Goal: Task Accomplishment & Management: Use online tool/utility

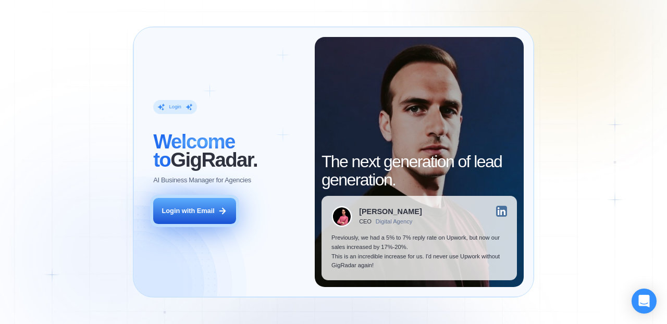
click at [201, 210] on div "Login with Email" at bounding box center [188, 210] width 53 height 9
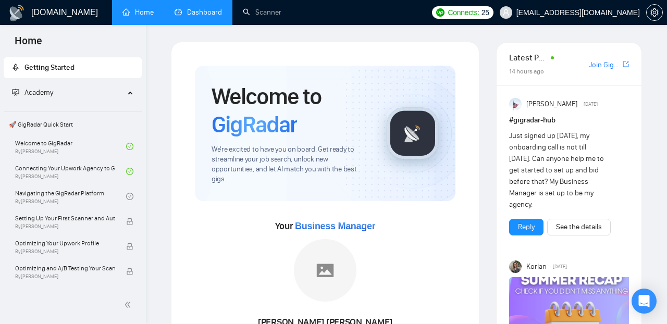
click at [197, 8] on link "Dashboard" at bounding box center [198, 12] width 47 height 9
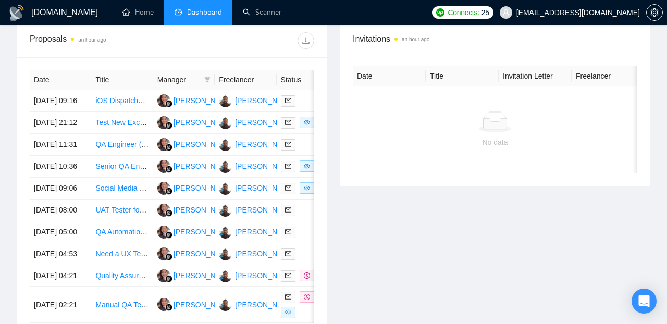
scroll to position [405, 0]
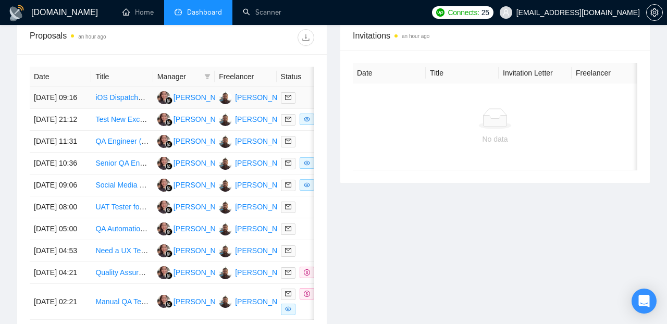
click at [130, 102] on link "iOS Dispatcher/Delivery App Finalization and TestFlight Deployment" at bounding box center [204, 97] width 219 height 8
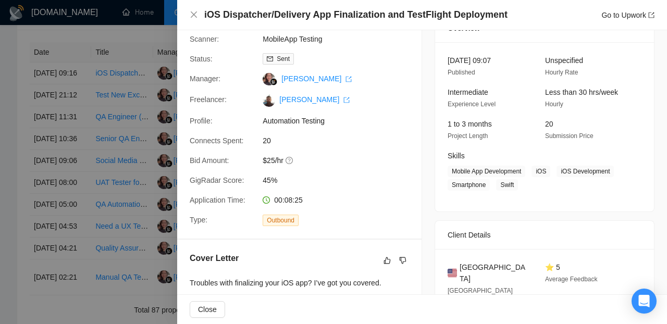
scroll to position [0, 0]
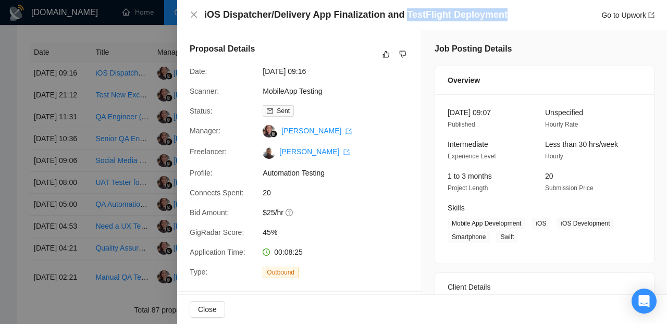
drag, startPoint x: 402, startPoint y: 14, endPoint x: 500, endPoint y: 11, distance: 97.5
click at [500, 11] on h4 "iOS Dispatcher/Delivery App Finalization and TestFlight Deployment" at bounding box center [355, 14] width 303 height 13
copy h4 "TestFlight Deployment"
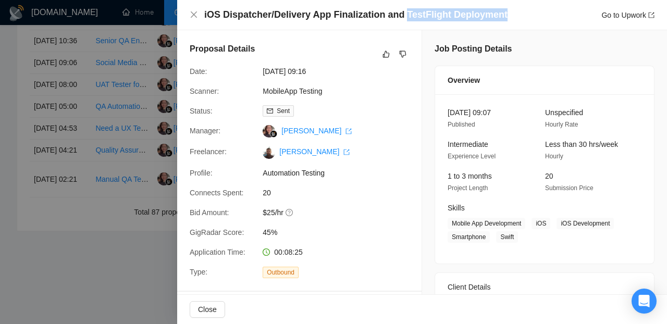
scroll to position [550, 0]
click at [152, 162] on div at bounding box center [333, 162] width 667 height 324
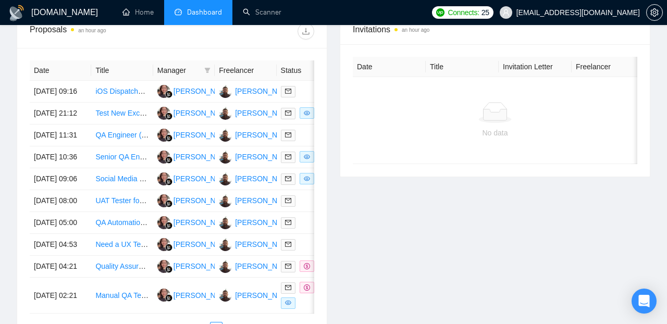
scroll to position [362, 0]
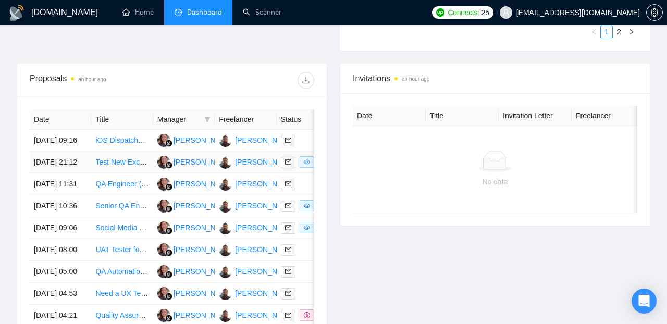
click at [80, 173] on td "30 Aug, 2025 21:12" at bounding box center [60, 163] width 61 height 22
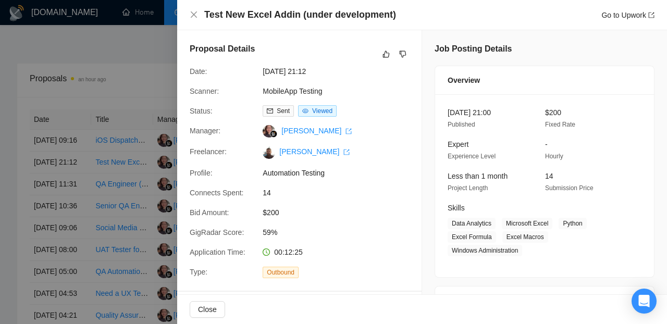
click at [86, 211] on div at bounding box center [333, 162] width 667 height 324
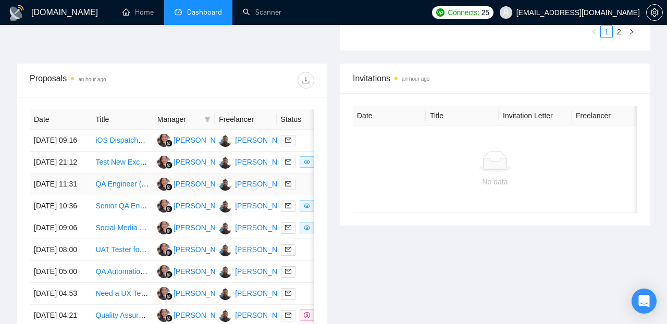
click at [84, 195] on td "30 Aug, 2025 11:31" at bounding box center [60, 184] width 61 height 22
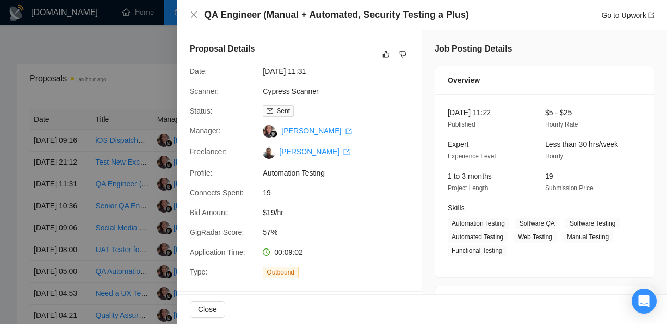
click at [84, 240] on div at bounding box center [333, 162] width 667 height 324
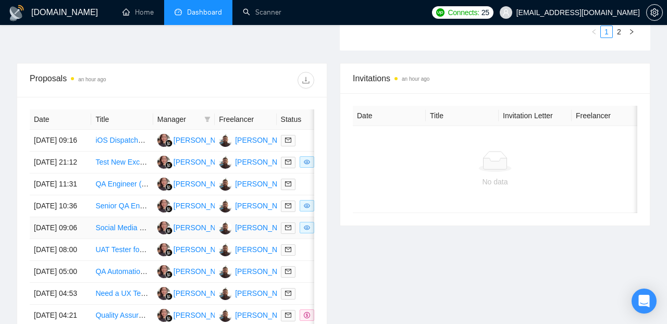
click at [85, 239] on td "30 Aug, 2025 09:06" at bounding box center [60, 228] width 61 height 22
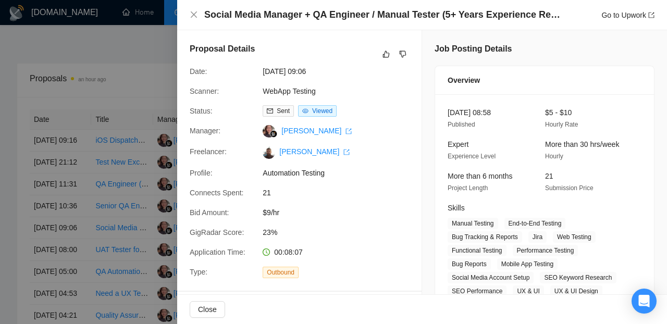
click at [82, 266] on div at bounding box center [333, 162] width 667 height 324
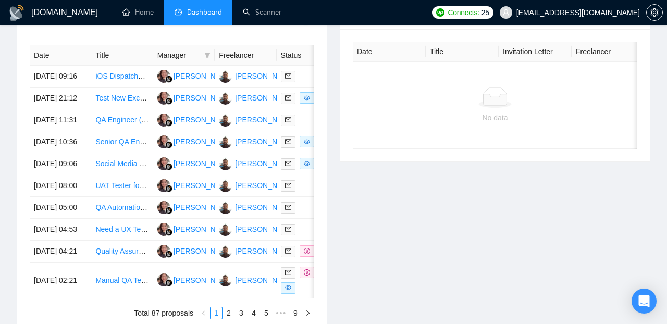
scroll to position [429, 0]
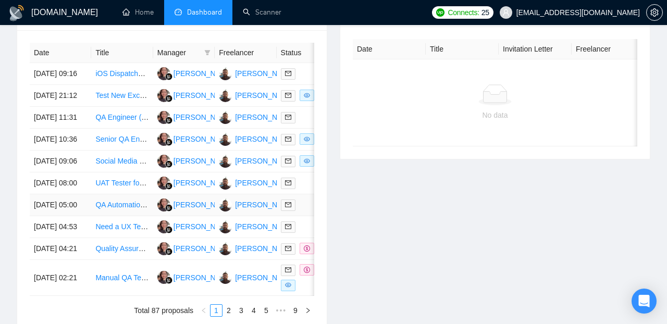
click at [85, 216] on td "30 Aug, 2025 05:00" at bounding box center [60, 205] width 61 height 22
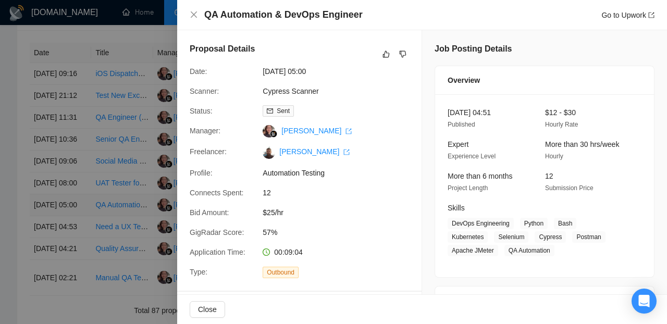
click at [85, 276] on div at bounding box center [333, 162] width 667 height 324
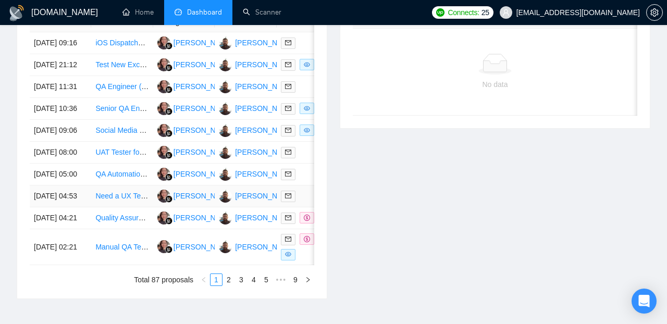
scroll to position [481, 0]
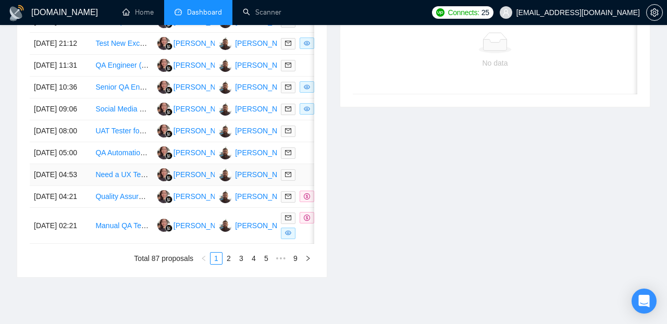
click at [89, 186] on td "30 Aug, 2025 04:53" at bounding box center [60, 175] width 61 height 22
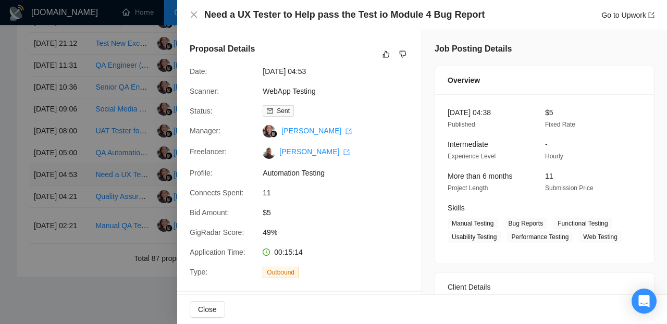
click at [89, 259] on div at bounding box center [333, 162] width 667 height 324
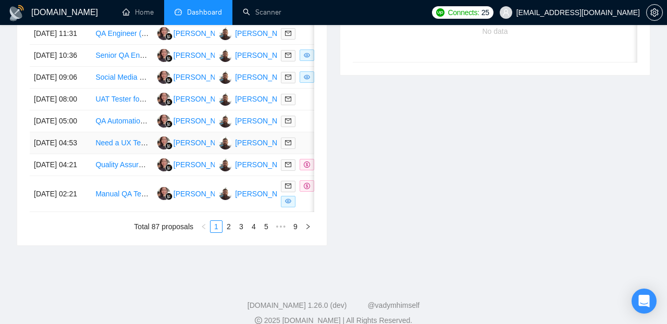
scroll to position [526, 0]
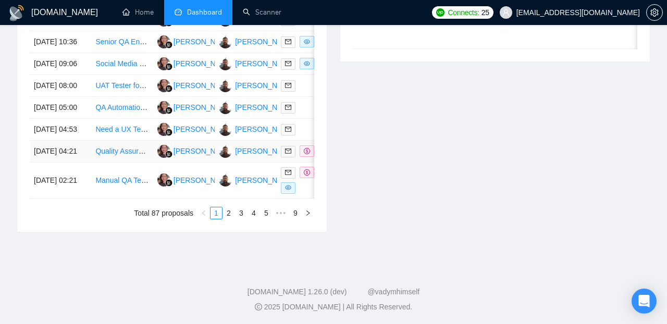
click at [88, 163] on td "30 Aug, 2025 04:21" at bounding box center [60, 152] width 61 height 22
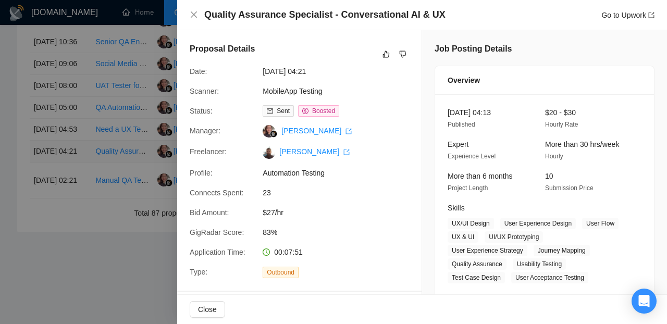
click at [88, 243] on div at bounding box center [333, 162] width 667 height 324
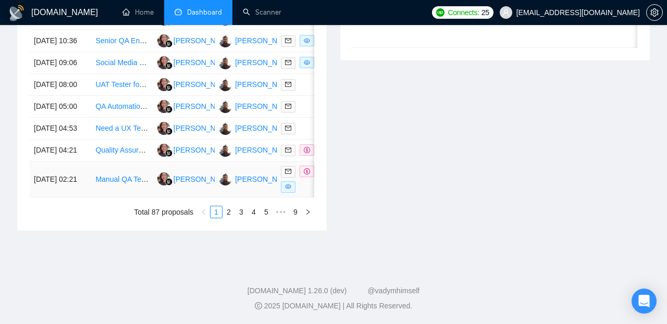
scroll to position [562, 0]
click at [228, 218] on link "2" at bounding box center [228, 211] width 11 height 11
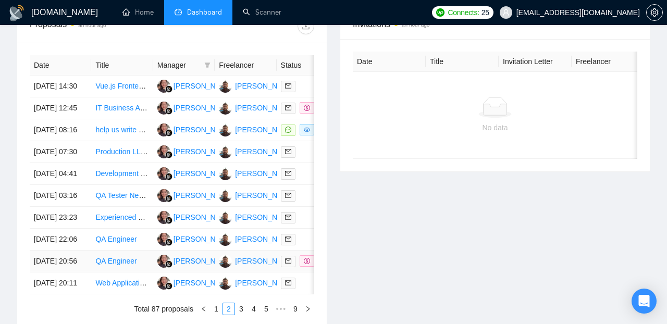
scroll to position [411, 0]
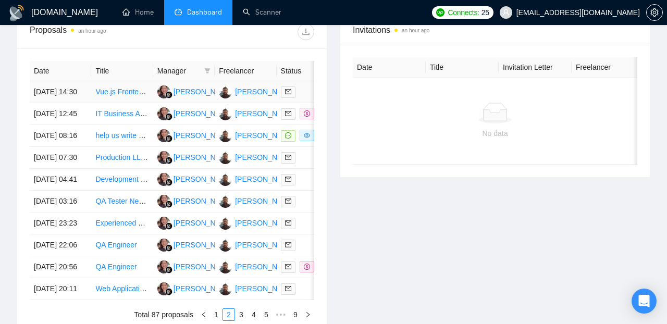
click at [86, 103] on td "29 Aug, 2025 14:30" at bounding box center [60, 92] width 61 height 22
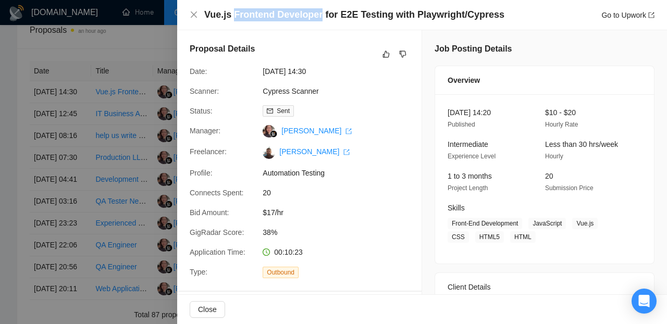
drag, startPoint x: 233, startPoint y: 15, endPoint x: 320, endPoint y: 13, distance: 86.5
click at [320, 13] on h4 "Vue.js Frontend Developer for E2E Testing with Playwright/Cypress" at bounding box center [354, 14] width 300 height 13
copy h4 "Frontend Developer"
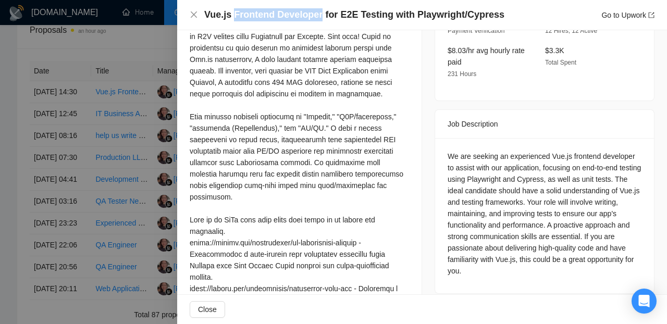
scroll to position [356, 0]
click at [14, 210] on div at bounding box center [333, 162] width 667 height 324
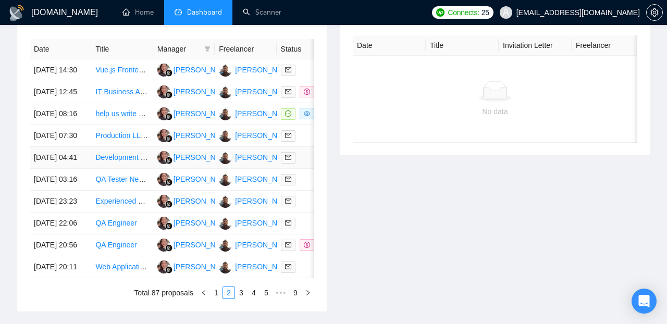
scroll to position [421, 0]
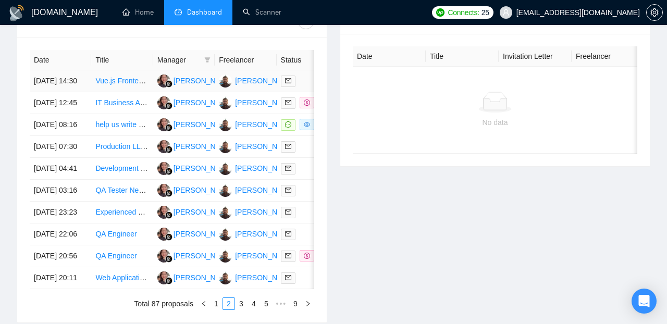
click at [81, 89] on td "29 Aug, 2025 14:30" at bounding box center [60, 81] width 61 height 22
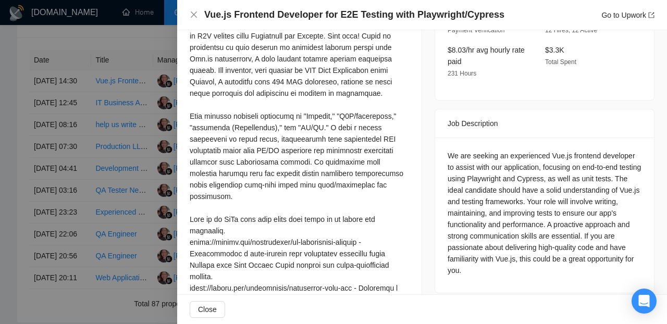
click at [128, 47] on div at bounding box center [333, 162] width 667 height 324
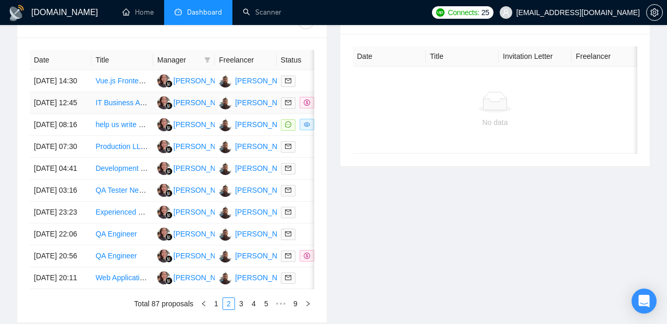
click at [81, 114] on td "29 Aug, 2025 12:45" at bounding box center [60, 103] width 61 height 22
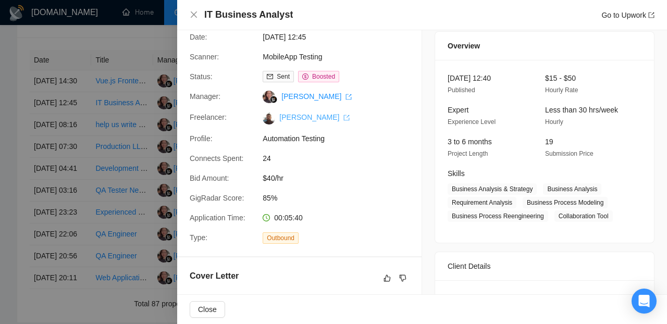
scroll to position [22, 0]
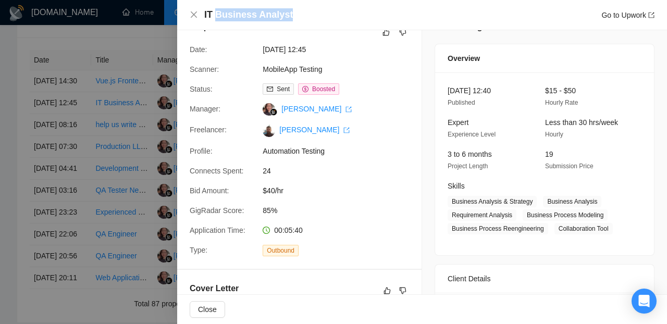
drag, startPoint x: 215, startPoint y: 17, endPoint x: 293, endPoint y: 16, distance: 77.6
click at [293, 16] on h4 "IT Business Analyst" at bounding box center [248, 14] width 89 height 13
copy h4 "Business Analyst"
click at [125, 52] on div at bounding box center [333, 162] width 667 height 324
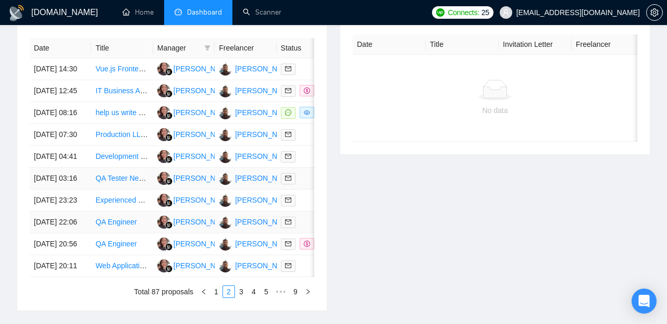
scroll to position [432, 0]
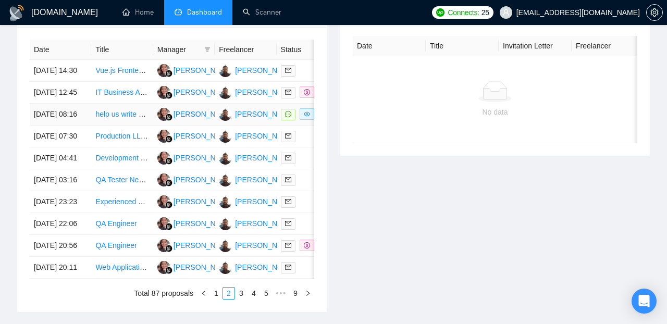
click at [85, 126] on td "29 Aug, 2025 08:16" at bounding box center [60, 115] width 61 height 22
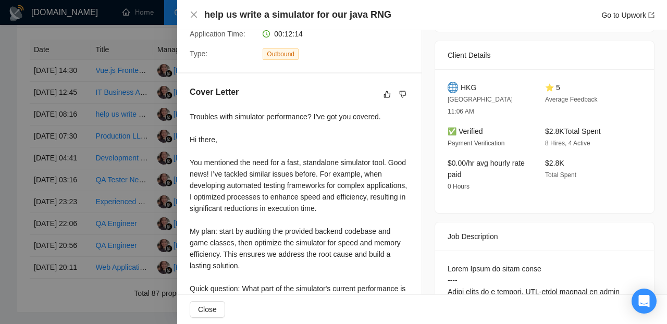
scroll to position [279, 0]
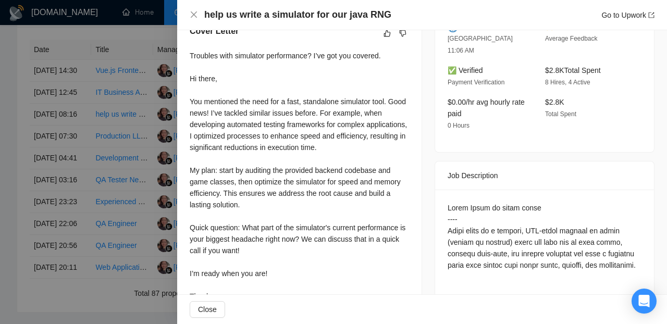
click at [126, 43] on div at bounding box center [333, 162] width 667 height 324
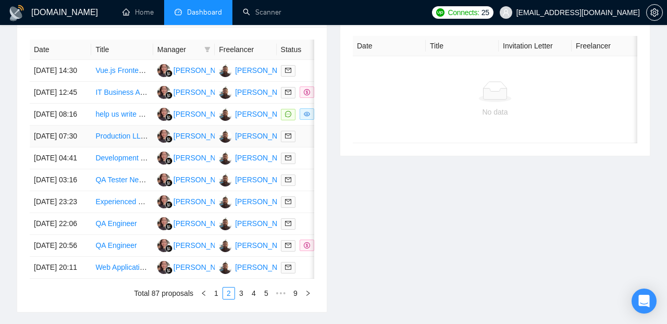
click at [83, 147] on td "29 Aug, 2025 07:30" at bounding box center [60, 137] width 61 height 22
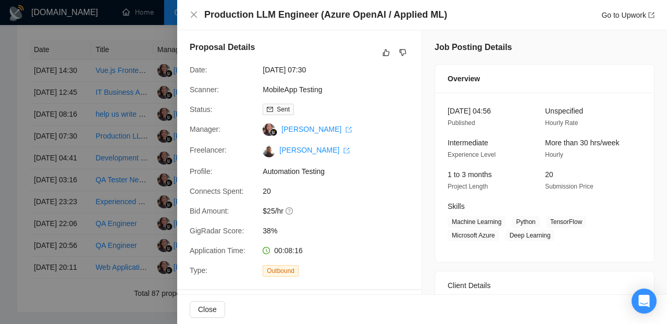
scroll to position [0, 0]
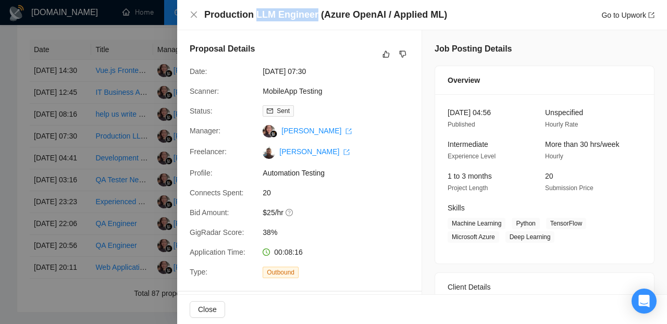
drag, startPoint x: 255, startPoint y: 16, endPoint x: 314, endPoint y: 16, distance: 59.4
click at [314, 16] on h4 "Production LLM Engineer (Azure OpenAI / Applied ML)" at bounding box center [325, 14] width 243 height 13
copy h4 "LLM Engineer"
click at [20, 149] on div at bounding box center [333, 162] width 667 height 324
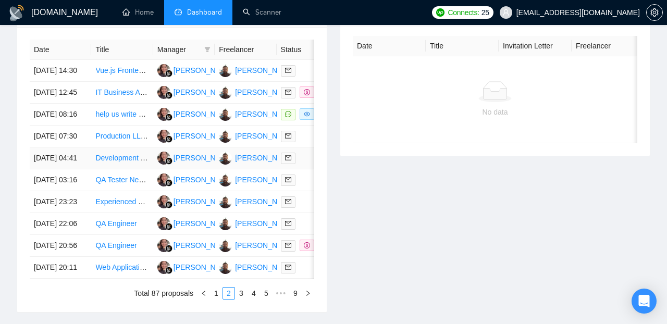
click at [76, 169] on td "29 Aug, 2025 04:41" at bounding box center [60, 158] width 61 height 22
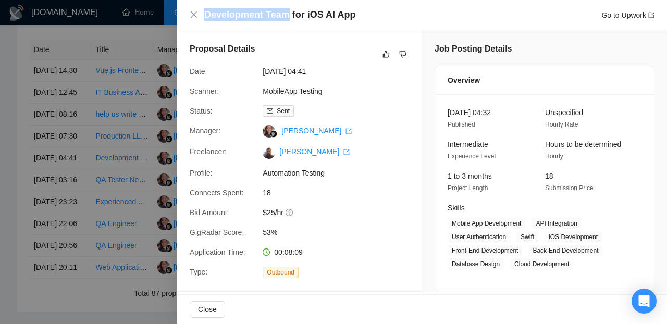
drag, startPoint x: 206, startPoint y: 14, endPoint x: 290, endPoint y: 15, distance: 83.9
click at [290, 15] on h4 "Development Team for iOS AI App" at bounding box center [279, 14] width 151 height 13
copy h4 "Development Team"
click at [134, 43] on div at bounding box center [333, 162] width 667 height 324
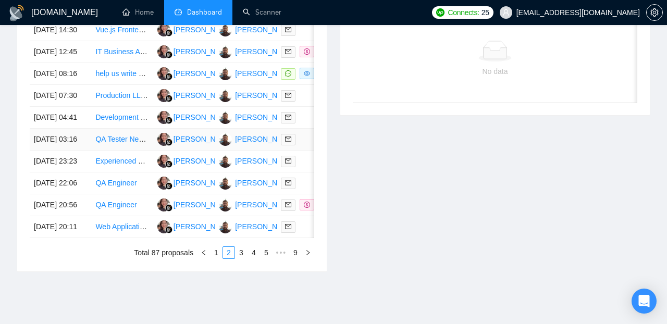
scroll to position [473, 0]
click at [83, 172] on td "28 Aug, 2025 23:23" at bounding box center [60, 161] width 61 height 22
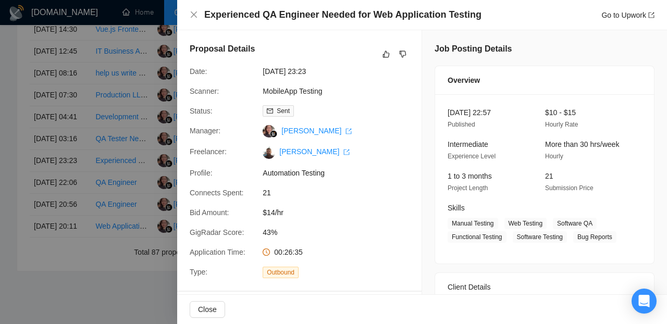
click at [11, 226] on div at bounding box center [333, 162] width 667 height 324
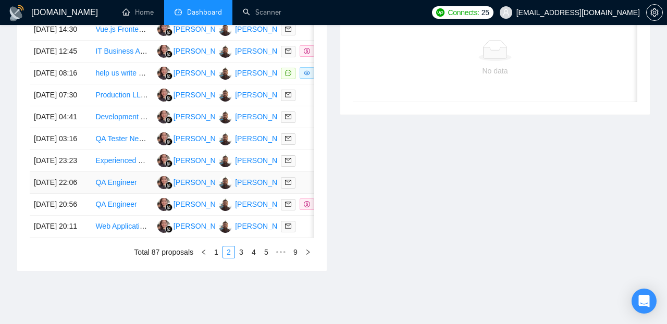
click at [85, 194] on td "28 Aug, 2025 22:06" at bounding box center [60, 183] width 61 height 22
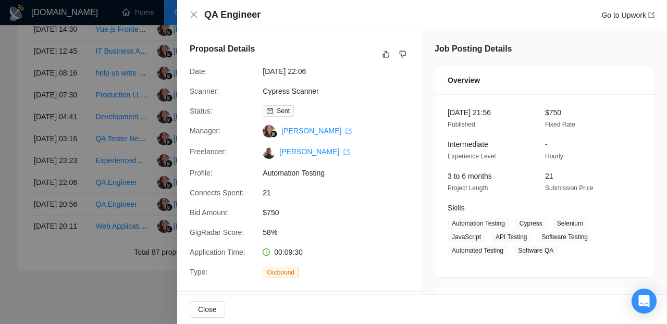
click at [21, 252] on div at bounding box center [333, 162] width 667 height 324
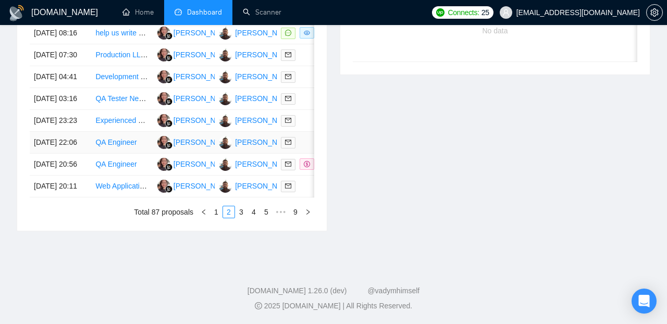
scroll to position [518, 0]
click at [86, 197] on td "28 Aug, 2025 20:11" at bounding box center [60, 187] width 61 height 22
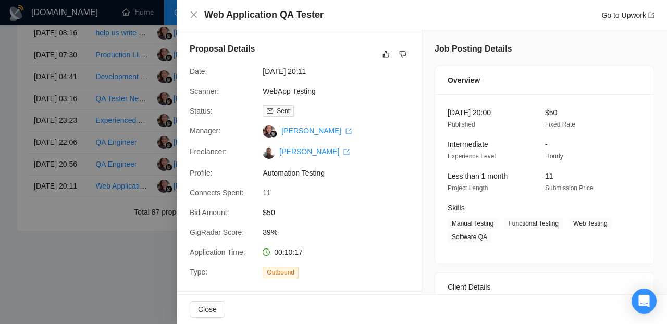
click at [78, 309] on div at bounding box center [333, 162] width 667 height 324
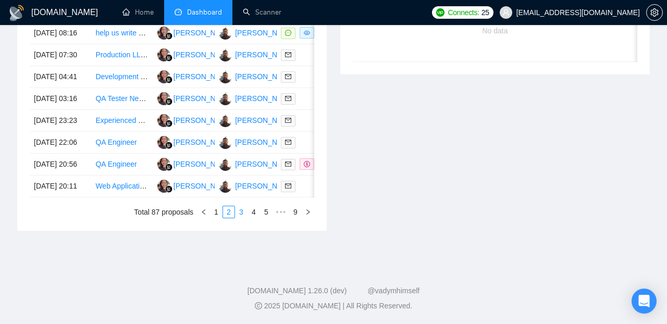
click at [242, 218] on link "3" at bounding box center [240, 211] width 11 height 11
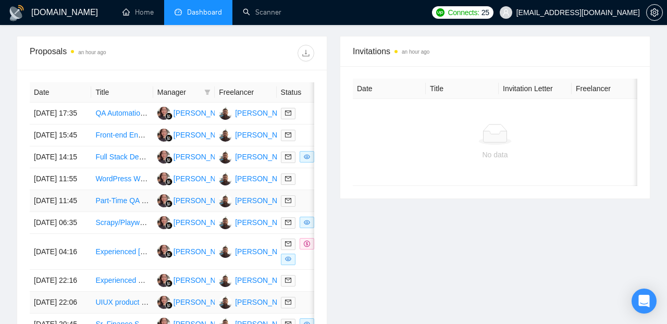
scroll to position [357, 0]
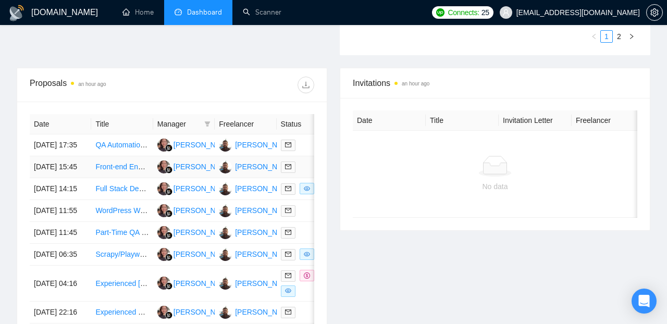
click at [87, 178] on td "28 Aug, 2025 15:45" at bounding box center [60, 167] width 61 height 22
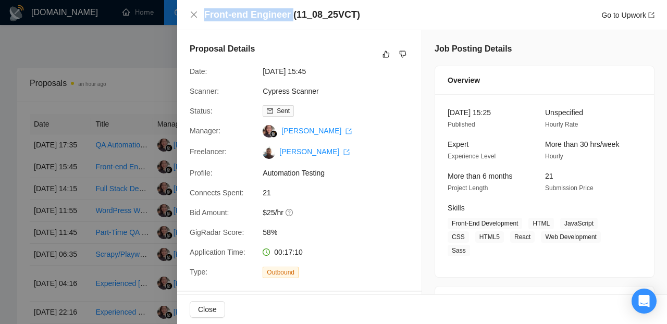
drag, startPoint x: 205, startPoint y: 16, endPoint x: 291, endPoint y: 16, distance: 85.4
click at [291, 16] on h4 "Front-end Engineer (11_08_25VCT)" at bounding box center [282, 14] width 156 height 13
click at [264, 16] on h4 "Front-end Engineer (11_08_25VCT)" at bounding box center [282, 14] width 156 height 13
drag, startPoint x: 205, startPoint y: 16, endPoint x: 289, endPoint y: 15, distance: 84.4
click at [289, 15] on h4 "Front-end Engineer (11_08_25VCT)" at bounding box center [282, 14] width 156 height 13
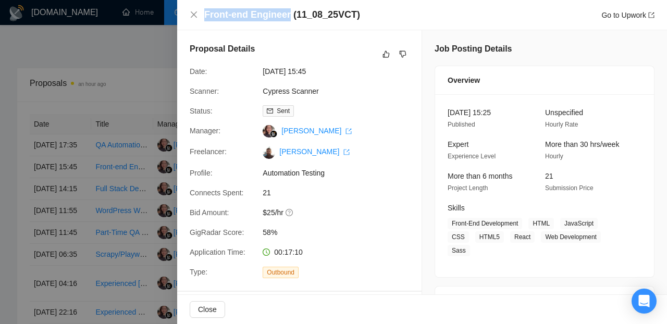
copy h4 "Front-end Engineer"
click at [93, 93] on div at bounding box center [333, 162] width 667 height 324
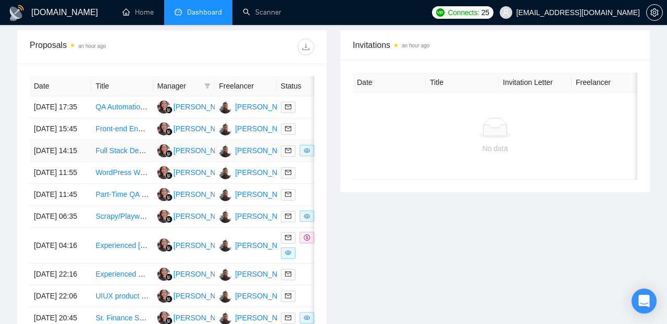
scroll to position [397, 0]
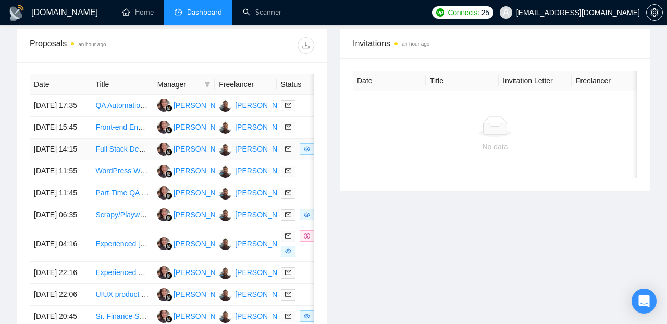
click at [82, 160] on td "28 Aug, 2025 14:15" at bounding box center [60, 150] width 61 height 22
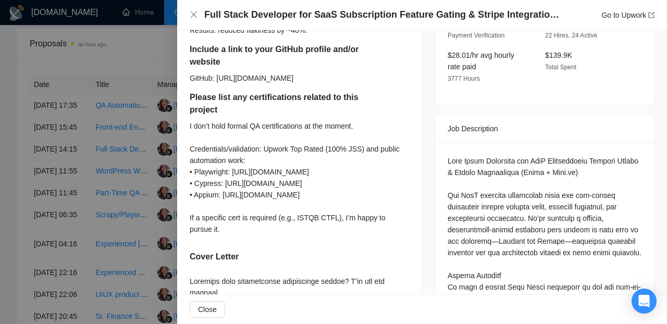
scroll to position [369, 0]
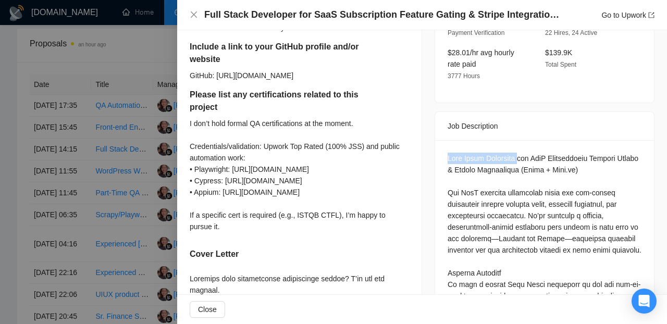
drag, startPoint x: 449, startPoint y: 160, endPoint x: 518, endPoint y: 160, distance: 69.3
copy div "Full Stack Developer"
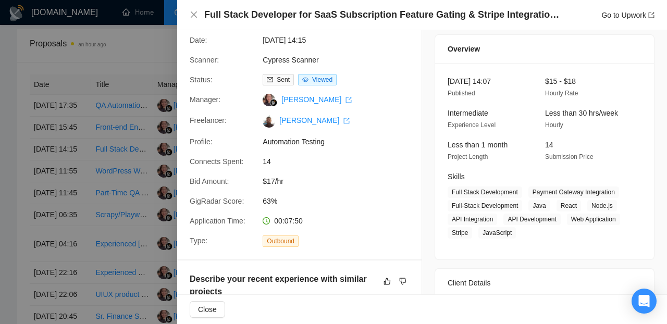
scroll to position [0, 0]
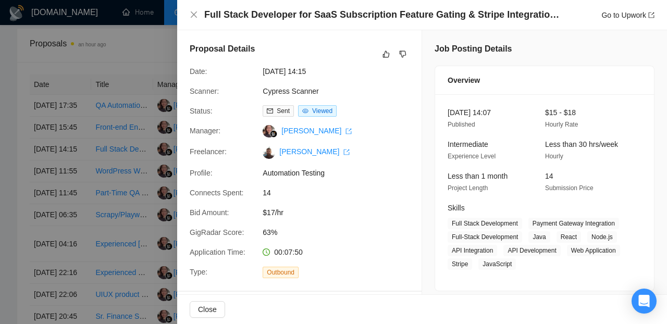
click at [11, 154] on div at bounding box center [333, 162] width 667 height 324
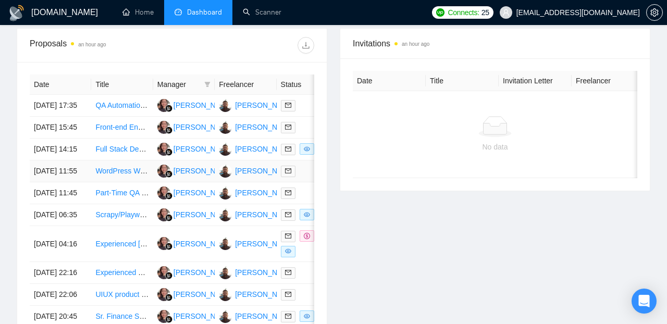
click at [78, 182] on td "28 Aug, 2025 11:55" at bounding box center [60, 171] width 61 height 22
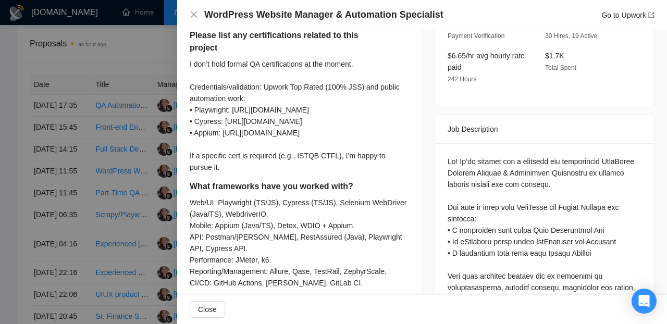
scroll to position [441, 0]
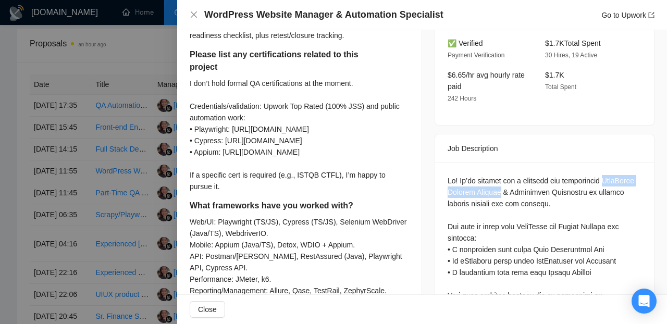
drag, startPoint x: 449, startPoint y: 180, endPoint x: 544, endPoint y: 177, distance: 95.4
copy div "WordPress Website Manager"
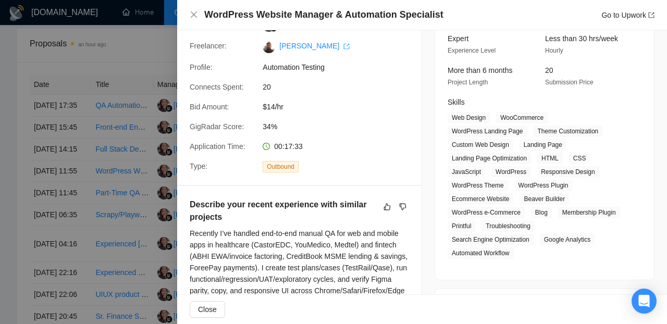
scroll to position [0, 0]
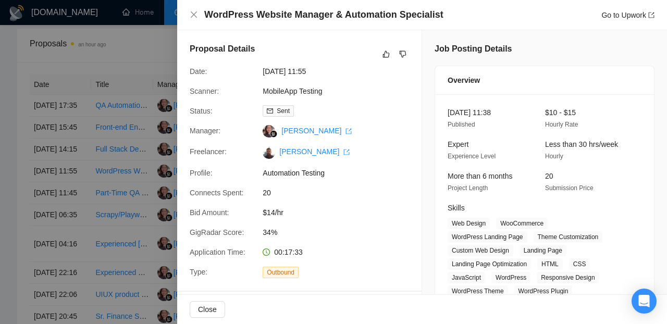
click at [13, 181] on div at bounding box center [333, 162] width 667 height 324
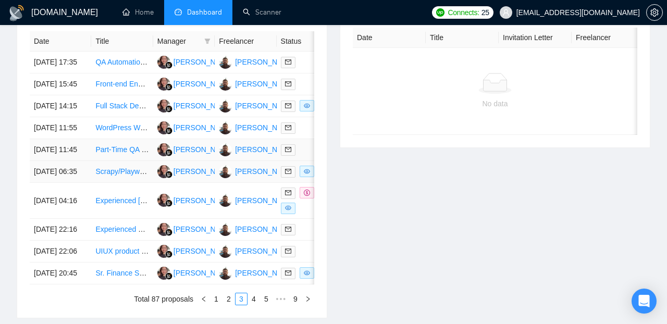
scroll to position [441, 0]
click at [85, 182] on td "28 Aug, 2025 06:35" at bounding box center [60, 171] width 61 height 22
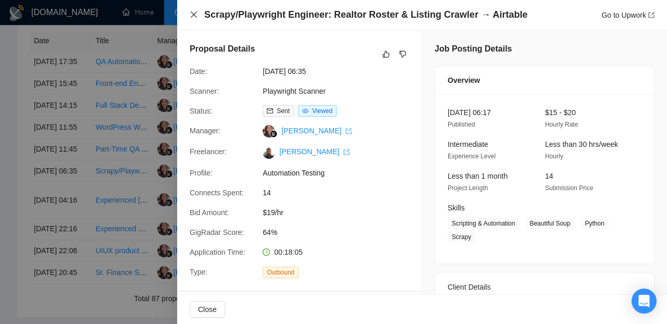
click at [196, 16] on icon "close" at bounding box center [194, 14] width 8 height 8
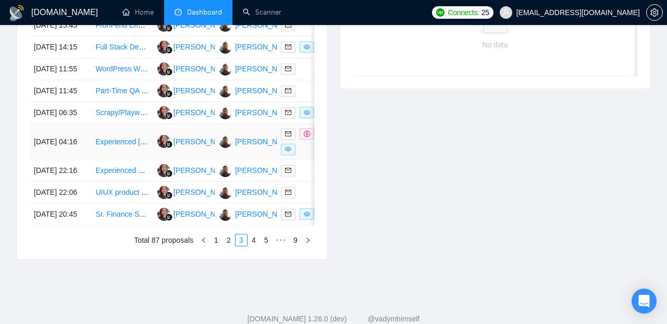
scroll to position [500, 0]
click at [91, 159] on td "28 Aug, 2025 04:16" at bounding box center [60, 141] width 61 height 36
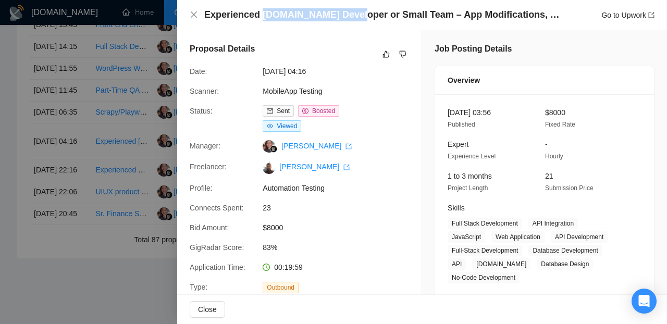
drag, startPoint x: 262, startPoint y: 14, endPoint x: 349, endPoint y: 19, distance: 87.2
click at [349, 19] on h4 "Experienced Bubble.io Developer or Small Team – App Modifications, API & UI Upd…" at bounding box center [383, 14] width 359 height 13
copy h4 "Bubble.io Developer"
click at [77, 226] on div at bounding box center [333, 162] width 667 height 324
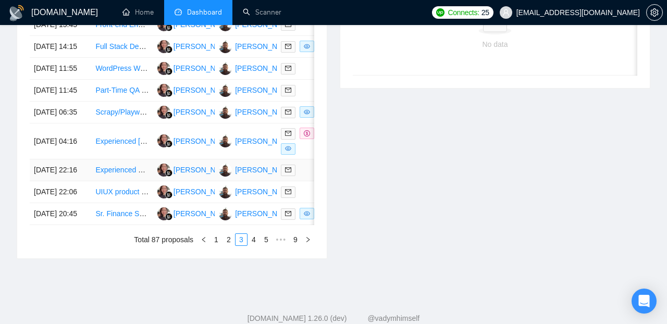
click at [84, 181] on td "27 Aug, 2025 22:16" at bounding box center [60, 170] width 61 height 22
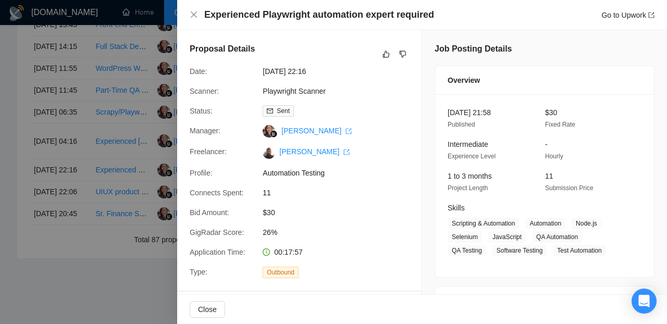
click at [84, 241] on div at bounding box center [333, 162] width 667 height 324
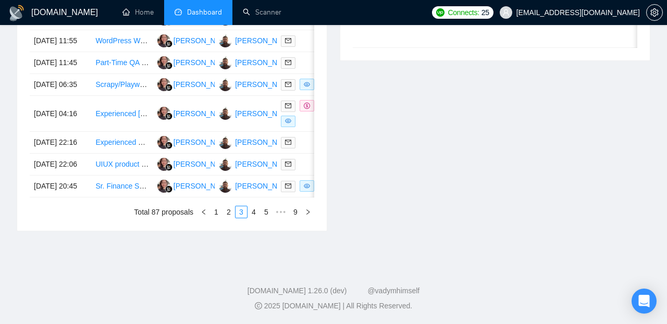
scroll to position [601, 0]
click at [78, 171] on td "27 Aug, 2025 22:06" at bounding box center [60, 165] width 61 height 22
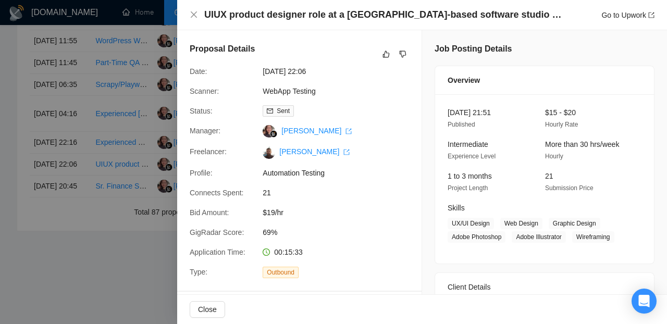
drag, startPoint x: 246, startPoint y: 17, endPoint x: 240, endPoint y: 16, distance: 6.8
click at [247, 17] on h4 "UIUX product designer role at a London-based software studio (Full-Time, Remote)" at bounding box center [383, 14] width 359 height 13
drag, startPoint x: 231, startPoint y: 16, endPoint x: 305, endPoint y: 15, distance: 74.0
click at [305, 15] on h4 "UIUX product designer role at a London-based software studio (Full-Time, Remote)" at bounding box center [383, 14] width 359 height 13
copy h4 "product designer"
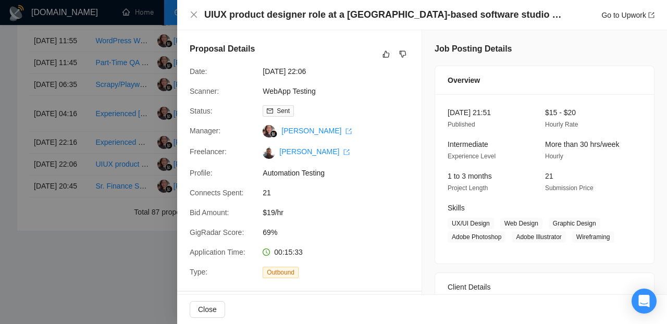
click at [116, 248] on div at bounding box center [333, 162] width 667 height 324
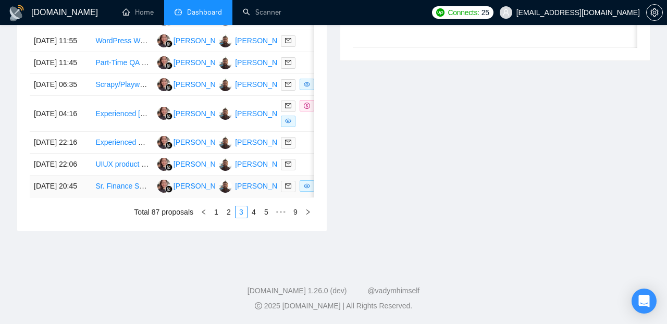
click at [82, 197] on td "27 Aug, 2025 20:45" at bounding box center [60, 187] width 61 height 22
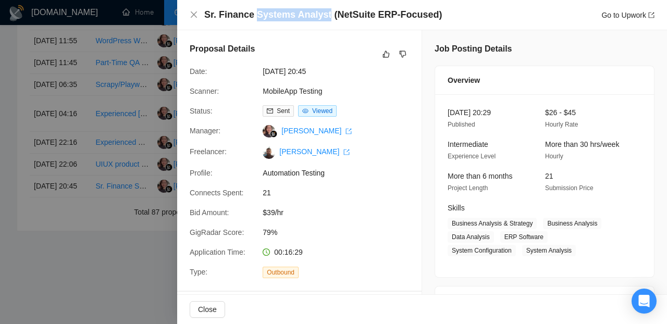
drag, startPoint x: 256, startPoint y: 15, endPoint x: 329, endPoint y: 11, distance: 72.5
click at [329, 11] on h4 "Sr. Finance Systems Analyst (NetSuite ERP-Focused)" at bounding box center [323, 14] width 238 height 13
click at [384, 19] on h4 "Sr. Finance Systems Analyst (NetSuite ERP-Focused)" at bounding box center [323, 14] width 238 height 13
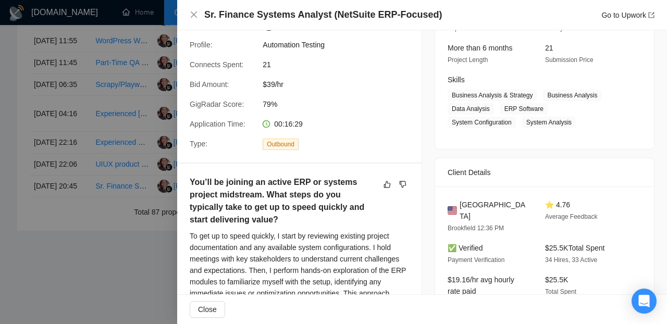
scroll to position [0, 0]
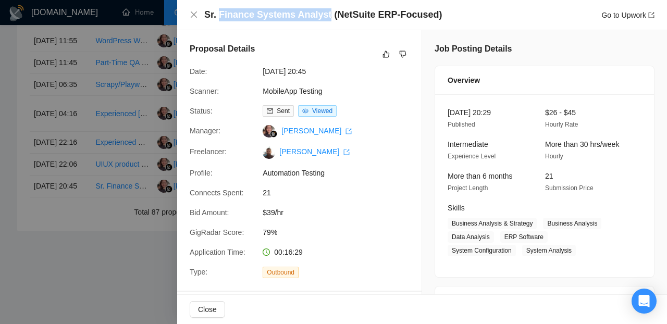
drag, startPoint x: 218, startPoint y: 14, endPoint x: 329, endPoint y: 13, distance: 110.4
click at [329, 13] on h4 "Sr. Finance Systems Analyst (NetSuite ERP-Focused)" at bounding box center [323, 14] width 238 height 13
click at [98, 275] on div at bounding box center [333, 162] width 667 height 324
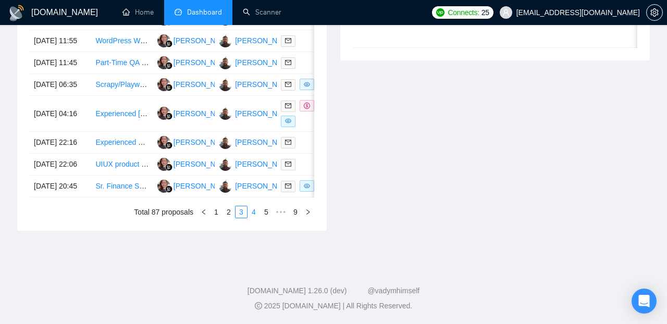
click at [256, 218] on link "4" at bounding box center [253, 211] width 11 height 11
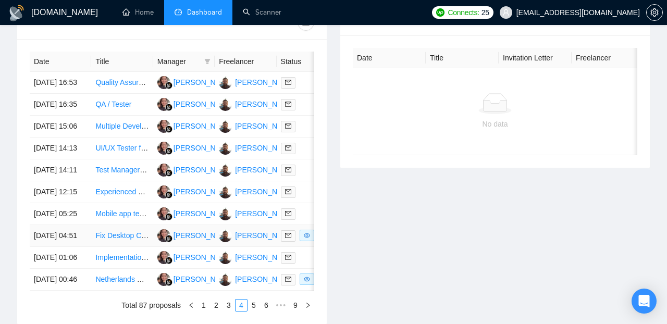
scroll to position [403, 0]
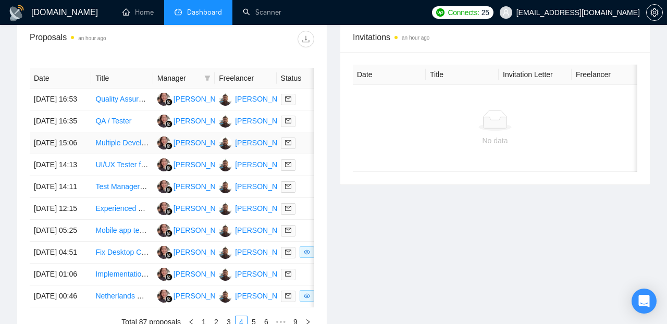
click at [83, 154] on td "27 Aug, 2025 15:06" at bounding box center [60, 143] width 61 height 22
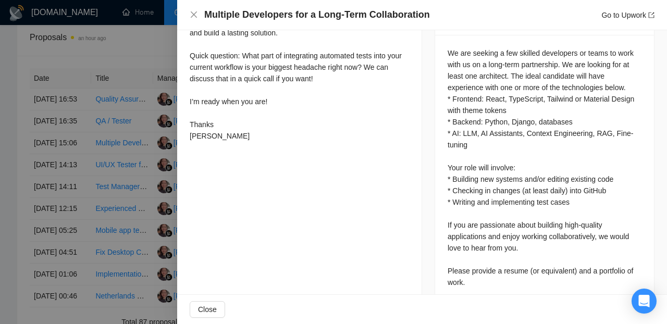
scroll to position [486, 0]
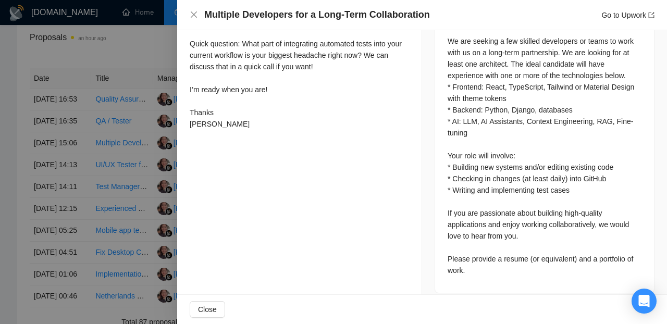
click at [123, 221] on div at bounding box center [333, 162] width 667 height 324
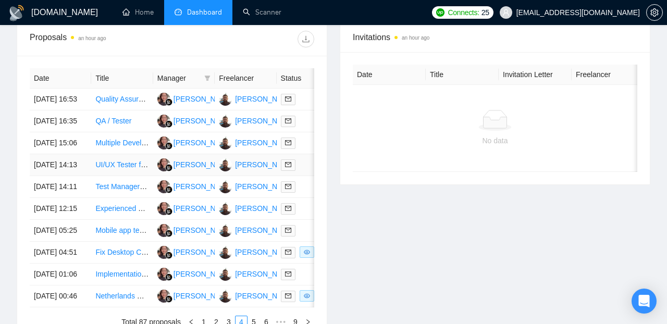
click at [86, 176] on td "27 Aug, 2025 14:13" at bounding box center [60, 165] width 61 height 22
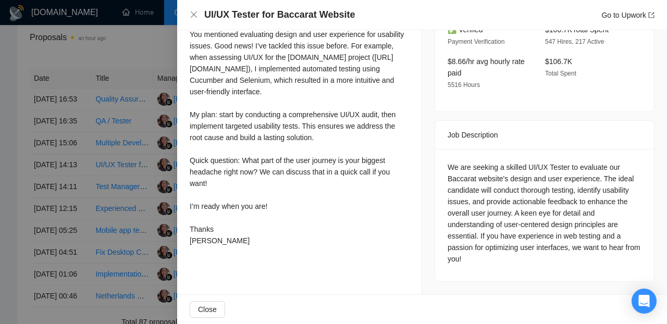
click at [7, 239] on div at bounding box center [333, 162] width 667 height 324
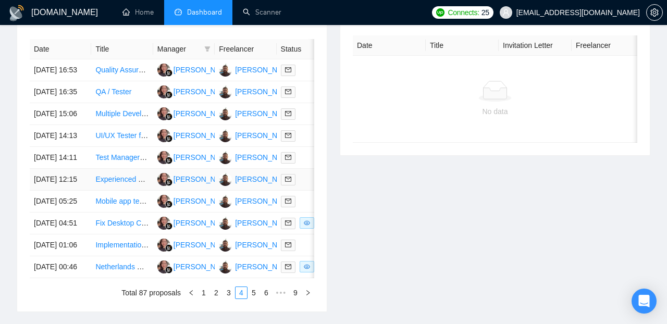
scroll to position [446, 0]
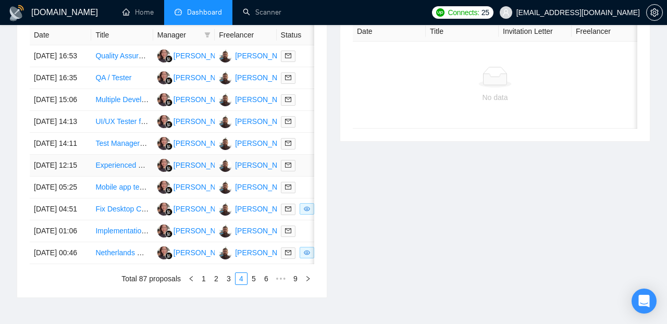
click at [93, 177] on td "Experienced QA Engineer for SaaS Platform - USA/Mexico" at bounding box center [121, 166] width 61 height 22
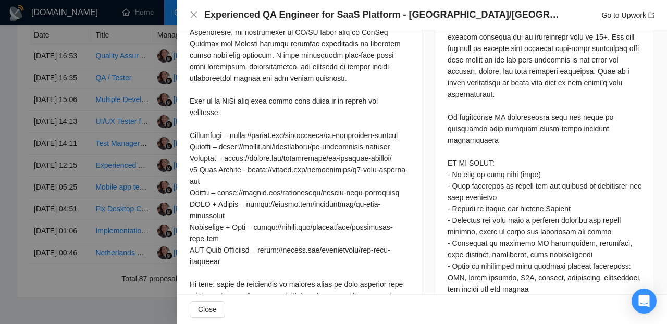
click at [23, 258] on div at bounding box center [333, 162] width 667 height 324
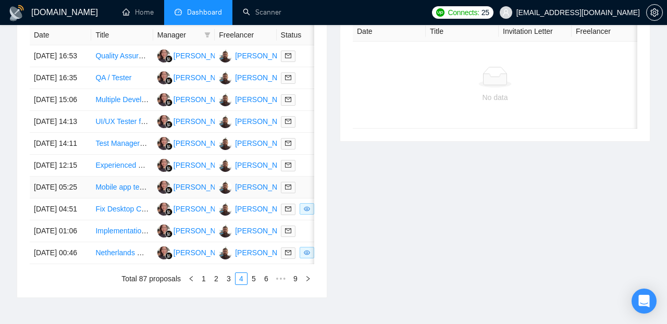
click at [84, 198] on td "27 Aug, 2025 05:25" at bounding box center [60, 188] width 61 height 22
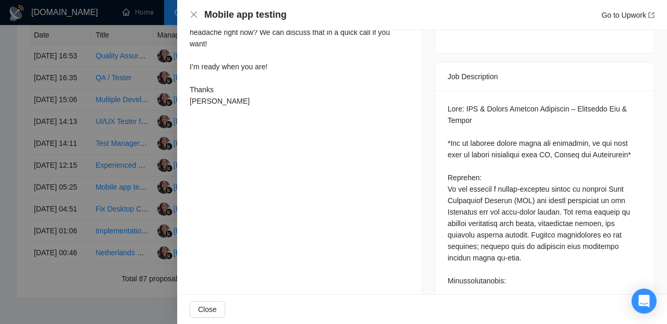
click at [13, 258] on div at bounding box center [333, 162] width 667 height 324
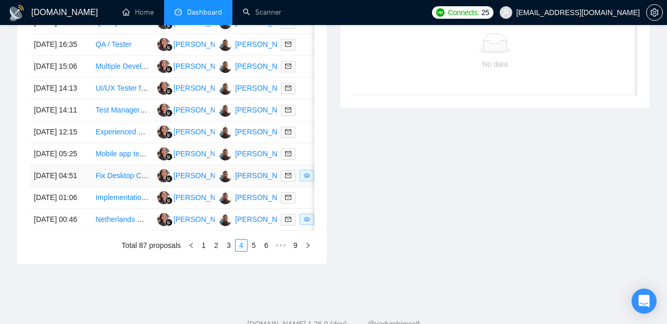
scroll to position [489, 0]
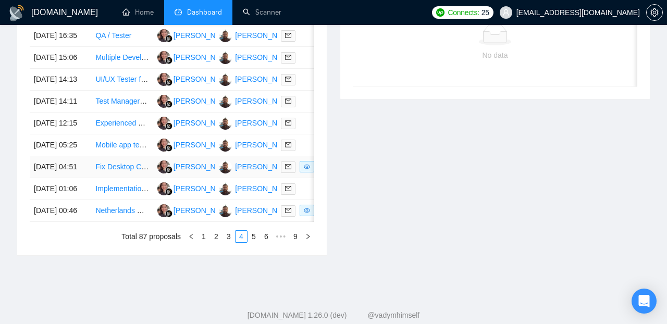
click at [81, 178] on td "27 Aug, 2025 04:51" at bounding box center [60, 167] width 61 height 22
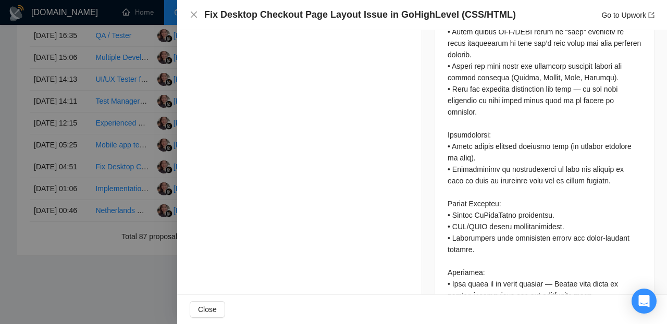
scroll to position [675, 0]
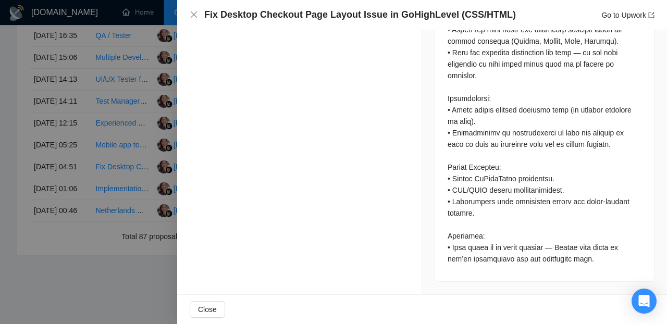
click at [18, 231] on div at bounding box center [333, 162] width 667 height 324
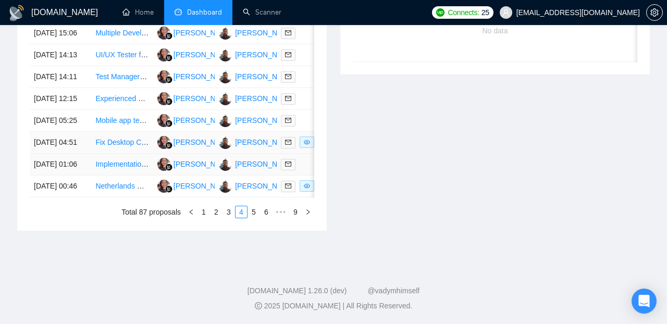
scroll to position [537, 0]
click at [82, 176] on td "27 Aug, 2025 01:06" at bounding box center [60, 165] width 61 height 22
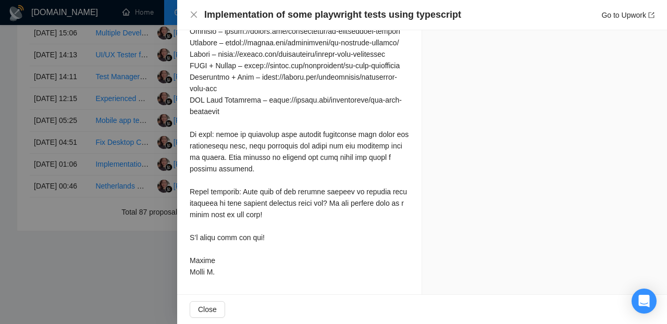
click at [11, 229] on div at bounding box center [333, 162] width 667 height 324
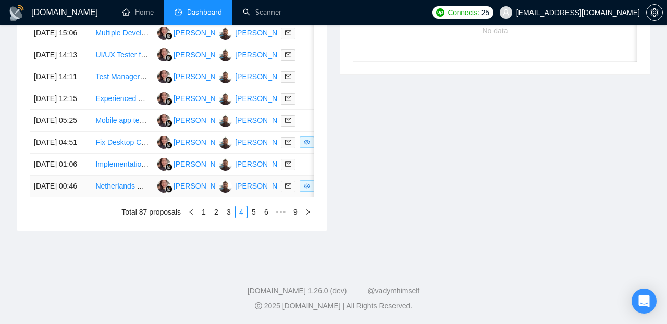
click at [89, 197] on td "27 Aug, 2025 00:46" at bounding box center [60, 187] width 61 height 22
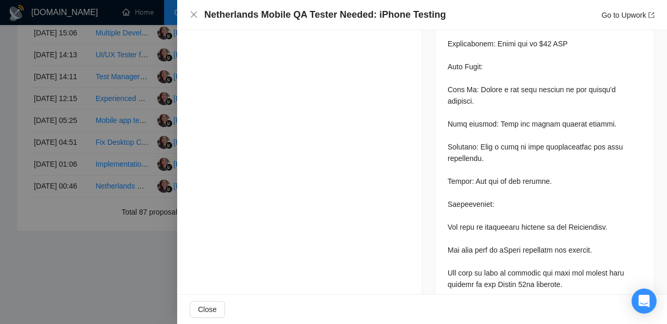
click at [7, 240] on div at bounding box center [333, 162] width 667 height 324
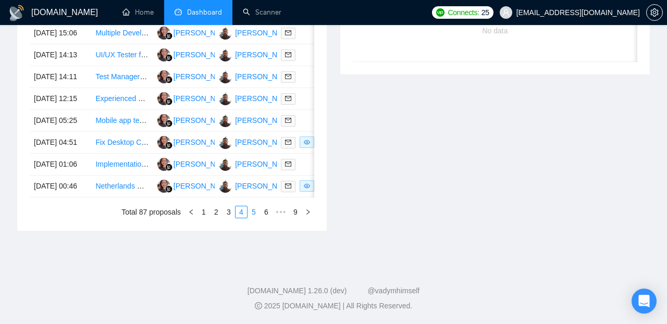
click at [255, 218] on link "5" at bounding box center [253, 211] width 11 height 11
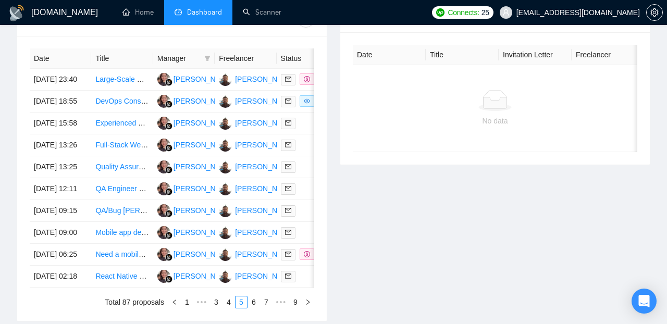
scroll to position [421, 0]
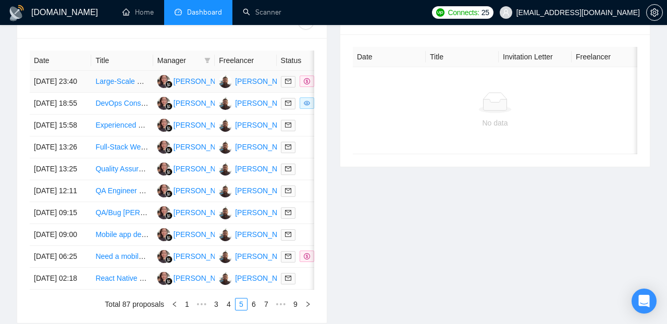
click at [85, 89] on td "26 Aug, 2025 23:40" at bounding box center [60, 82] width 61 height 22
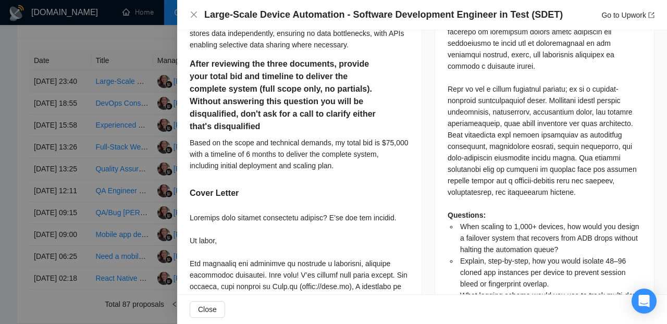
click at [85, 89] on div at bounding box center [333, 162] width 667 height 324
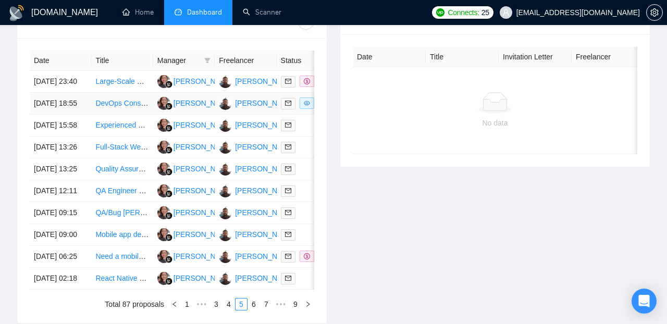
click at [88, 115] on td "26 Aug, 2025 18:55" at bounding box center [60, 104] width 61 height 22
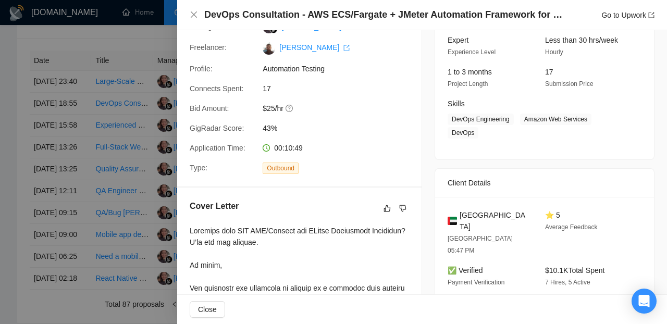
scroll to position [0, 0]
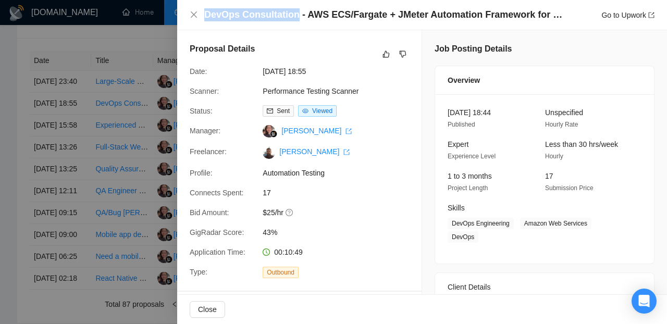
drag, startPoint x: 206, startPoint y: 17, endPoint x: 297, endPoint y: 16, distance: 90.6
click at [297, 16] on h4 "DevOps Consultation - AWS ECS/Fargate + JMeter Automation Framework for Scalabl…" at bounding box center [383, 14] width 359 height 13
click at [11, 205] on div at bounding box center [333, 162] width 667 height 324
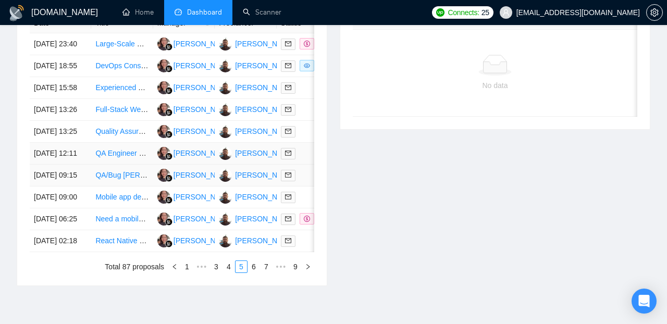
scroll to position [459, 0]
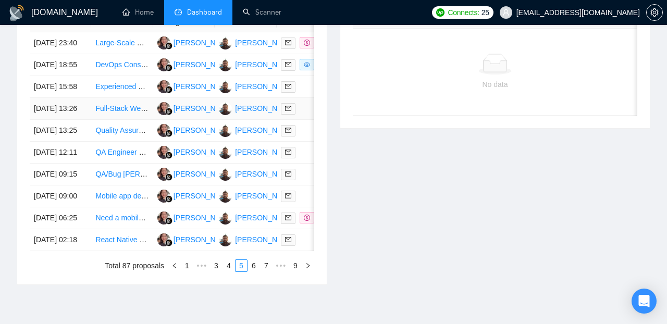
click at [81, 120] on td "26 Aug, 2025 13:26" at bounding box center [60, 109] width 61 height 22
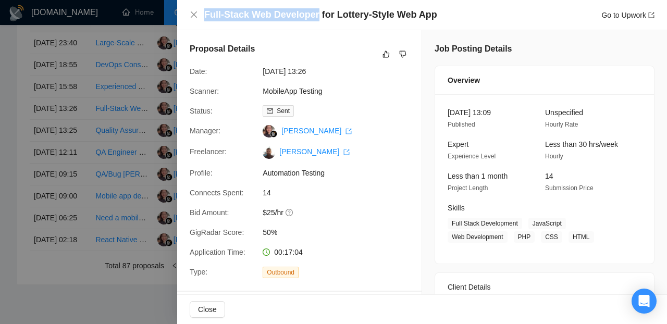
drag, startPoint x: 206, startPoint y: 13, endPoint x: 318, endPoint y: 14, distance: 112.0
click at [318, 14] on h4 "Full-Stack Web Developer for Lottery-Style Web App" at bounding box center [320, 14] width 233 height 13
click at [9, 217] on div at bounding box center [333, 162] width 667 height 324
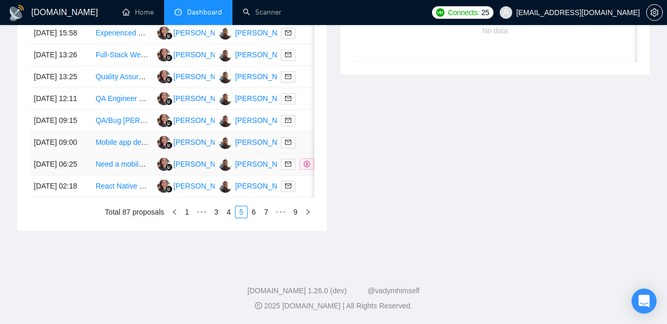
scroll to position [532, 0]
click at [91, 154] on td "26 Aug, 2025 09:00" at bounding box center [60, 143] width 61 height 22
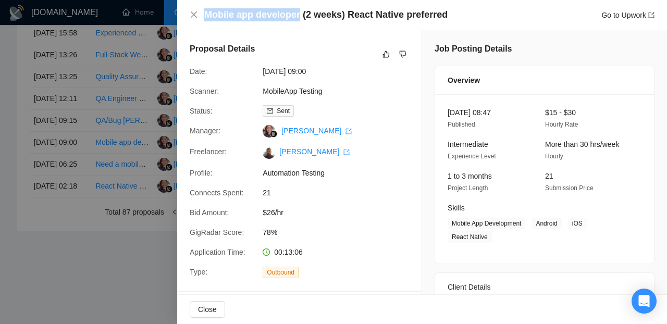
drag, startPoint x: 206, startPoint y: 16, endPoint x: 299, endPoint y: 12, distance: 93.3
click at [299, 12] on h4 "Mobile app developer (2 weeks) React Native preferred" at bounding box center [325, 14] width 243 height 13
click at [13, 186] on div at bounding box center [333, 162] width 667 height 324
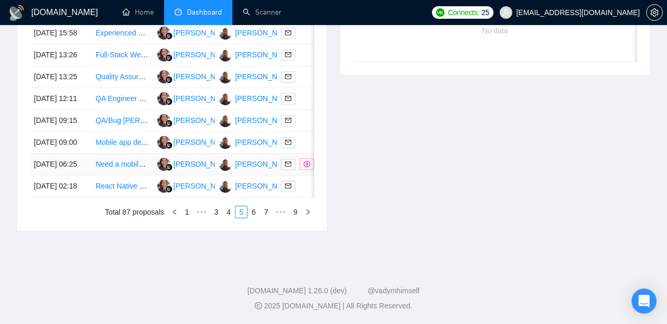
click at [85, 176] on td "26 Aug, 2025 06:25" at bounding box center [60, 165] width 61 height 22
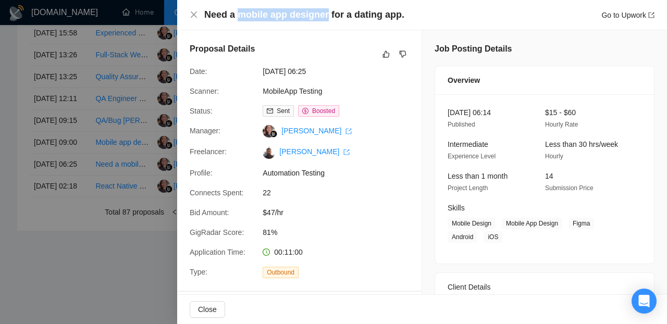
drag, startPoint x: 238, startPoint y: 15, endPoint x: 327, endPoint y: 11, distance: 89.2
click at [327, 11] on h4 "Need a mobile app designer for a dating app." at bounding box center [304, 14] width 200 height 13
click at [5, 196] on div at bounding box center [333, 162] width 667 height 324
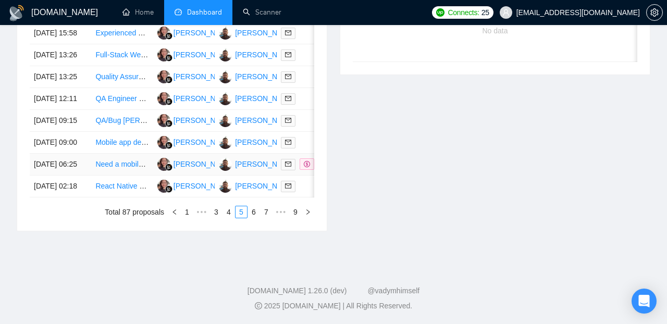
click at [79, 176] on td "26 Aug, 2025 06:25" at bounding box center [60, 165] width 61 height 22
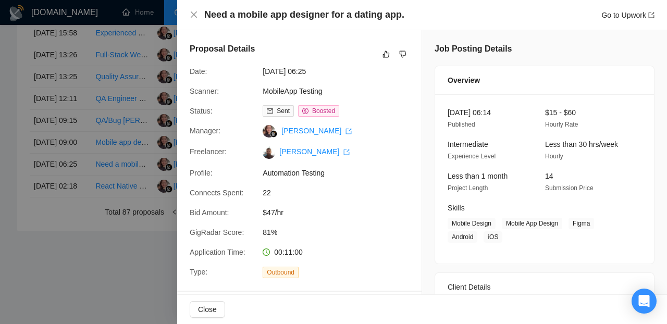
click at [32, 292] on div at bounding box center [333, 162] width 667 height 324
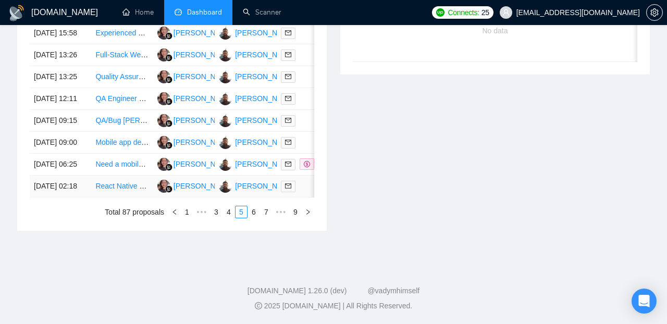
click at [80, 197] on td "26 Aug, 2025 02:18" at bounding box center [60, 187] width 61 height 22
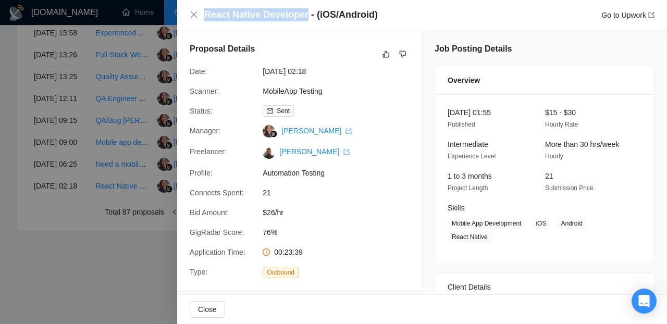
drag, startPoint x: 206, startPoint y: 15, endPoint x: 307, endPoint y: 13, distance: 101.1
click at [307, 13] on h4 "React Native Developer - (iOS/Android)" at bounding box center [290, 14] width 173 height 13
click at [66, 285] on div at bounding box center [333, 162] width 667 height 324
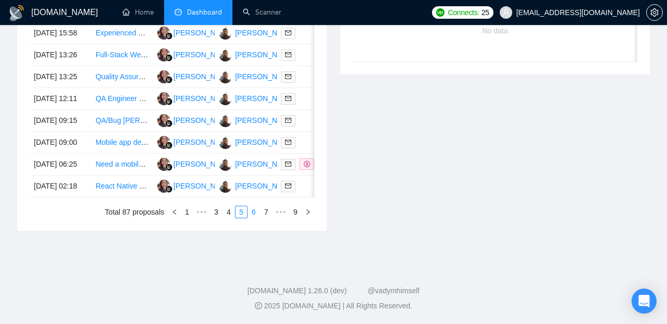
click at [253, 218] on link "6" at bounding box center [253, 211] width 11 height 11
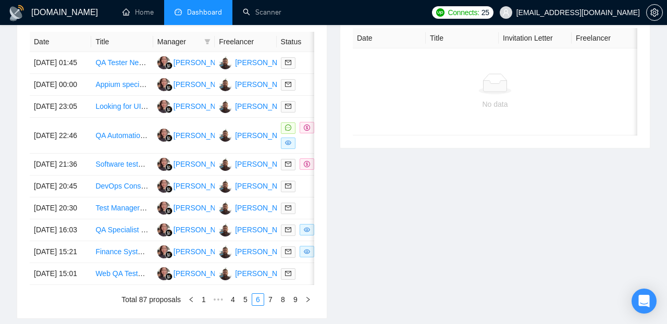
scroll to position [427, 0]
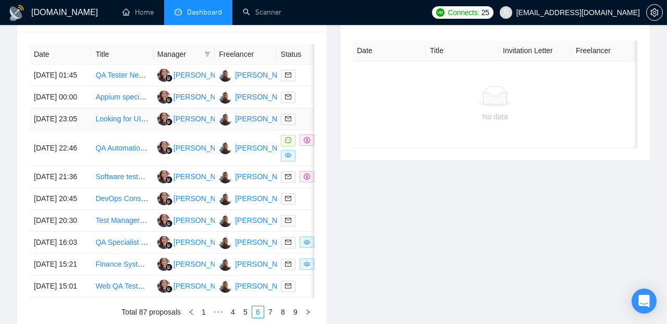
click at [85, 130] on td "25 Aug, 2025 23:05" at bounding box center [60, 119] width 61 height 22
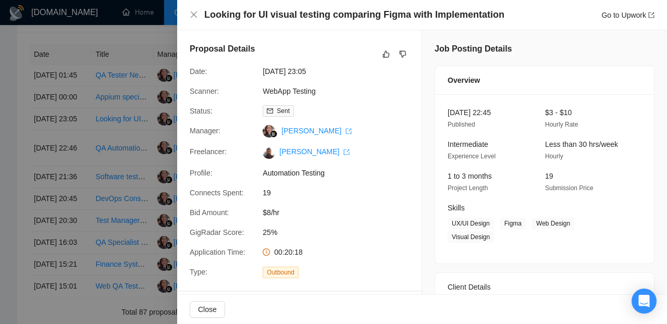
click at [14, 159] on div at bounding box center [333, 162] width 667 height 324
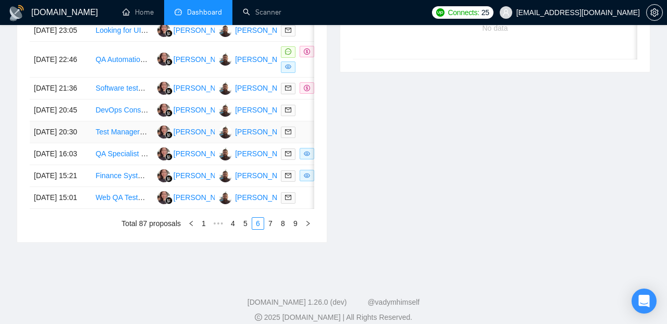
scroll to position [516, 0]
click at [89, 187] on td "25 Aug, 2025 15:21" at bounding box center [60, 176] width 61 height 22
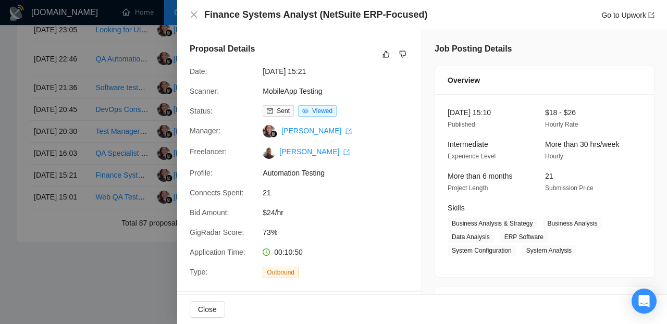
click at [12, 252] on div at bounding box center [333, 162] width 667 height 324
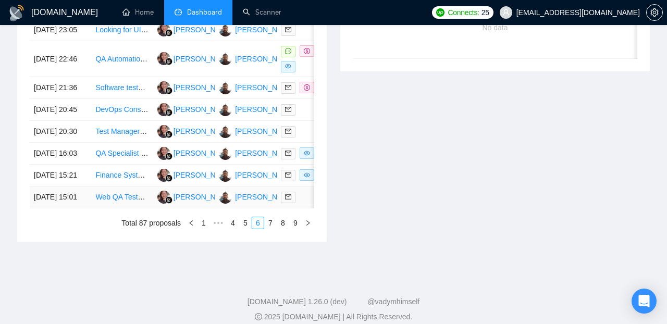
click at [88, 208] on td "25 Aug, 2025 15:01" at bounding box center [60, 198] width 61 height 22
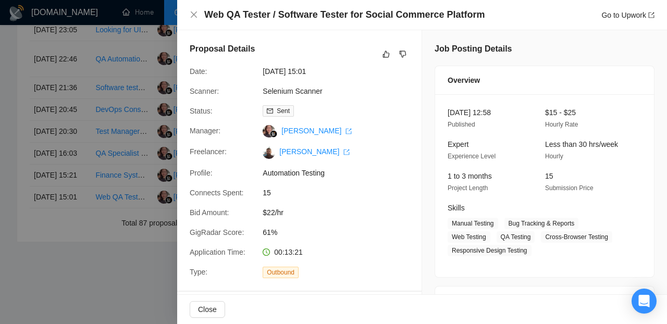
click at [16, 227] on div at bounding box center [333, 162] width 667 height 324
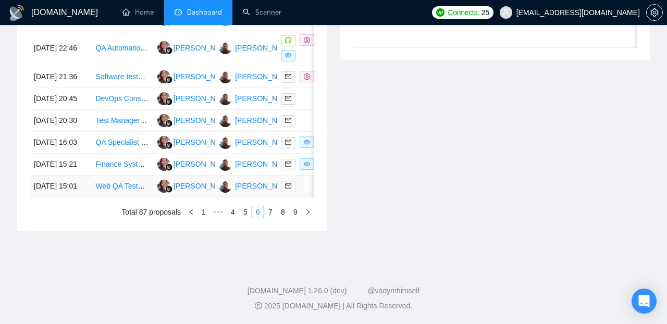
scroll to position [558, 0]
click at [269, 218] on link "7" at bounding box center [270, 211] width 11 height 11
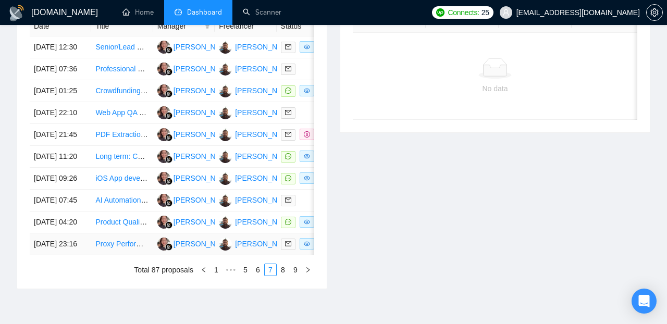
scroll to position [412, 0]
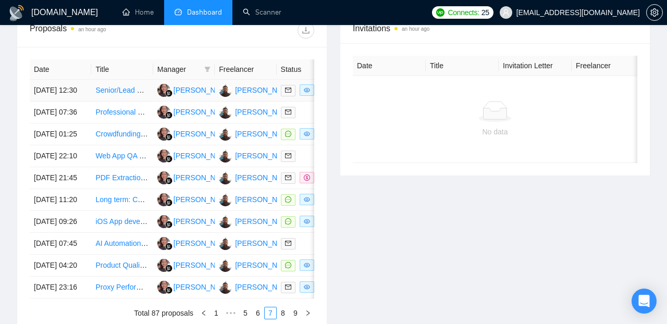
click at [85, 102] on td "25 Aug, 2025 12:30" at bounding box center [60, 91] width 61 height 22
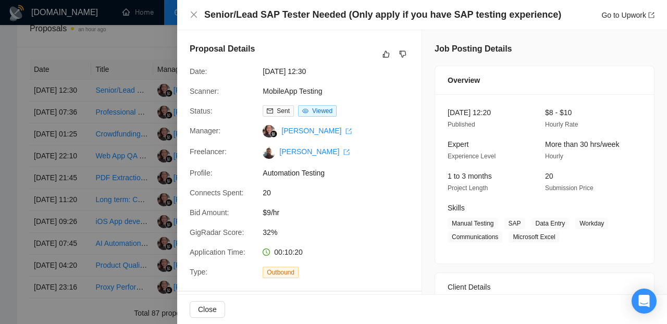
click at [22, 127] on div at bounding box center [333, 162] width 667 height 324
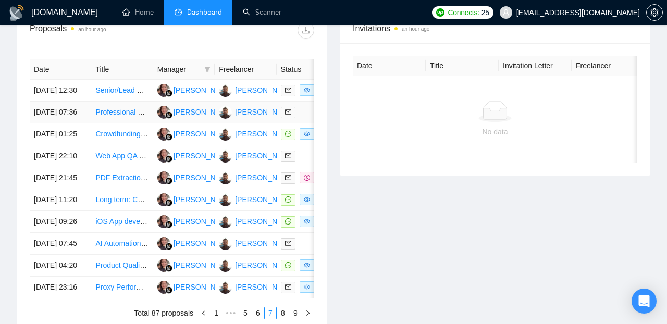
click at [87, 123] on td "25 Aug, 2025 07:36" at bounding box center [60, 113] width 61 height 22
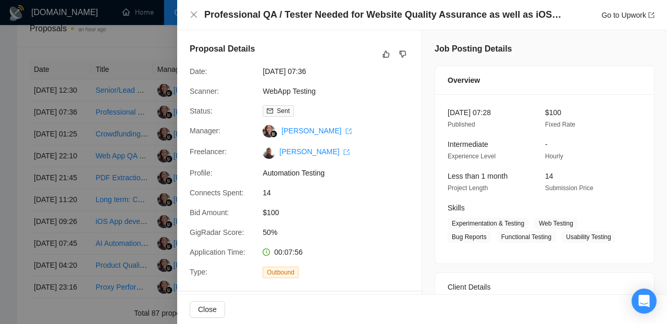
click at [38, 147] on div at bounding box center [333, 162] width 667 height 324
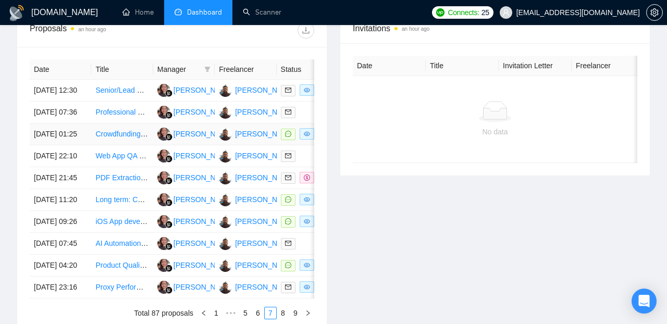
click at [84, 145] on td "25 Aug, 2025 01:25" at bounding box center [60, 134] width 61 height 22
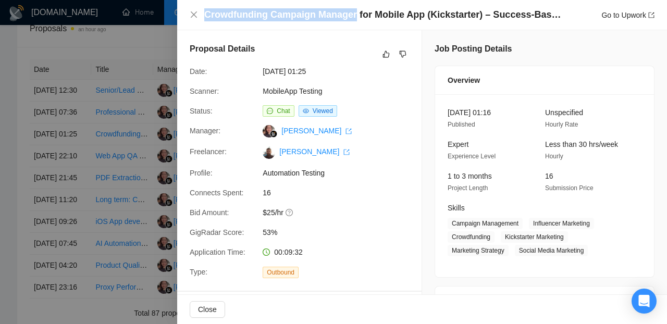
drag, startPoint x: 205, startPoint y: 15, endPoint x: 355, endPoint y: 13, distance: 150.0
click at [355, 13] on h4 "Crowdfunding Campaign Manager for Mobile App (Kickstarter) – Success-Based Model" at bounding box center [383, 14] width 359 height 13
click at [5, 228] on div at bounding box center [333, 162] width 667 height 324
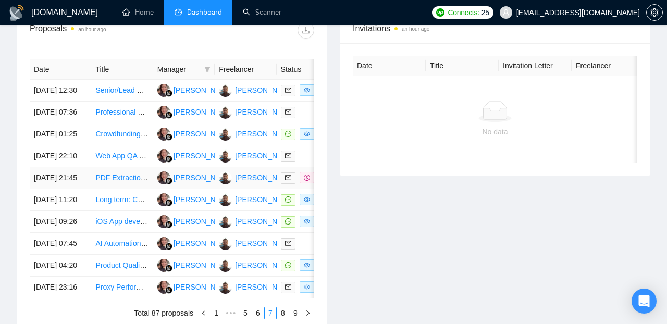
click at [88, 189] on td "24 Aug, 2025 21:45" at bounding box center [60, 178] width 61 height 22
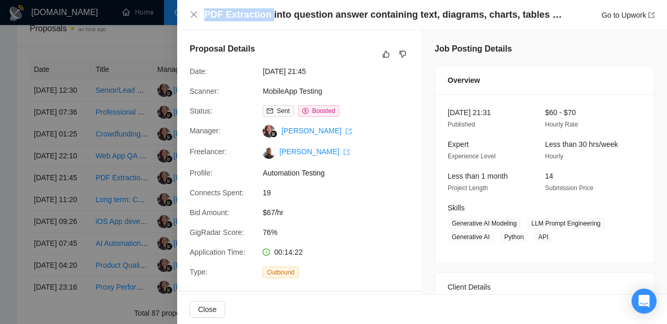
drag, startPoint x: 205, startPoint y: 16, endPoint x: 270, endPoint y: 16, distance: 65.6
click at [270, 16] on h4 "PDF Extraction into question answer containing text, diagrams, charts, tables e…" at bounding box center [383, 14] width 359 height 13
click at [11, 225] on div at bounding box center [333, 162] width 667 height 324
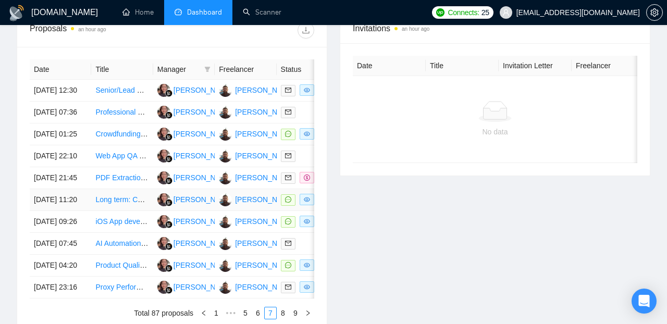
click at [89, 211] on td "24 Aug, 2025 11:20" at bounding box center [60, 200] width 61 height 22
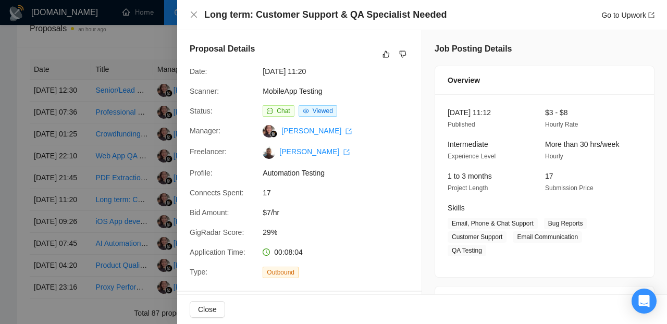
click at [8, 242] on div at bounding box center [333, 162] width 667 height 324
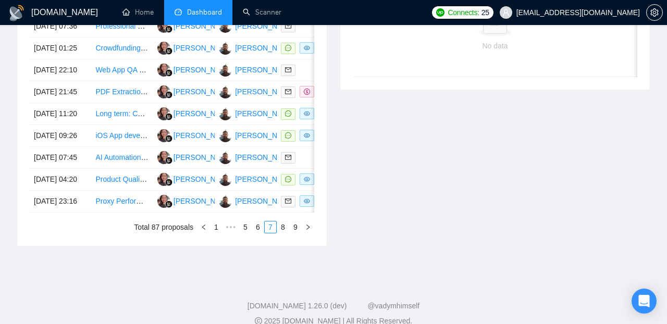
scroll to position [506, 0]
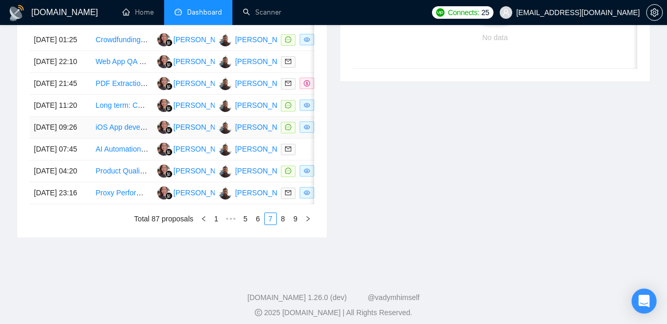
click at [83, 139] on td "23 Aug, 2025 09:26" at bounding box center [60, 128] width 61 height 22
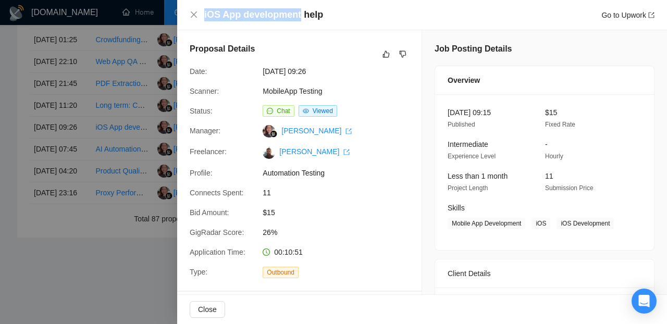
drag, startPoint x: 204, startPoint y: 14, endPoint x: 300, endPoint y: 14, distance: 95.9
click at [300, 14] on div "iOS App development help Go to Upwork" at bounding box center [422, 14] width 465 height 13
click at [7, 227] on div at bounding box center [333, 162] width 667 height 324
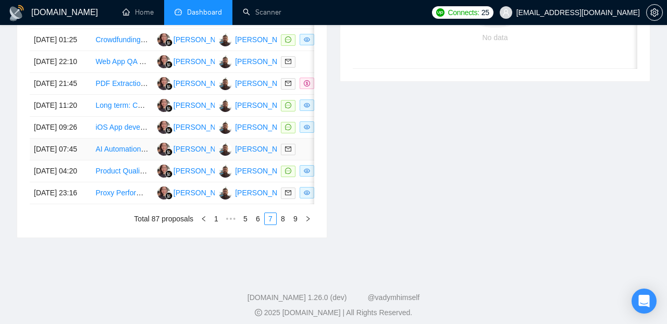
click at [105, 160] on td "AI Automation Developer - Make/n8n/Zapier Specialist" at bounding box center [121, 150] width 61 height 22
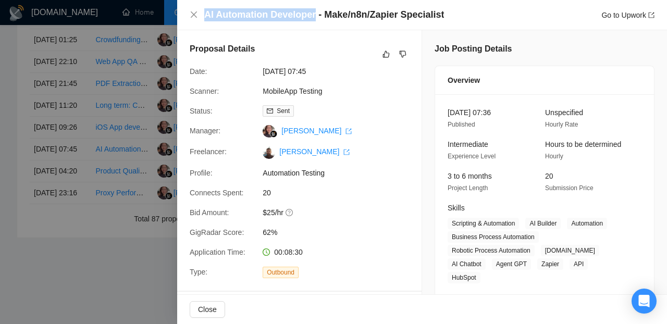
drag, startPoint x: 206, startPoint y: 15, endPoint x: 313, endPoint y: 13, distance: 107.3
click at [313, 13] on h4 "AI Automation Developer - Make/n8n/Zapier Specialist" at bounding box center [324, 14] width 240 height 13
click at [8, 228] on div at bounding box center [333, 162] width 667 height 324
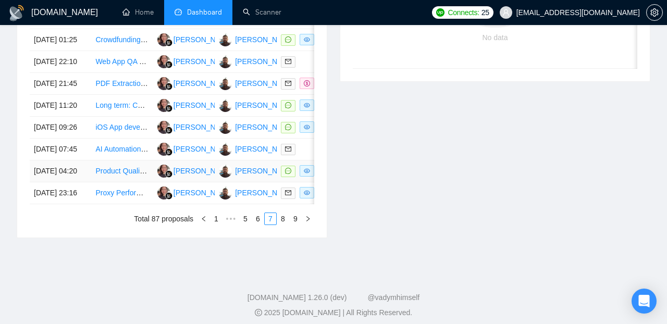
click at [77, 182] on td "23 Aug, 2025 04:20" at bounding box center [60, 171] width 61 height 22
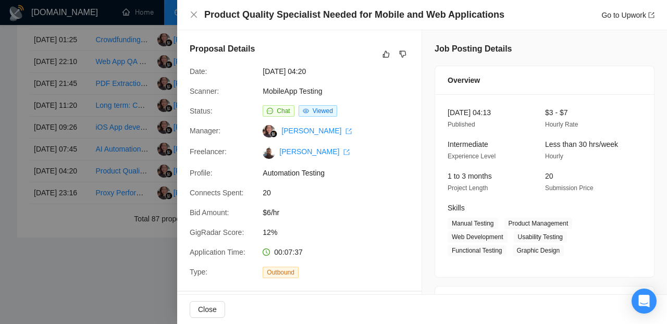
click at [15, 273] on div at bounding box center [333, 162] width 667 height 324
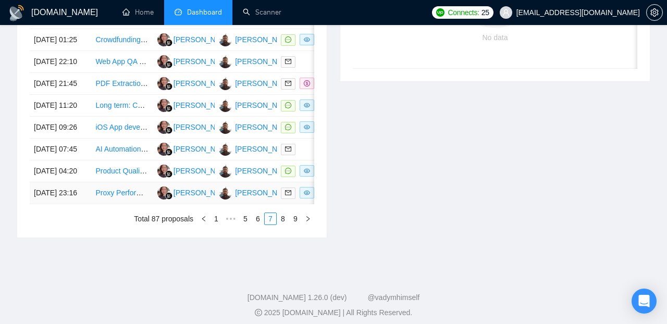
click at [83, 204] on td "22 Aug, 2025 23:16" at bounding box center [60, 193] width 61 height 22
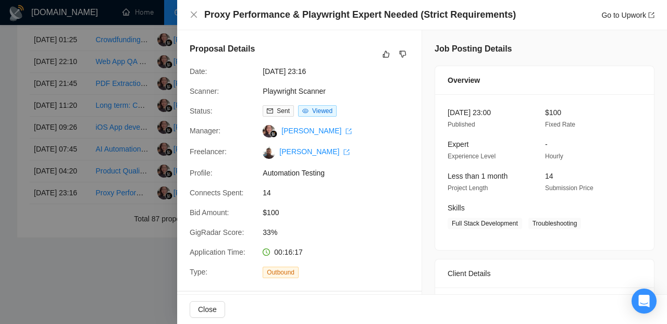
click at [10, 252] on div at bounding box center [333, 162] width 667 height 324
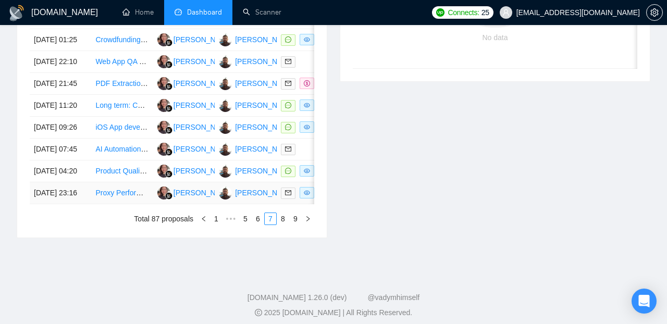
scroll to position [534, 0]
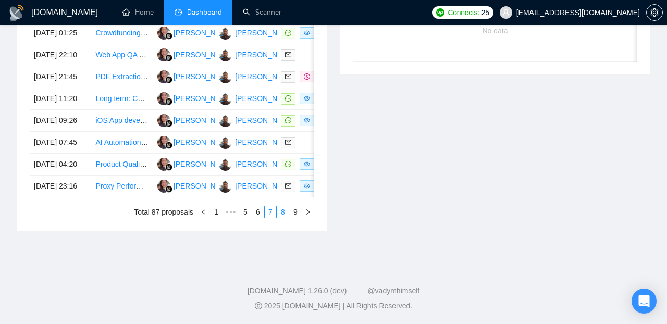
click at [284, 218] on link "8" at bounding box center [282, 211] width 11 height 11
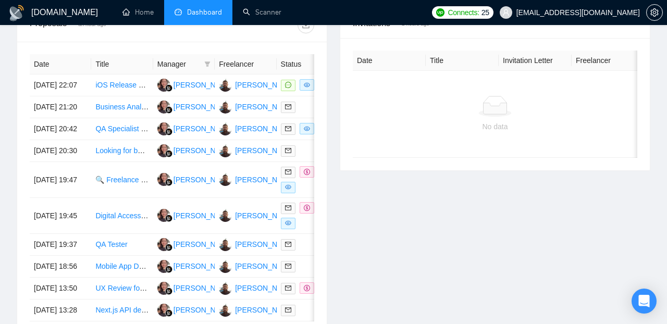
scroll to position [392, 0]
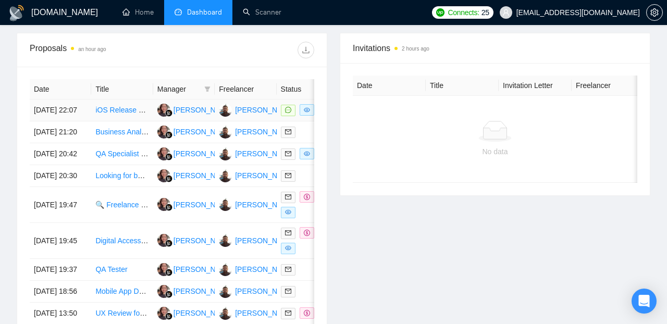
click at [81, 121] on td "22 Aug, 2025 22:07" at bounding box center [60, 111] width 61 height 22
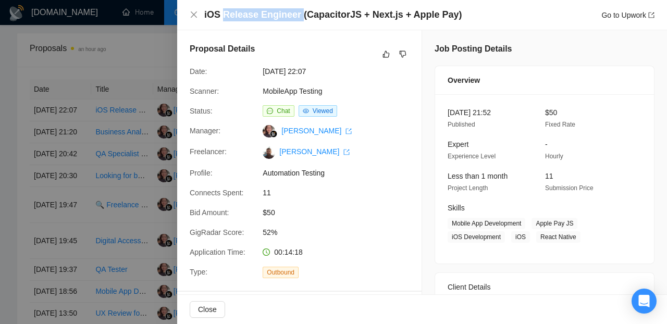
drag, startPoint x: 223, startPoint y: 16, endPoint x: 299, endPoint y: 15, distance: 75.5
click at [299, 15] on h4 "iOS Release Engineer (CapacitorJS + Next.js + Apple Pay)" at bounding box center [333, 14] width 258 height 13
click at [15, 217] on div at bounding box center [333, 162] width 667 height 324
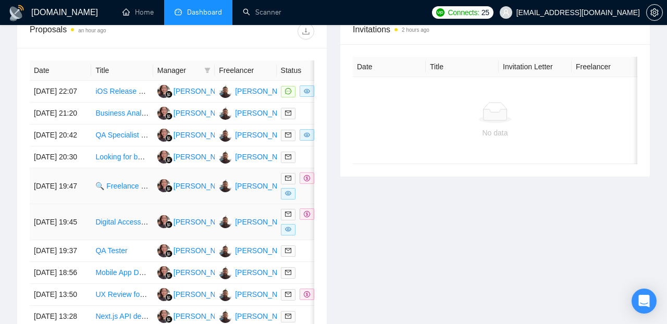
scroll to position [411, 0]
click at [56, 241] on td "22 Aug, 2025 19:45" at bounding box center [60, 223] width 61 height 36
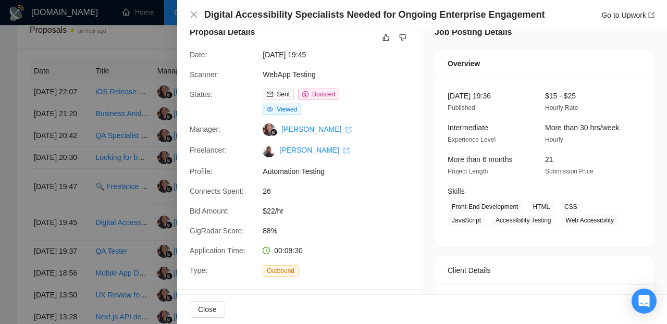
scroll to position [0, 0]
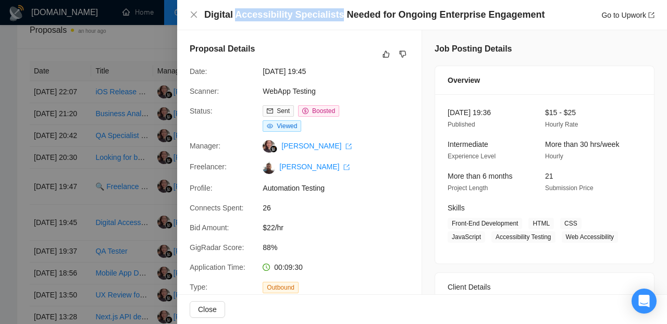
drag, startPoint x: 237, startPoint y: 16, endPoint x: 341, endPoint y: 15, distance: 103.7
click at [341, 15] on h4 "Digital Accessibility Specialists Needed for Ongoing Enterprise Engagement" at bounding box center [374, 14] width 341 height 13
click at [303, 30] on div "Digital Accessibility Specialists Needed for Ongoing Enterprise Engagement Go t…" at bounding box center [422, 15] width 490 height 30
click at [8, 238] on div at bounding box center [333, 162] width 667 height 324
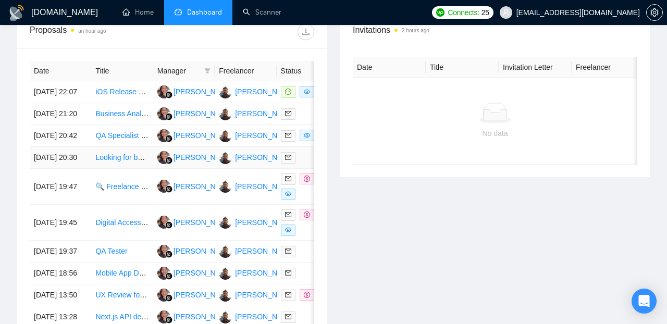
click at [83, 169] on td "22 Aug, 2025 20:30" at bounding box center [60, 158] width 61 height 22
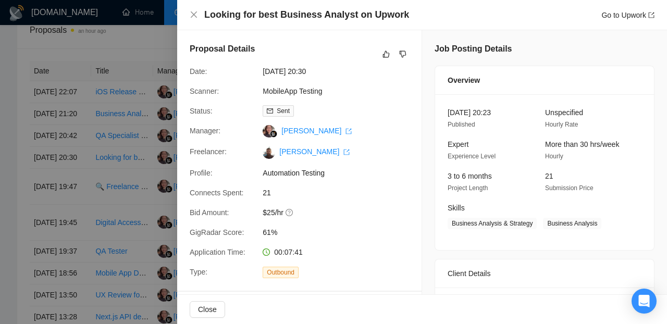
click at [17, 202] on div at bounding box center [333, 162] width 667 height 324
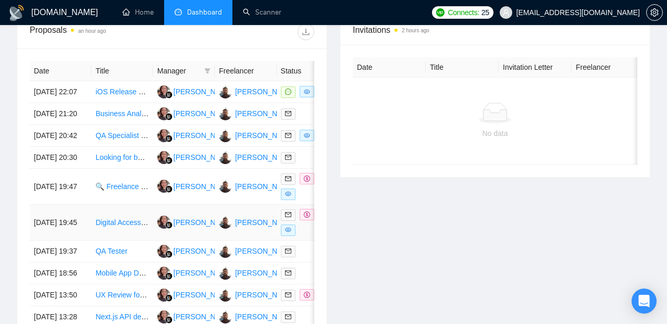
click at [85, 241] on td "22 Aug, 2025 19:45" at bounding box center [60, 223] width 61 height 36
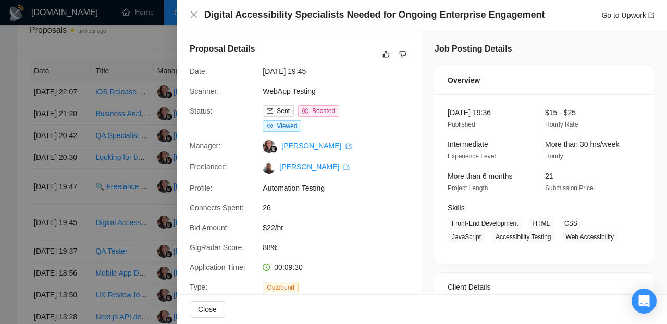
click at [25, 264] on div at bounding box center [333, 162] width 667 height 324
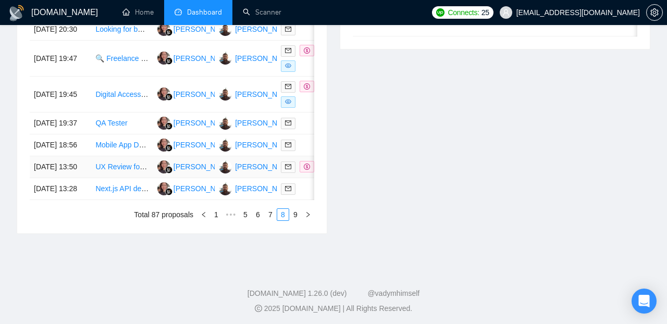
scroll to position [544, 0]
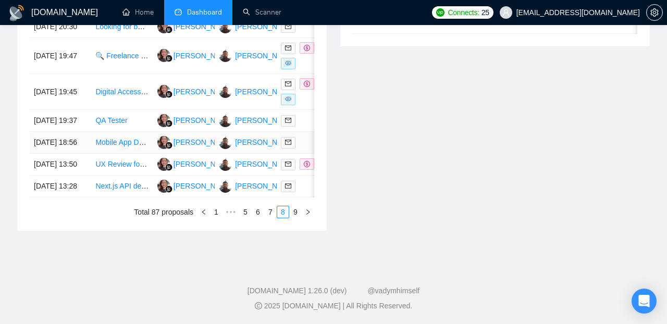
click at [82, 154] on td "22 Aug, 2025 18:56" at bounding box center [60, 143] width 61 height 22
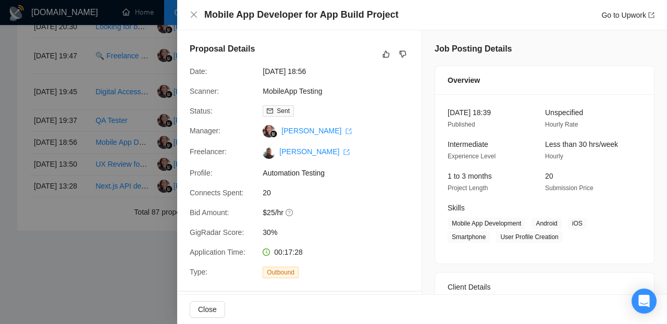
click at [24, 197] on div at bounding box center [333, 162] width 667 height 324
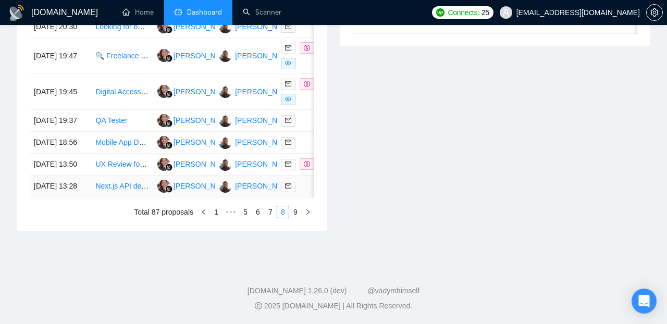
click at [87, 197] on td "22 Aug, 2025 13:28" at bounding box center [60, 187] width 61 height 22
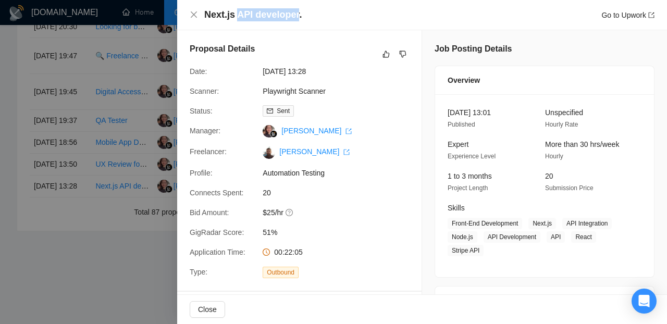
drag, startPoint x: 238, startPoint y: 17, endPoint x: 297, endPoint y: 20, distance: 59.0
click at [297, 20] on h4 "Next.js API developer." at bounding box center [252, 14] width 97 height 13
click at [16, 262] on div at bounding box center [333, 162] width 667 height 324
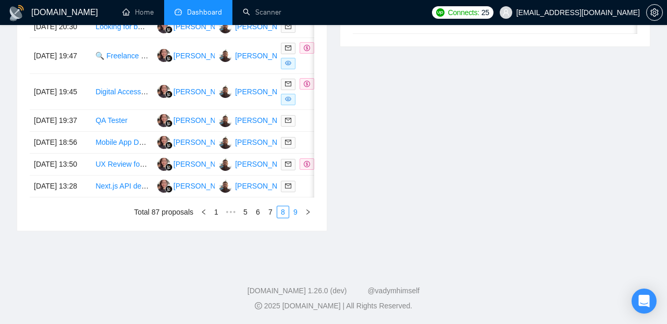
click at [295, 218] on link "9" at bounding box center [295, 211] width 11 height 11
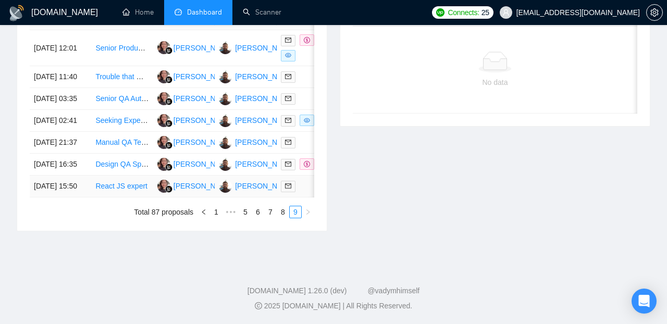
scroll to position [475, 0]
click at [81, 197] on td "21 Aug, 2025 15:50" at bounding box center [60, 187] width 61 height 22
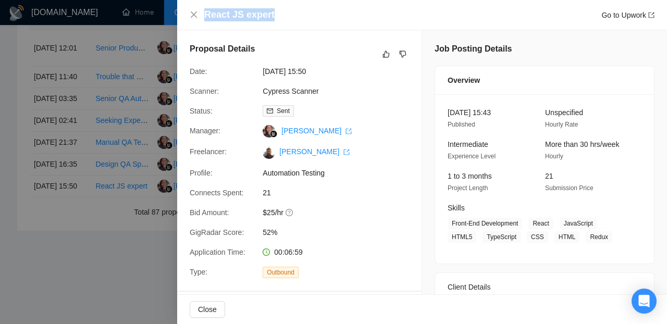
drag, startPoint x: 204, startPoint y: 16, endPoint x: 282, endPoint y: 17, distance: 78.1
click at [275, 17] on h4 "React JS expert" at bounding box center [239, 14] width 70 height 13
click at [111, 261] on div at bounding box center [333, 162] width 667 height 324
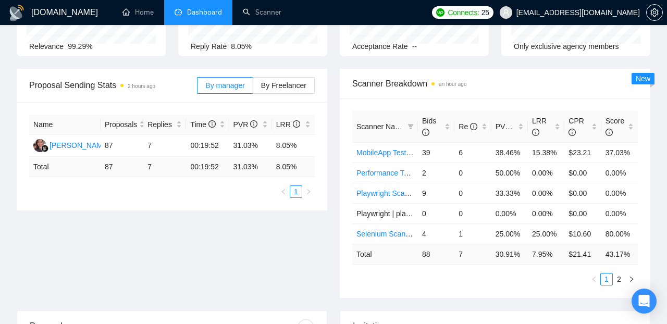
scroll to position [0, 0]
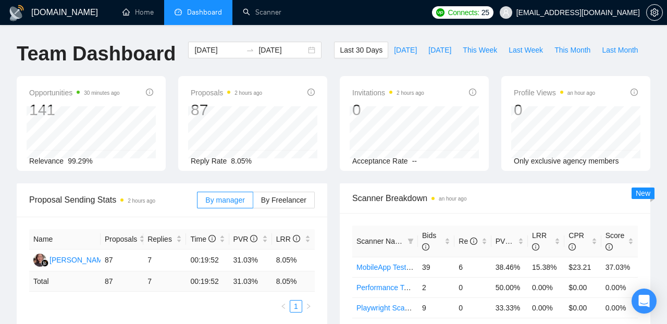
click at [489, 13] on span "Connects: 25" at bounding box center [467, 12] width 41 height 11
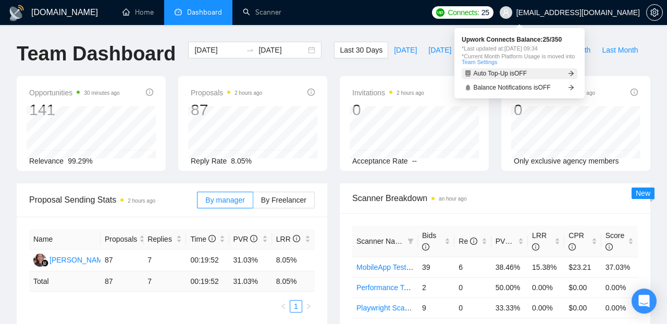
click at [492, 76] on span "Auto Top-Up is OFF" at bounding box center [501, 73] width 54 height 6
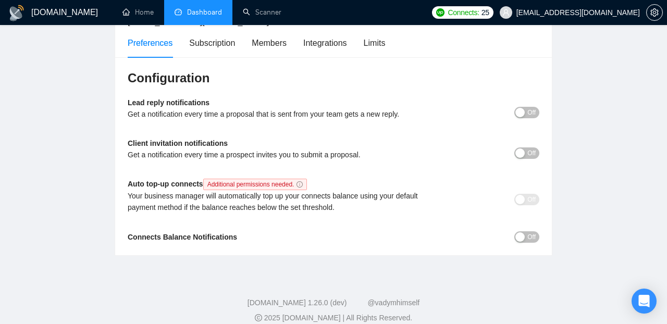
scroll to position [95, 0]
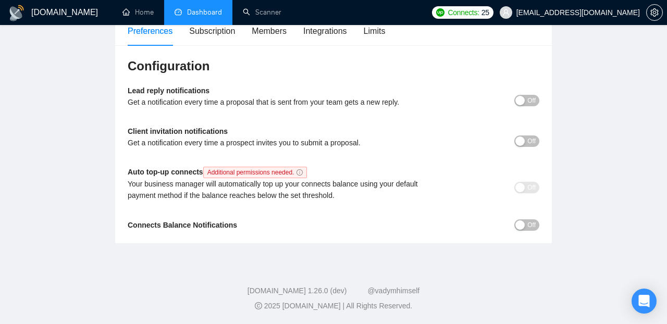
click at [530, 99] on span "Off" at bounding box center [531, 100] width 8 height 11
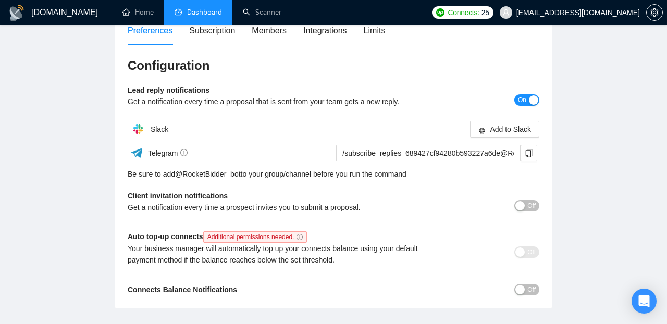
click at [520, 101] on span "On" at bounding box center [522, 99] width 8 height 11
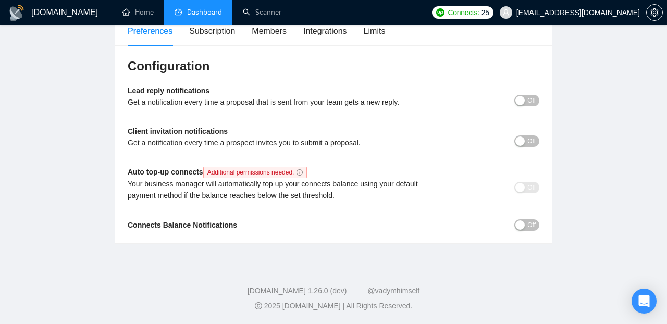
scroll to position [64, 0]
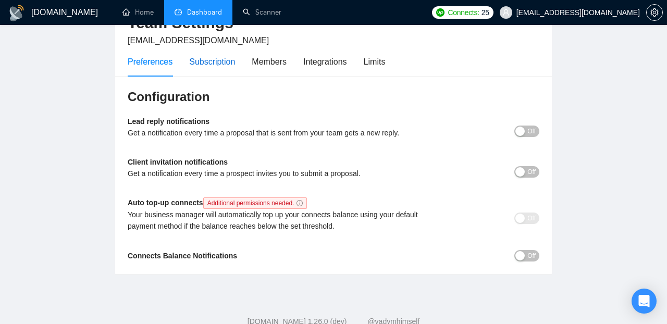
click at [221, 63] on div "Subscription" at bounding box center [212, 61] width 46 height 13
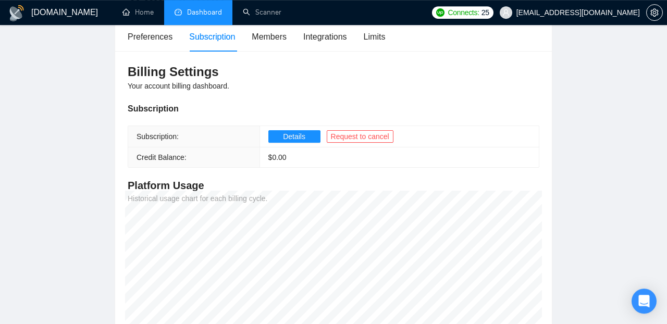
scroll to position [79, 0]
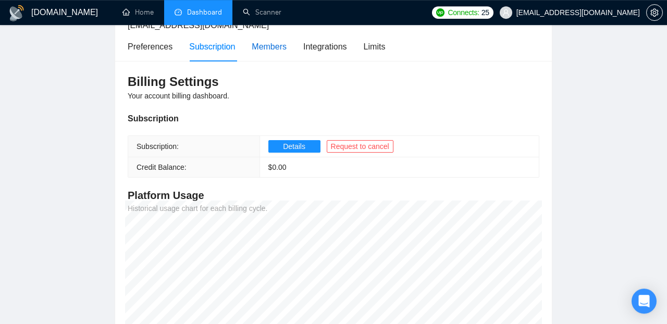
click at [271, 48] on div "Members" at bounding box center [269, 46] width 35 height 13
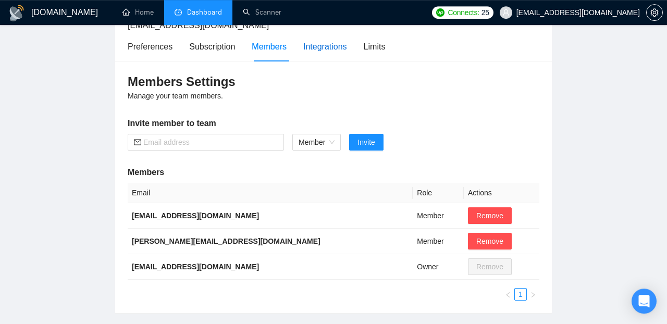
click at [333, 46] on div "Integrations" at bounding box center [325, 46] width 44 height 13
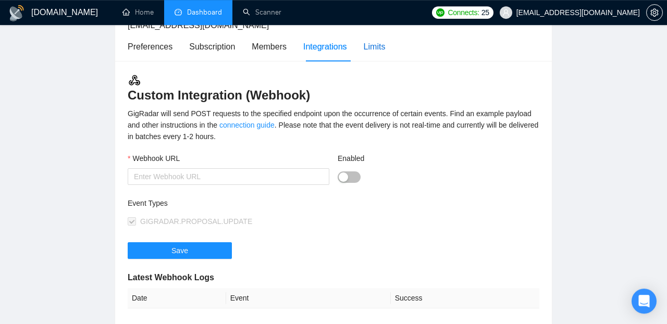
click at [379, 48] on div "Limits" at bounding box center [375, 46] width 22 height 13
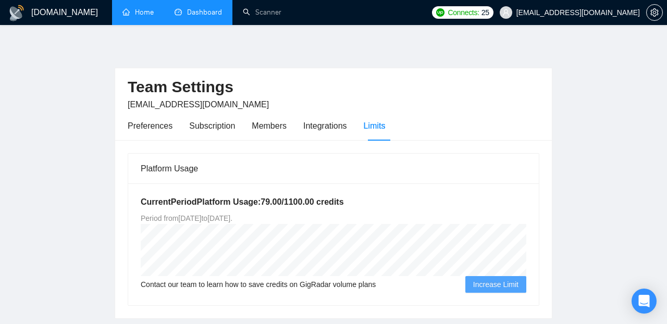
click at [141, 14] on link "Home" at bounding box center [137, 12] width 31 height 9
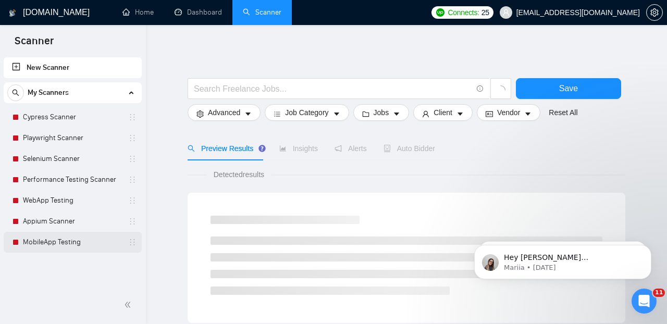
click at [44, 242] on link "MobileApp Testing" at bounding box center [72, 242] width 99 height 21
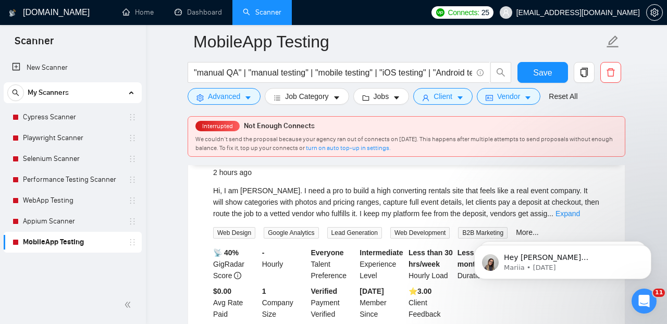
scroll to position [128, 0]
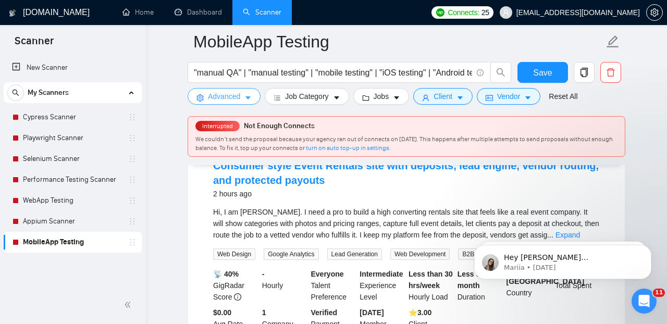
click at [247, 95] on icon "caret-down" at bounding box center [247, 97] width 7 height 7
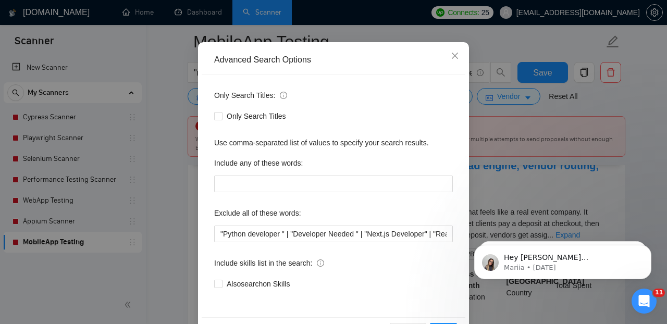
scroll to position [109, 0]
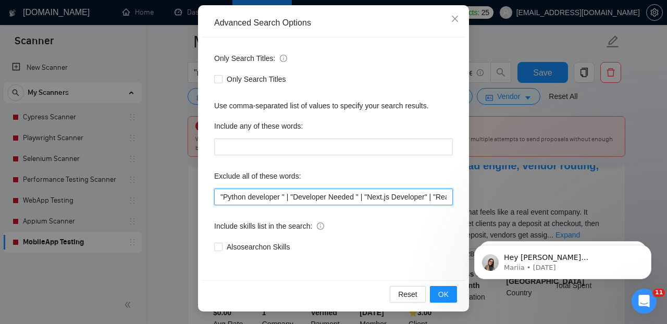
click at [222, 199] on input ""Python developer " | "Developer Needed " | "Next.js Developer" | "React Develo…" at bounding box center [333, 197] width 239 height 17
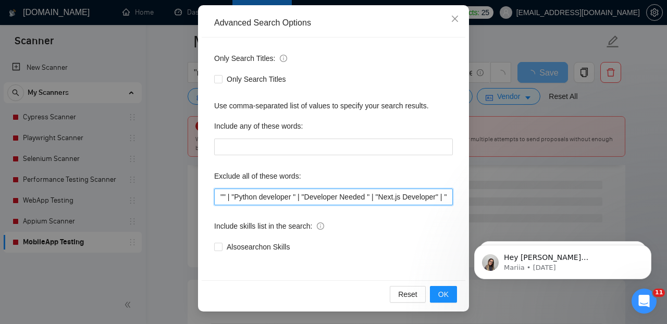
paste input "TestFlight Deployment"
type input ""TestFlight Deployment" | "Python developer " | "Developer Needed " | "Next.js …"
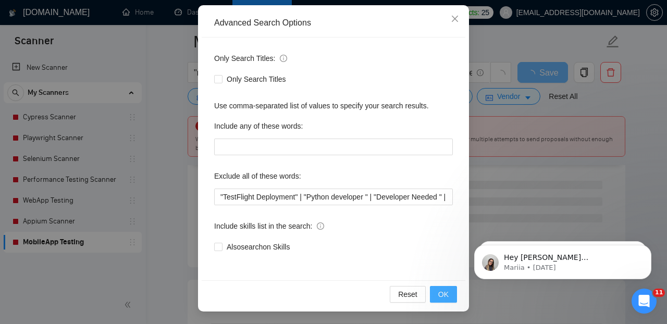
click at [445, 296] on span "OK" at bounding box center [443, 294] width 10 height 11
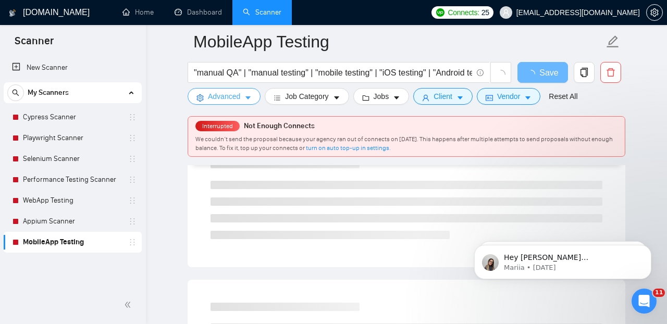
scroll to position [0, 0]
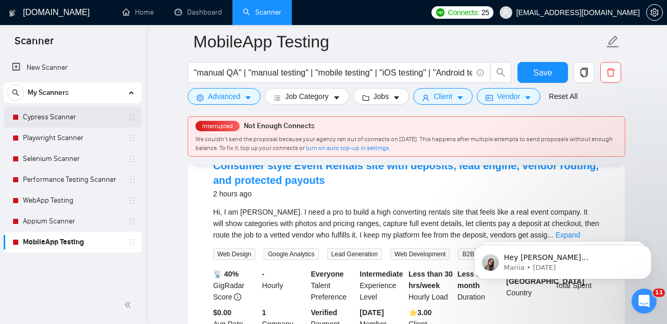
click at [68, 117] on link "Cypress Scanner" at bounding box center [72, 117] width 99 height 21
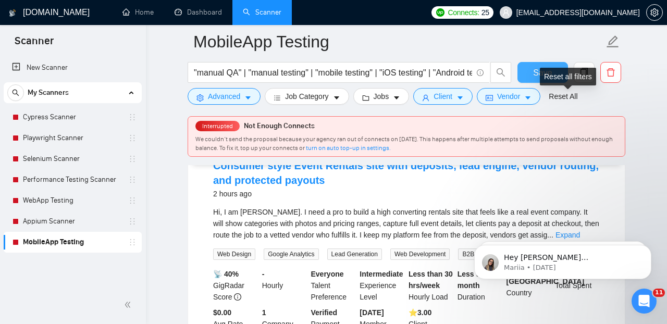
click at [543, 69] on div "Reset all filters" at bounding box center [568, 77] width 56 height 18
click at [529, 78] on button "Save" at bounding box center [542, 72] width 51 height 21
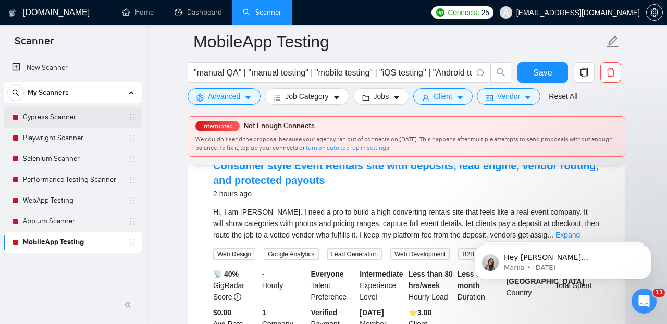
click at [91, 120] on link "Cypress Scanner" at bounding box center [72, 117] width 99 height 21
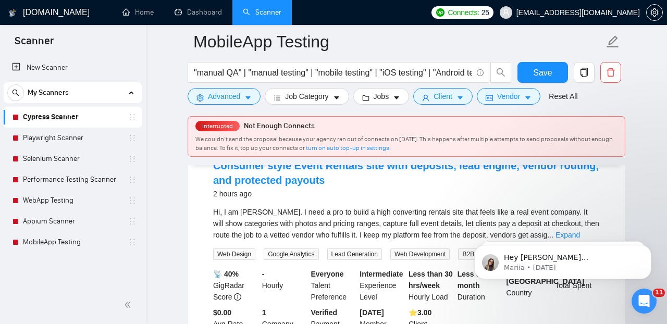
scroll to position [104, 0]
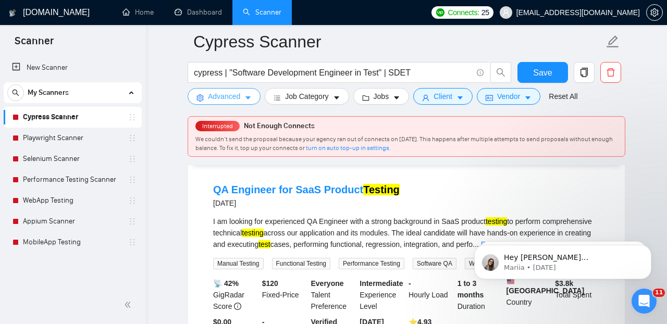
click at [246, 97] on icon "caret-down" at bounding box center [247, 97] width 7 height 7
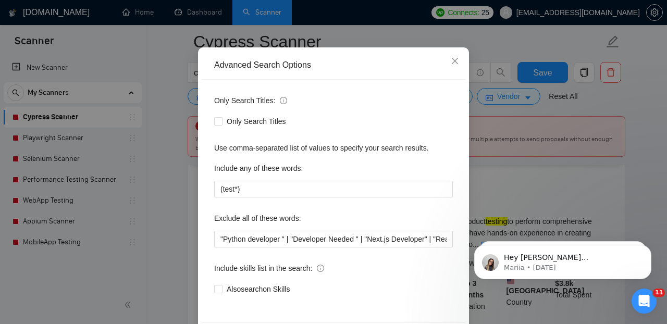
scroll to position [109, 0]
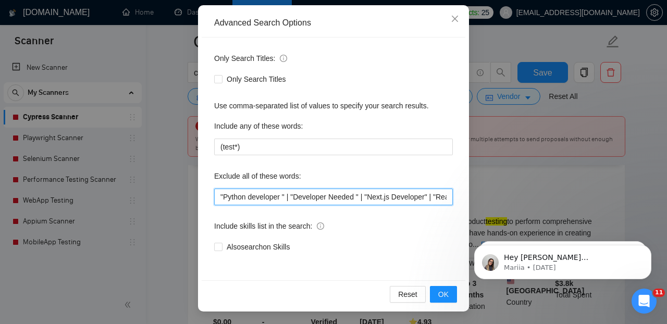
click at [219, 196] on input ""Python developer " | "Developer Needed " | "Next.js Developer" | "React Develo…" at bounding box center [333, 197] width 239 height 17
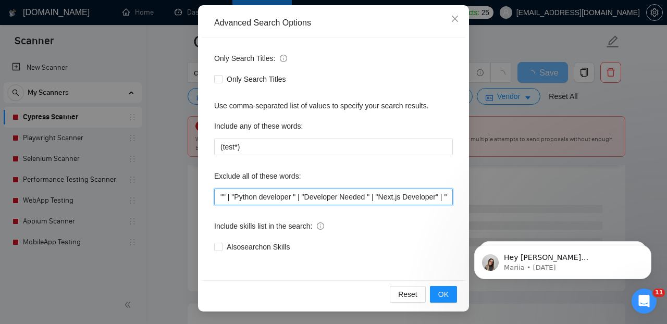
paste input "Frontend Developer"
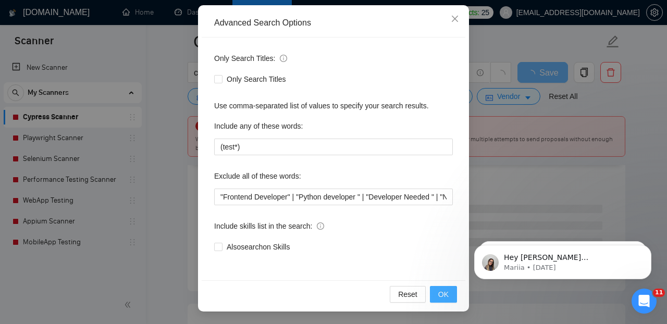
click at [443, 295] on span "OK" at bounding box center [443, 294] width 10 height 11
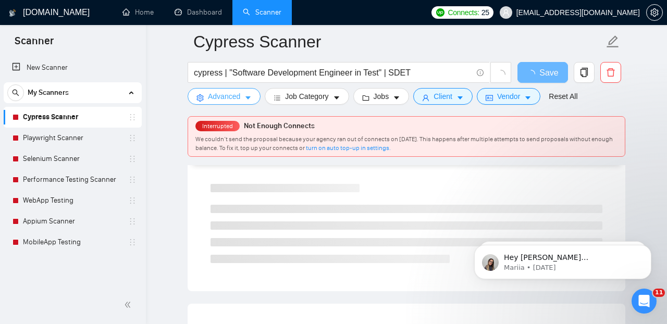
scroll to position [0, 0]
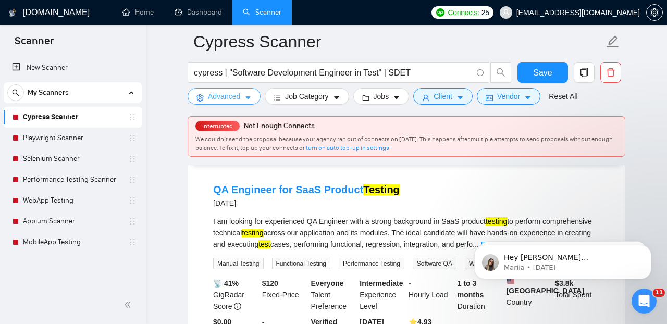
click at [247, 99] on icon "caret-down" at bounding box center [247, 97] width 7 height 7
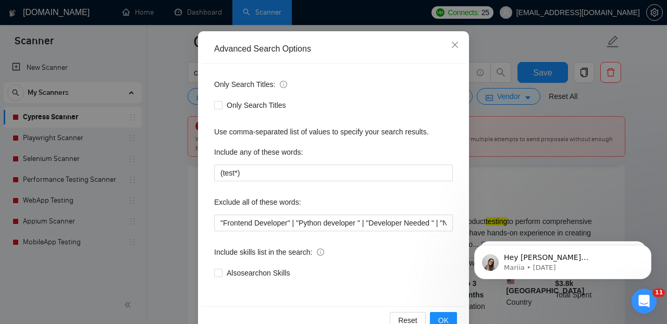
scroll to position [109, 0]
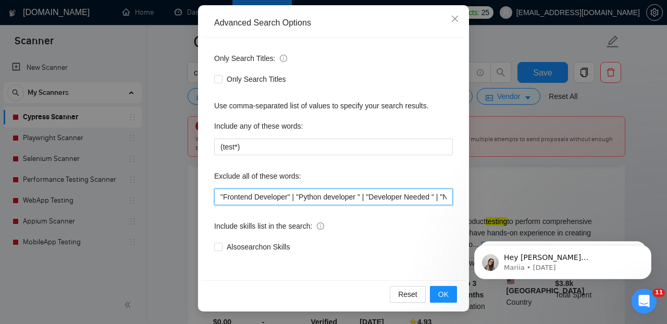
click at [221, 198] on input ""Frontend Developer" | "Python developer " | "Developer Needed " | "Next.js Dev…" at bounding box center [333, 197] width 239 height 17
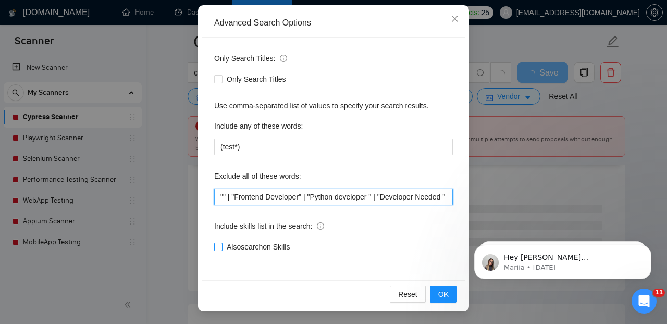
paste input "Business Analyst"
type input ""Business Analyst" | "Frontend Developer" | "Python developer " | "Developer Ne…"
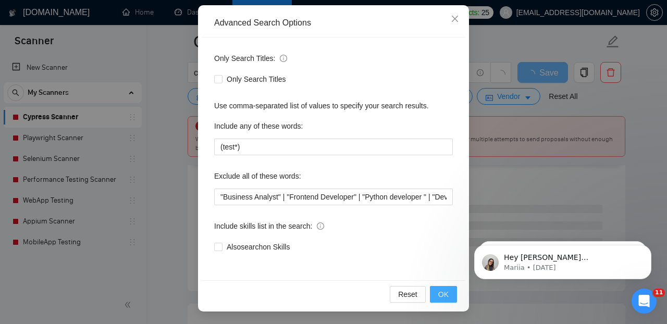
click at [443, 294] on span "OK" at bounding box center [443, 294] width 10 height 11
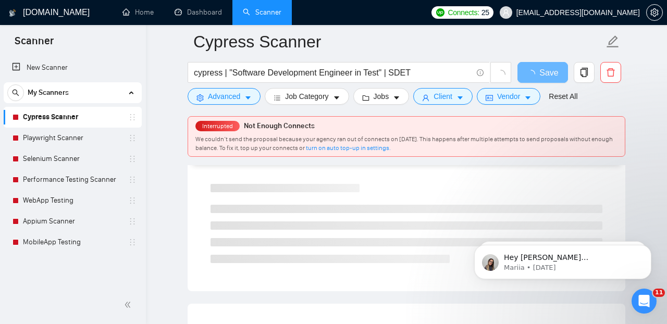
scroll to position [57, 0]
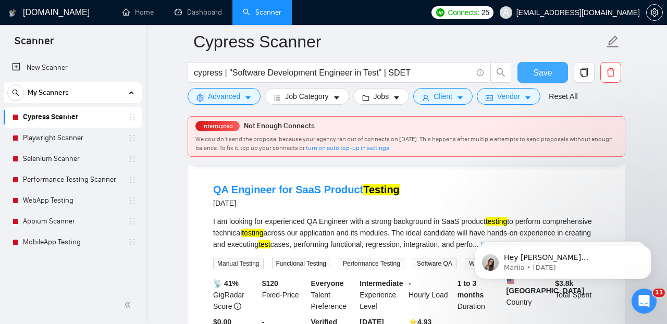
click at [538, 69] on span "Save" at bounding box center [542, 72] width 19 height 13
click at [47, 243] on link "MobileApp Testing" at bounding box center [72, 242] width 99 height 21
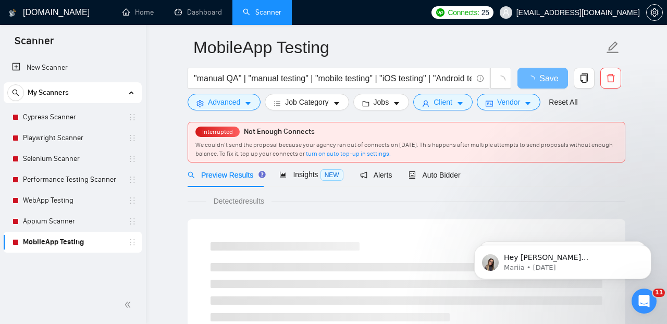
scroll to position [36, 0]
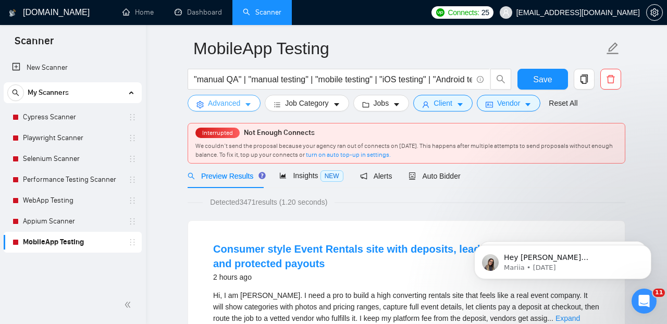
click at [248, 104] on icon "caret-down" at bounding box center [247, 104] width 7 height 7
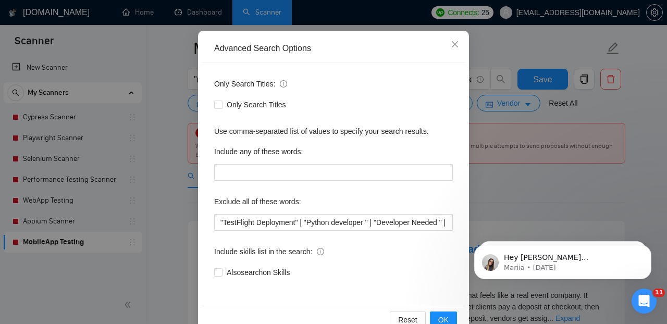
scroll to position [109, 0]
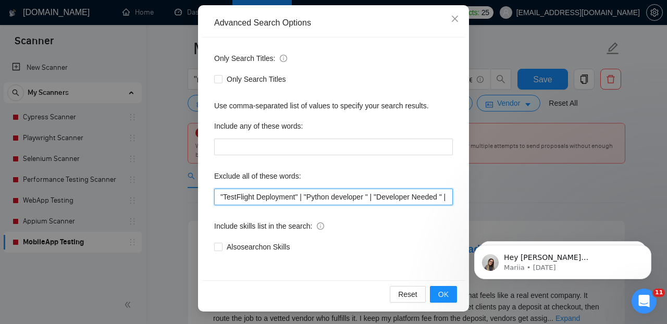
click at [220, 196] on input ""TestFlight Deployment" | "Python developer " | "Developer Needed " | "Next.js …" at bounding box center [333, 197] width 239 height 17
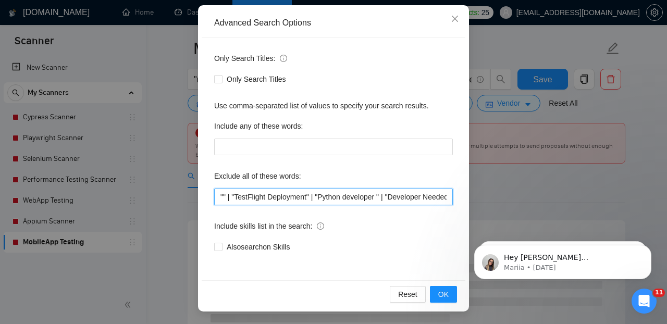
paste input "Business Analyst"
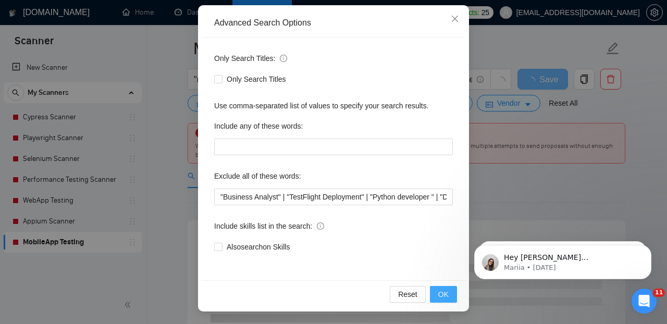
click at [449, 296] on button "OK" at bounding box center [443, 294] width 27 height 17
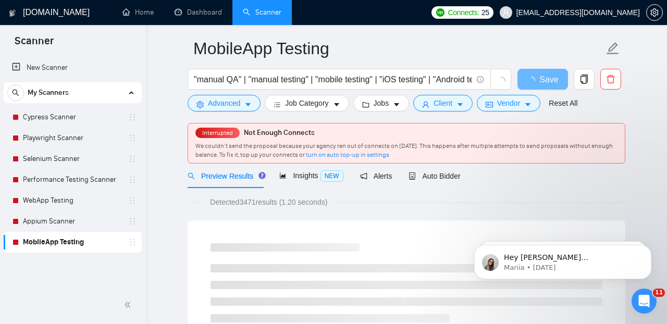
scroll to position [57, 0]
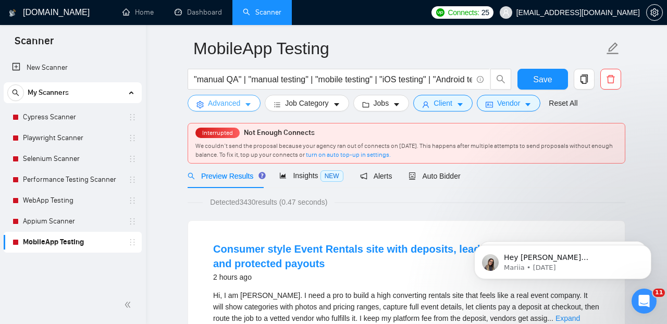
click at [248, 102] on icon "caret-down" at bounding box center [247, 104] width 7 height 7
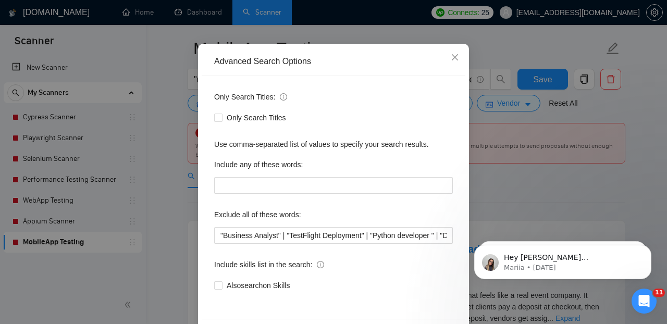
scroll to position [109, 0]
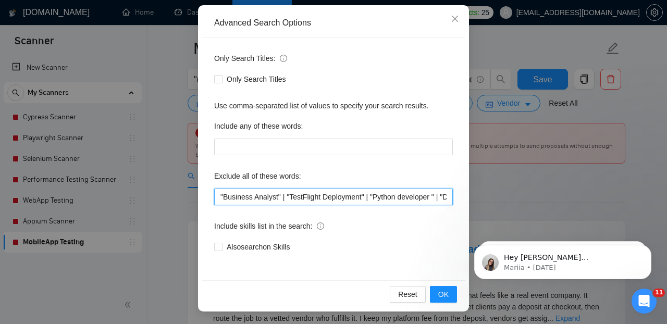
click at [220, 196] on input ""Business Analyst" | "TestFlight Deployment" | "Python developer " | "Developer…" at bounding box center [333, 197] width 239 height 17
paste input "LLM Engineer"
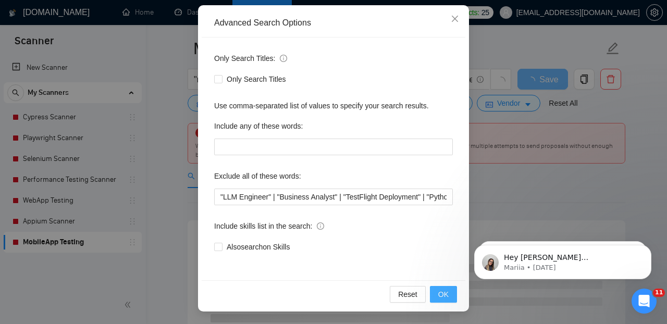
click at [443, 296] on span "OK" at bounding box center [443, 294] width 10 height 11
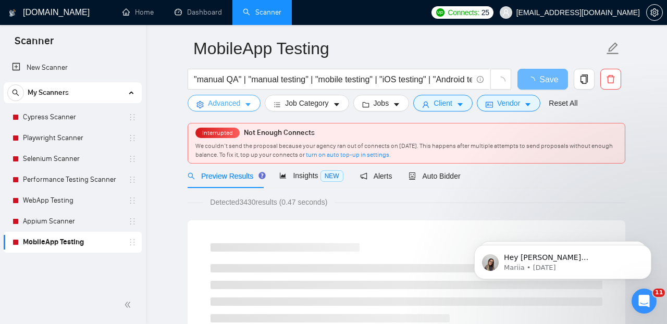
scroll to position [0, 0]
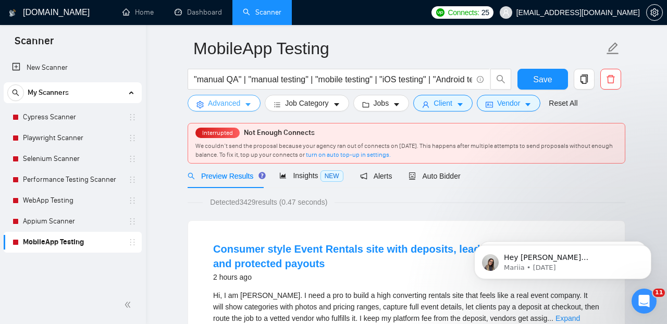
click at [246, 106] on icon "caret-down" at bounding box center [247, 104] width 7 height 7
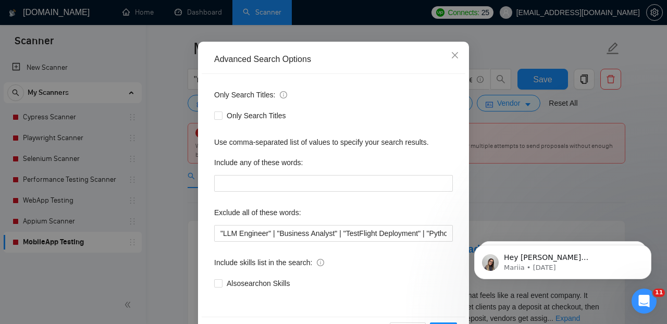
scroll to position [109, 0]
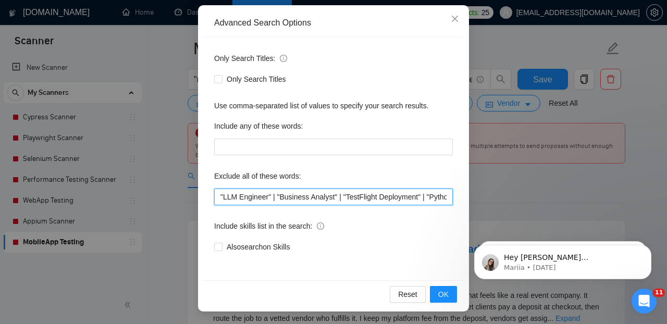
click at [218, 200] on input ""LLM Engineer" | "Business Analyst" | "TestFlight Deployment" | "Python develop…" at bounding box center [333, 197] width 239 height 17
paste input "Development Team"
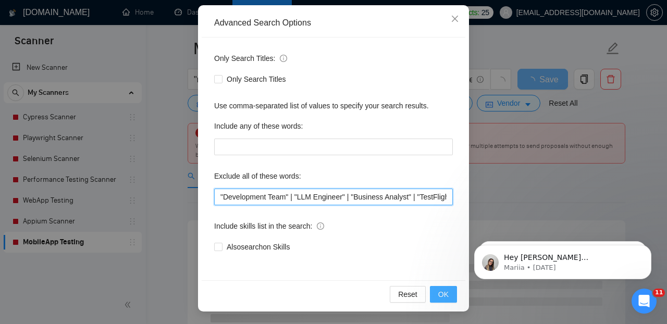
type input ""Development Team" | "LLM Engineer" | "Business Analyst" | "TestFlight Deployme…"
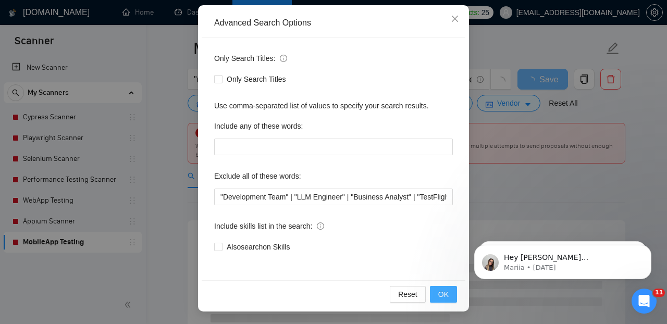
click at [449, 296] on span "OK" at bounding box center [443, 294] width 10 height 11
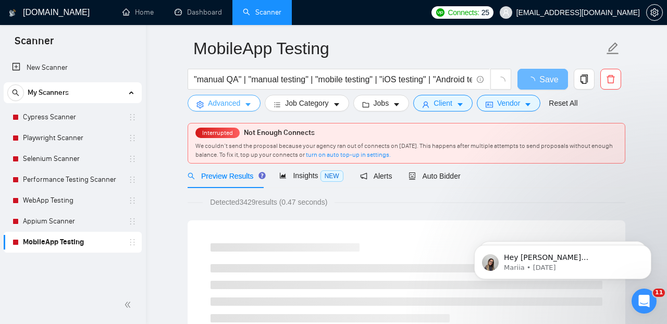
scroll to position [0, 0]
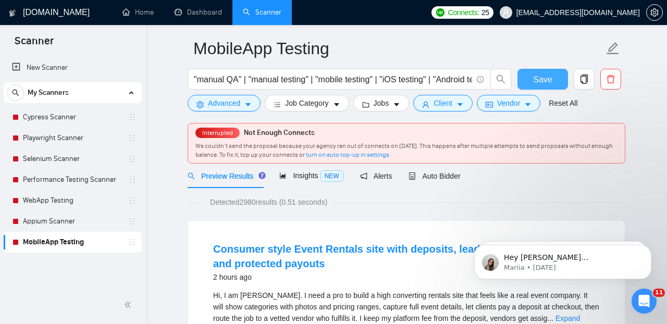
click at [538, 81] on span "Save" at bounding box center [542, 79] width 19 height 13
click at [56, 117] on link "Cypress Scanner" at bounding box center [72, 117] width 99 height 21
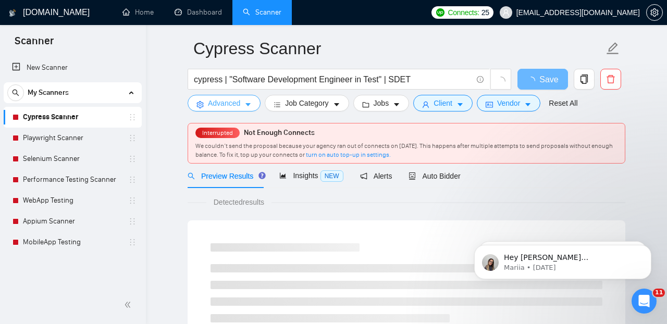
click at [230, 102] on span "Advanced" at bounding box center [224, 102] width 32 height 11
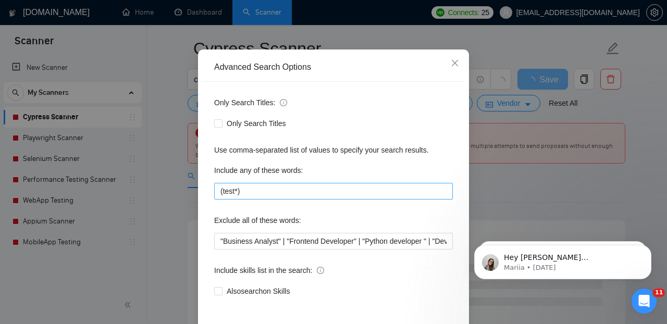
scroll to position [98, 0]
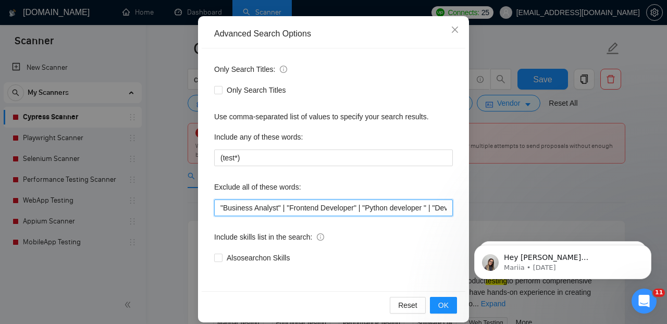
click at [220, 208] on input ""Business Analyst" | "Frontend Developer" | "Python developer " | "Developer Ne…" at bounding box center [333, 208] width 239 height 17
paste input "Front-end Engineer"
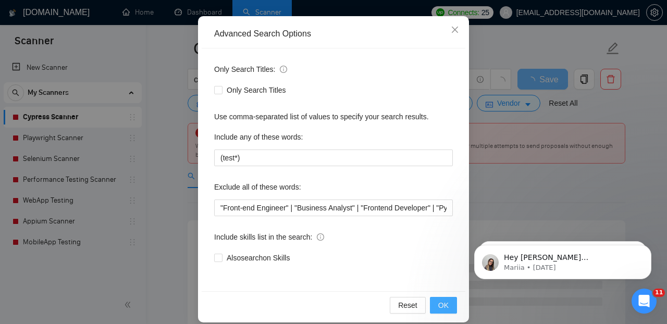
click at [441, 308] on span "OK" at bounding box center [443, 305] width 10 height 11
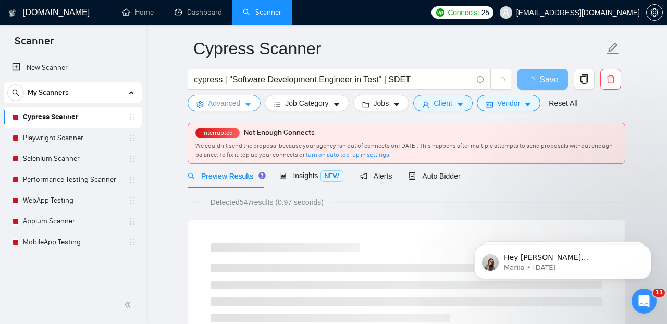
scroll to position [0, 0]
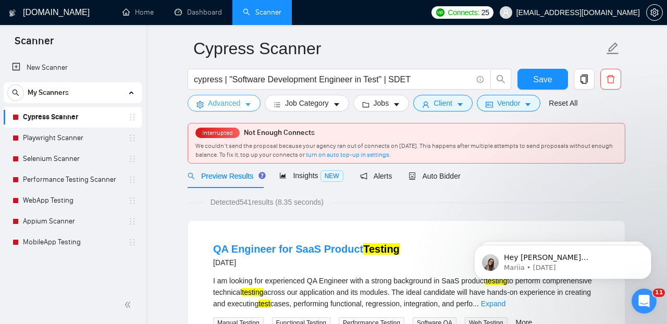
click at [240, 101] on span "Advanced" at bounding box center [224, 102] width 32 height 11
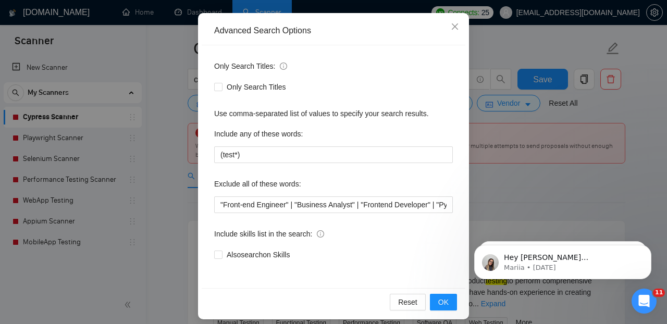
scroll to position [108, 0]
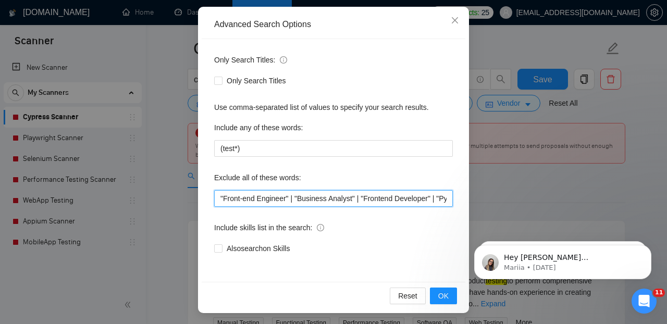
click at [219, 200] on input ""Front-end Engineer" | "Business Analyst" | "Frontend Developer" | "Python deve…" at bounding box center [333, 198] width 239 height 17
paste input "Full Stack Developer"
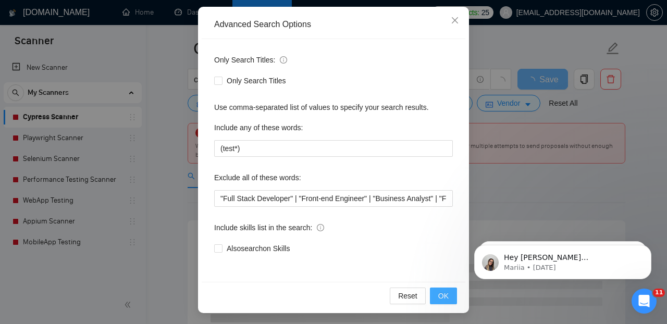
click at [442, 295] on span "OK" at bounding box center [443, 295] width 10 height 11
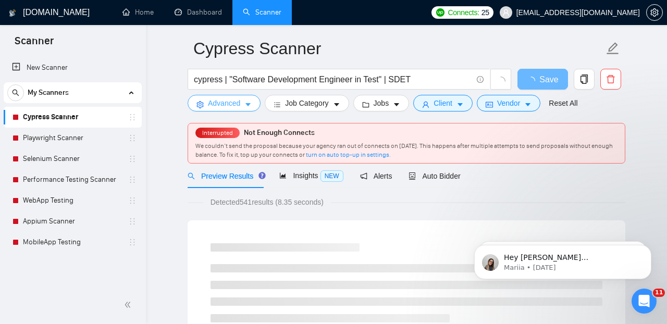
scroll to position [0, 0]
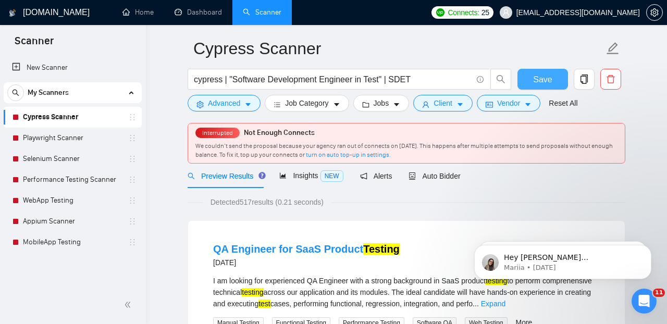
click at [550, 80] on span "Save" at bounding box center [542, 79] width 19 height 13
click at [248, 107] on icon "caret-down" at bounding box center [247, 104] width 7 height 7
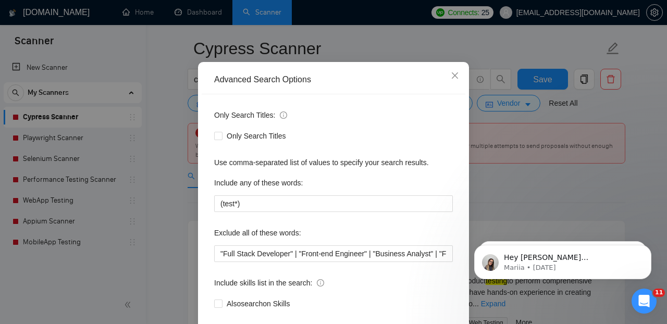
scroll to position [78, 0]
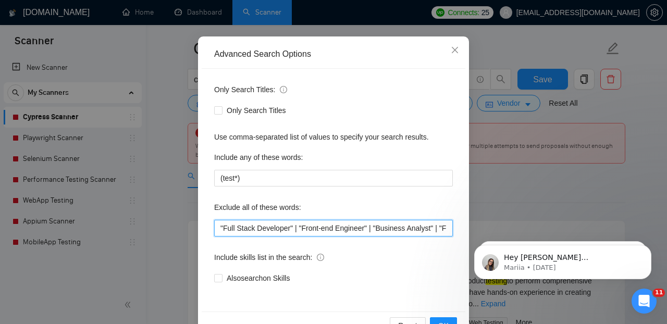
click at [218, 229] on input ""Full Stack Developer" | "Front-end Engineer" | "Business Analyst" | "Frontend …" at bounding box center [333, 228] width 239 height 17
paste input "Mobile app developer"
click at [220, 230] on input ""Mobile app developer" | "Full Stack Developer" | "Front-end Engineer" | "Busin…" at bounding box center [333, 228] width 239 height 17
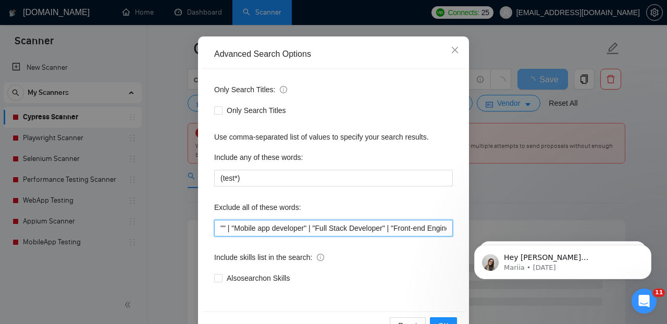
paste input "Mobile app developer"
click at [262, 230] on input ""Mobile app developer" | "Mobile app developer" | "Full Stack Developer" | "Fro…" at bounding box center [333, 228] width 239 height 17
drag, startPoint x: 415, startPoint y: 229, endPoint x: 209, endPoint y: 227, distance: 205.3
click at [214, 227] on input ""Mobile application developer" | "Mobile app developer" | "Full Stack Developer…" at bounding box center [333, 228] width 239 height 17
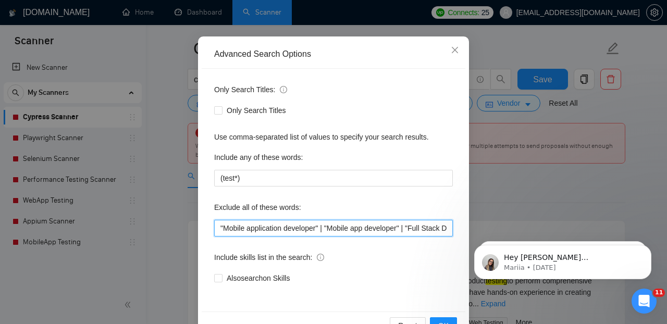
scroll to position [109, 0]
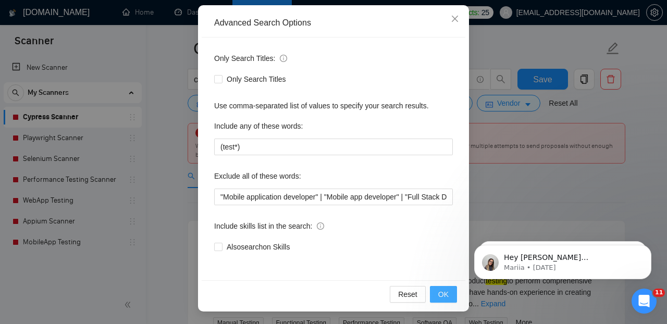
click at [444, 292] on span "OK" at bounding box center [443, 294] width 10 height 11
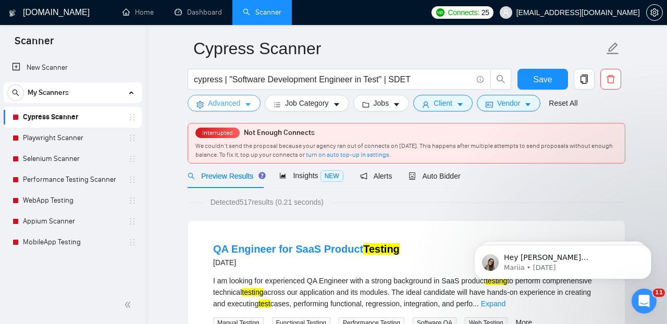
scroll to position [0, 0]
click at [250, 102] on icon "caret-down" at bounding box center [247, 104] width 7 height 7
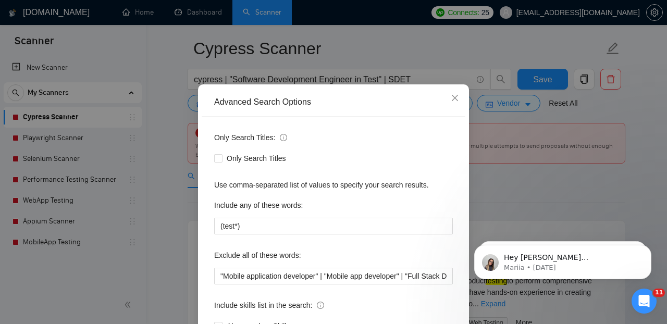
scroll to position [40, 0]
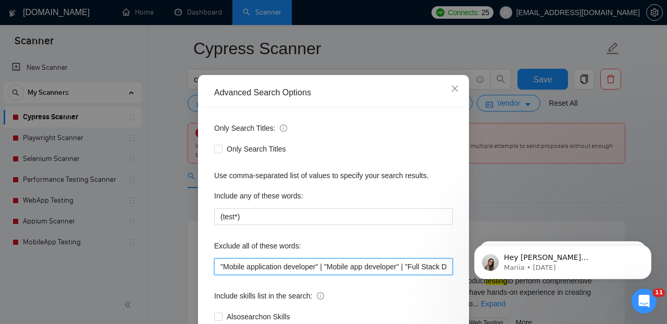
click at [214, 265] on input ""Mobile application developer" | "Mobile app developer" | "Full Stack Developer…" at bounding box center [333, 266] width 239 height 17
paste input "mobile app designer"
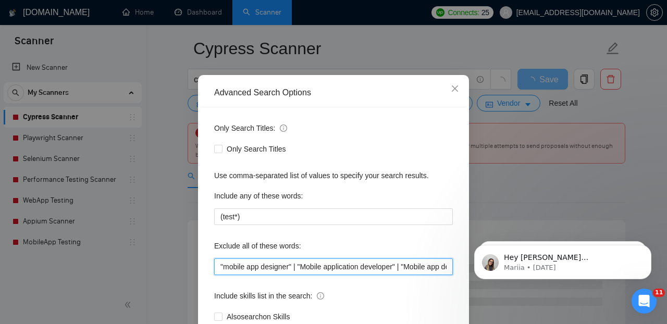
click at [219, 271] on input ""mobile app designer" | "Mobile application developer" | "Mobile app developer"…" at bounding box center [333, 266] width 239 height 17
click at [225, 266] on input """ | "mobile app designer" | "Mobile application developer" | "Mobile app devel…" at bounding box center [333, 266] width 239 height 17
paste input "mobile app designer"
click at [259, 268] on input ""mobile app designer" | "mobile app designer" | "Mobile application developer" …" at bounding box center [333, 266] width 239 height 17
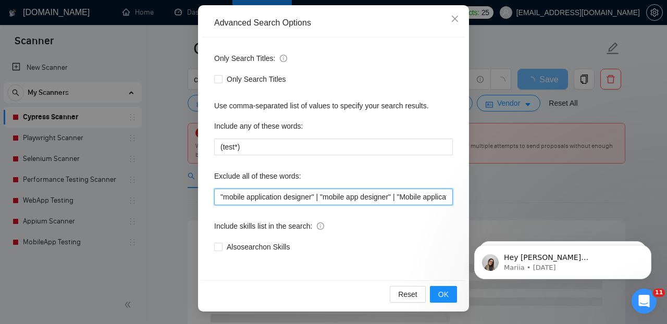
drag, startPoint x: 407, startPoint y: 198, endPoint x: 204, endPoint y: 198, distance: 203.7
click at [214, 198] on input ""mobile application designer" | "mobile app designer" | "Mobile application dev…" at bounding box center [333, 197] width 239 height 17
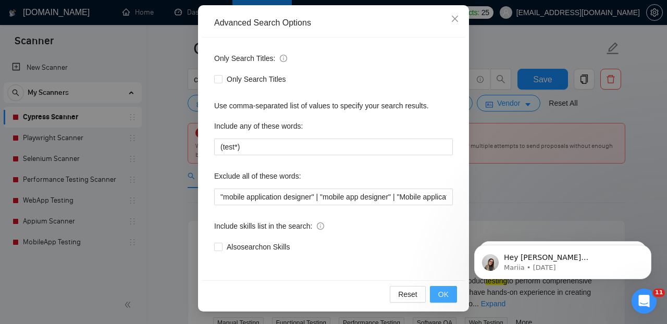
click at [444, 298] on span "OK" at bounding box center [443, 294] width 10 height 11
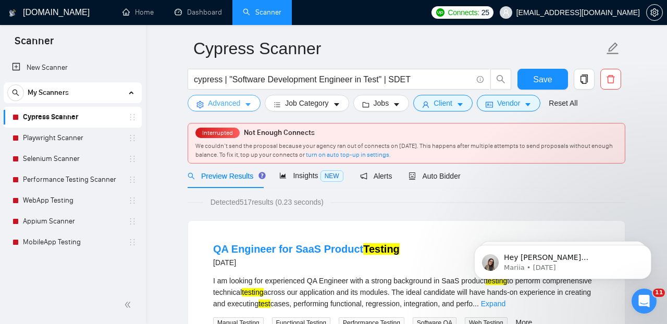
scroll to position [0, 0]
click at [255, 104] on button "Advanced" at bounding box center [224, 103] width 73 height 17
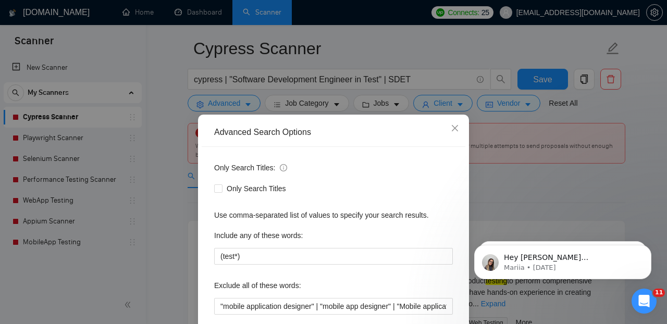
scroll to position [31, 0]
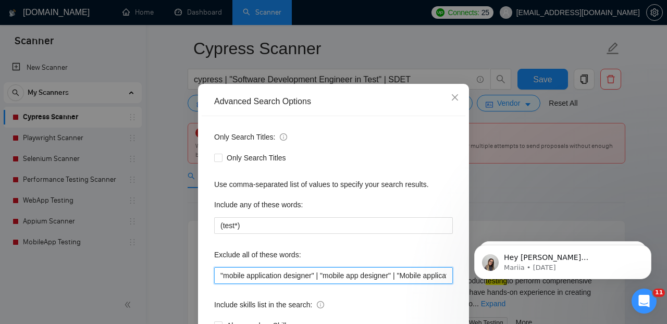
click at [218, 276] on input ""mobile application designer" | "mobile app designer" | "Mobile application dev…" at bounding box center [333, 275] width 239 height 17
click at [224, 276] on input """ | "mobile application designer" | "mobile app designer" | "Mobile applicatio…" at bounding box center [333, 275] width 239 height 17
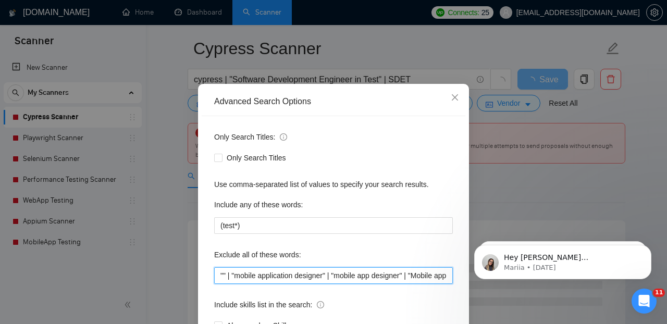
paste input "React Native Developer"
click at [220, 275] on input ""React Native Developer" | "mobile application designer" | "mobile app designer…" at bounding box center [333, 275] width 239 height 17
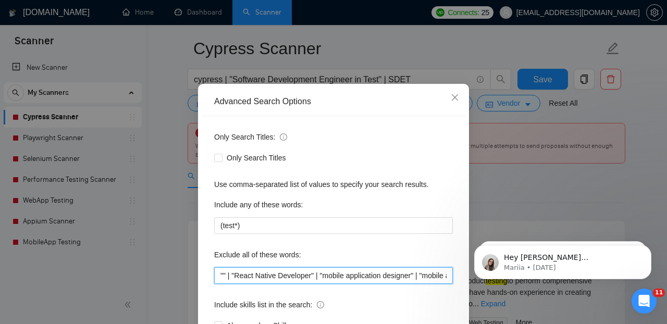
click at [223, 276] on input """ | "React Native Developer" | "mobile application designer" | "mobile app des…" at bounding box center [333, 275] width 239 height 17
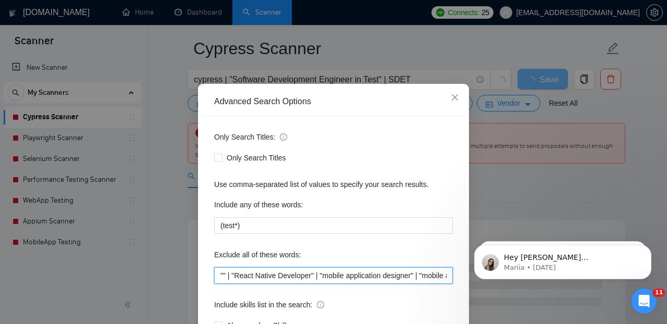
paste input "React Native Developer"
click at [218, 277] on input ""React Native Dev" | "React Native Developer" | "mobile application designer" |…" at bounding box center [333, 275] width 239 height 17
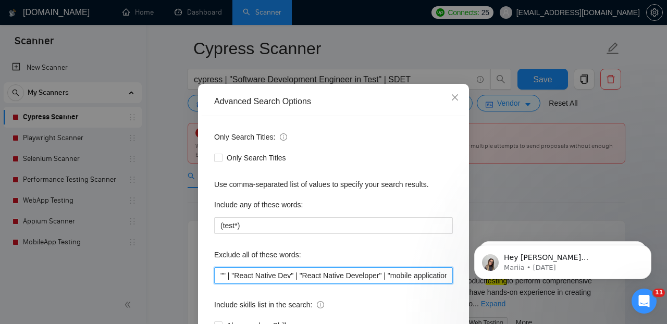
click at [223, 278] on input """ | "React Native Dev" | "React Native Developer" | "mobile application design…" at bounding box center [333, 275] width 239 height 17
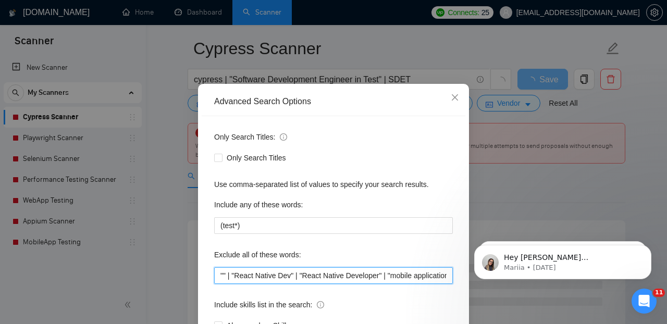
paste input "React Native Developer"
click at [245, 276] on input ""React Native Developer" | "React Native Dev" | "React Native Developer" | "mob…" at bounding box center [333, 275] width 239 height 17
click at [220, 274] on input ""ReactNative Developer" | "React Native Dev" | "React Native Developer" | "mobi…" at bounding box center [333, 275] width 239 height 17
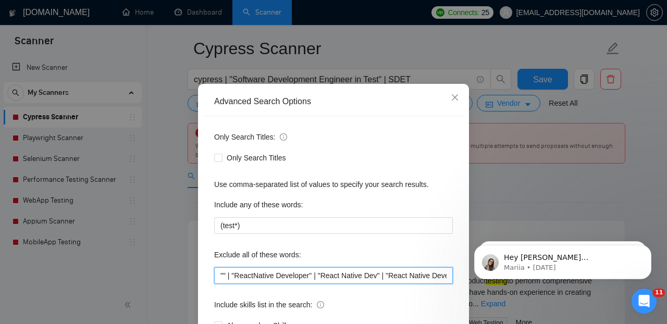
click at [224, 276] on input """ | "ReactNative Developer" | "React Native Dev" | "React Native Developer" | …" at bounding box center [333, 275] width 239 height 17
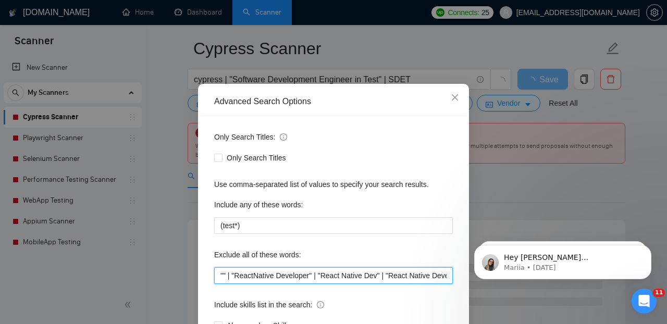
paste input "React Native Developer"
click at [246, 278] on input ""React Native Developer" | "ReactNative Developer" | "React Native Dev" | "Reac…" at bounding box center [333, 275] width 239 height 17
drag, startPoint x: 280, startPoint y: 276, endPoint x: 299, endPoint y: 276, distance: 19.3
click at [299, 276] on input ""ReactNative Developer" | "ReactNative Developer" | "React Native Dev" | "React…" at bounding box center [333, 275] width 239 height 17
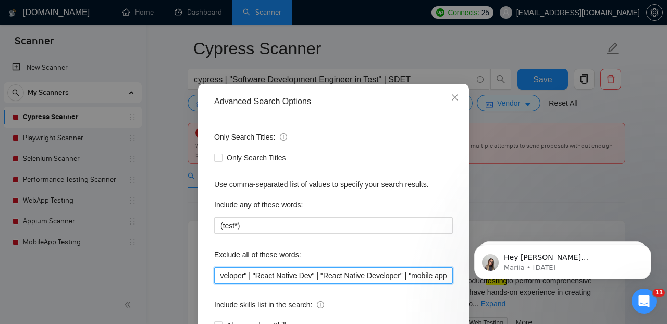
scroll to position [0, 151]
drag, startPoint x: 221, startPoint y: 276, endPoint x: 388, endPoint y: 276, distance: 166.7
click at [388, 276] on input ""ReactNative Dev" | "ReactNative Developer" | "React Native Dev" | "React Nativ…" at bounding box center [333, 275] width 239 height 17
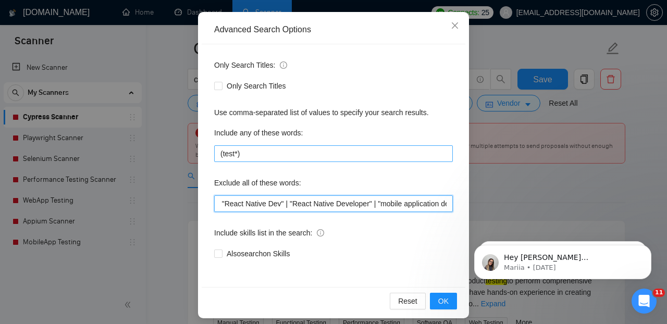
scroll to position [109, 0]
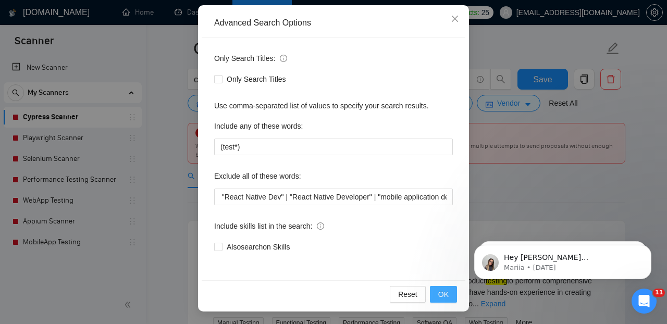
click at [448, 296] on span "OK" at bounding box center [443, 294] width 10 height 11
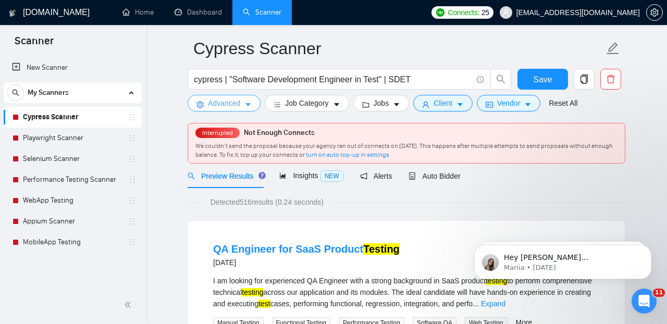
scroll to position [0, 0]
click at [250, 106] on icon "caret-down" at bounding box center [247, 104] width 7 height 7
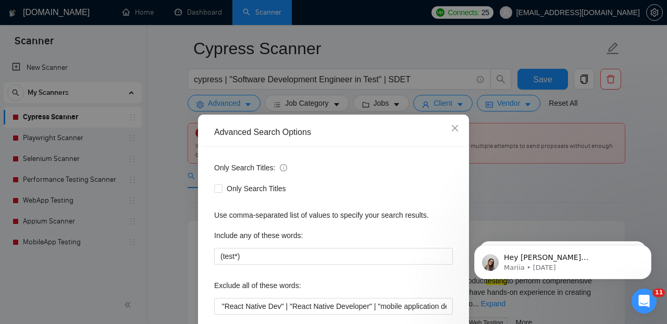
scroll to position [109, 0]
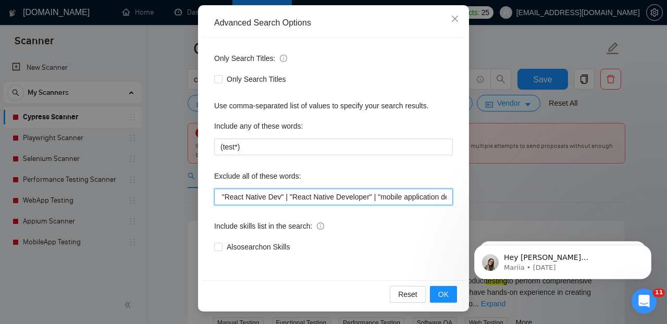
click at [233, 196] on input ""ReactNative Dev" | "ReactNative Developer" | "React Native Dev" | "React Nativ…" at bounding box center [333, 197] width 239 height 17
click at [220, 196] on input ""ReactNative Dev" | "ReactNative Developer" | "React Native Dev" | "React Nativ…" at bounding box center [333, 197] width 239 height 17
click at [224, 196] on input """ | "ReactNative Dev" | "ReactNative Developer" | "React Native Dev" | "React …" at bounding box center [333, 197] width 239 height 17
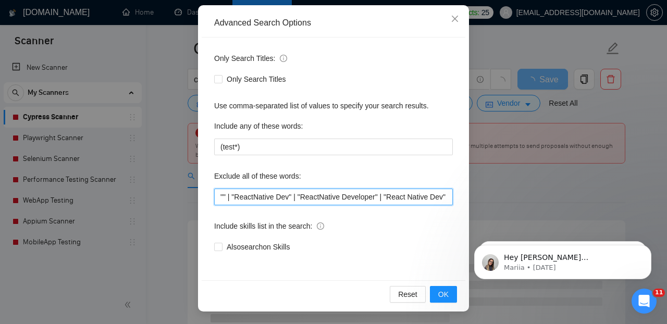
paste input "PDF Extraction"
drag, startPoint x: 282, startPoint y: 197, endPoint x: 216, endPoint y: 197, distance: 66.2
click at [216, 197] on input ""PDF Extraction" | "ReactNative Dev" | "ReactNative Developer" | "React Native …" at bounding box center [333, 197] width 239 height 17
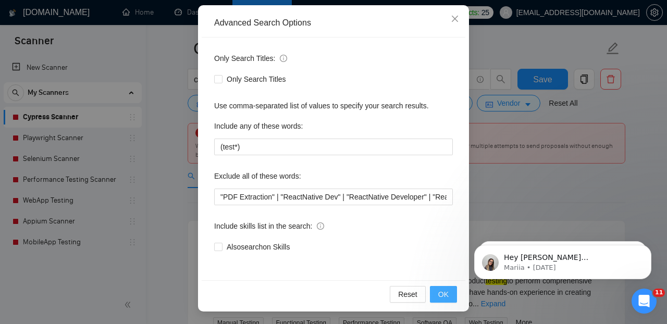
click at [441, 294] on span "OK" at bounding box center [443, 294] width 10 height 11
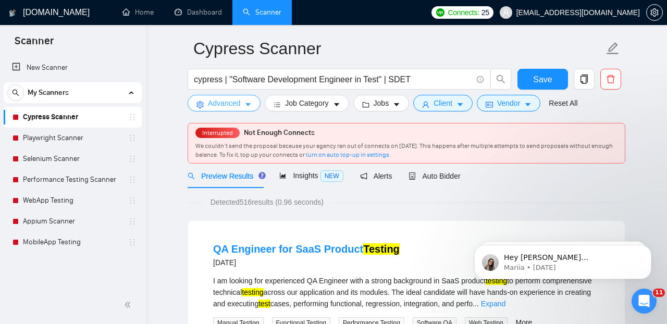
click at [250, 103] on icon "caret-down" at bounding box center [247, 104] width 7 height 7
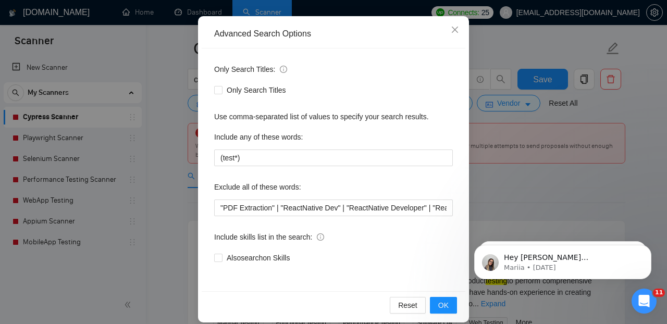
scroll to position [109, 0]
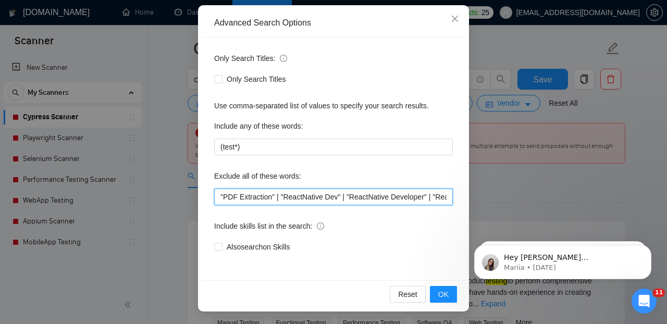
click at [220, 197] on input ""PDF Extraction" | "ReactNative Dev" | "ReactNative Developer" | "React Native …" at bounding box center [333, 197] width 239 height 17
click at [225, 196] on input """ | "PDF Extraction" | "ReactNative Dev" | "ReactNative Developer" | "React Na…" at bounding box center [333, 197] width 239 height 17
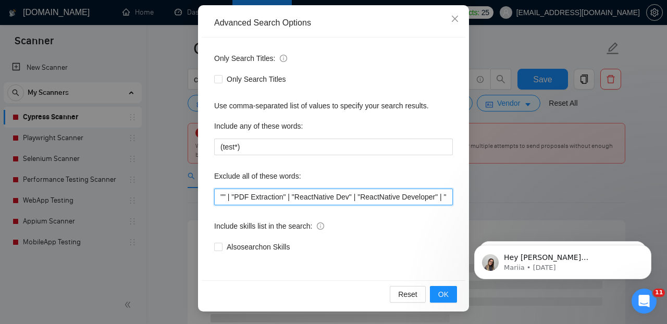
paste input "iOS App development"
click at [219, 195] on input ""iOS App development" | "PDF Extraction" | "ReactNative Dev" | "ReactNative Dev…" at bounding box center [333, 197] width 239 height 17
click at [225, 196] on input """ | "iOS App development" | "PDF Extraction" | "ReactNative Dev" | "ReactNativ…" at bounding box center [333, 197] width 239 height 17
paste input "iOS App development"
click at [228, 197] on input ""iOS App development" | "iOS App development" | "PDF Extraction" | "ReactNative…" at bounding box center [333, 197] width 239 height 17
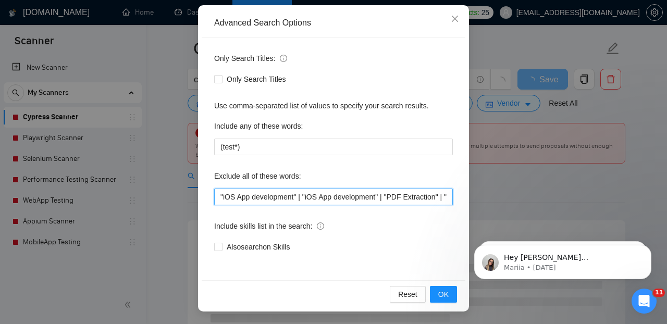
click at [228, 197] on input ""iOS App development" | "iOS App development" | "PDF Extraction" | "ReactNative…" at bounding box center [333, 197] width 239 height 17
drag, startPoint x: 221, startPoint y: 196, endPoint x: 406, endPoint y: 194, distance: 184.9
click at [406, 194] on input ""android App development" | "iOS App development" | "PDF Extraction" | "ReactNa…" at bounding box center [333, 197] width 239 height 17
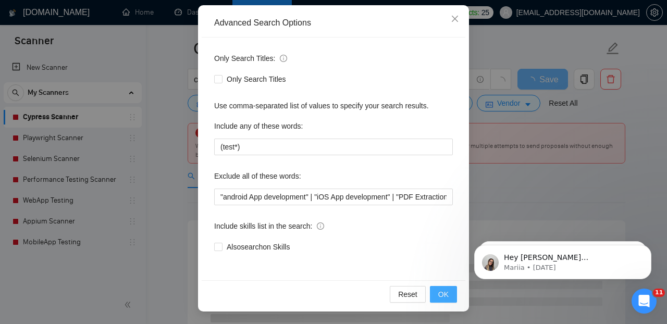
click at [444, 293] on span "OK" at bounding box center [443, 294] width 10 height 11
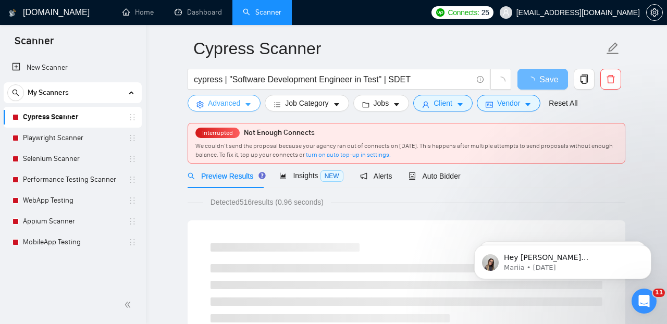
scroll to position [0, 0]
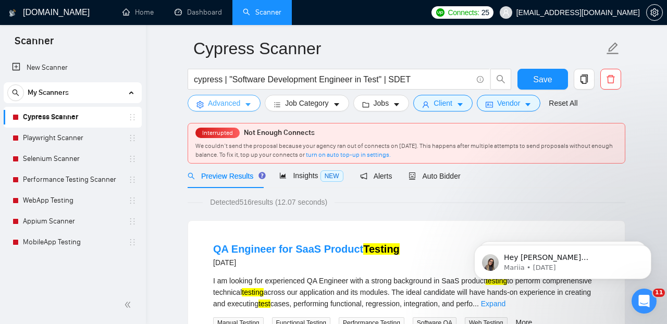
click at [248, 106] on icon "caret-down" at bounding box center [247, 104] width 7 height 7
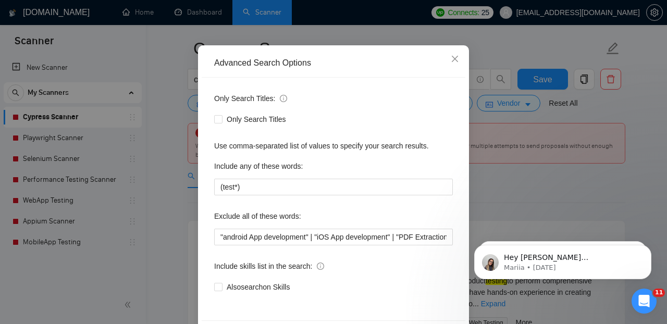
scroll to position [109, 0]
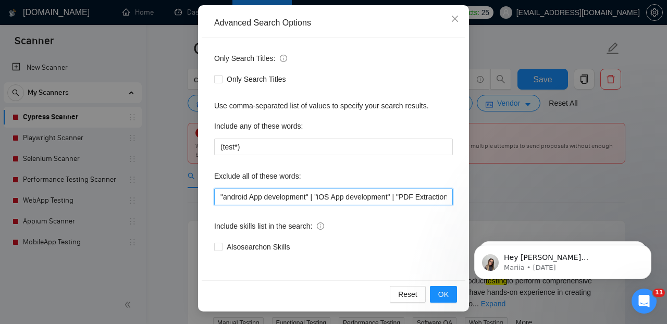
click at [218, 198] on input ""android App development" | "iOS App development" | "PDF Extraction" | "ReactNa…" at bounding box center [333, 197] width 239 height 17
click at [225, 197] on input """ | "android App development" | "iOS App development" | "PDF Extraction" | "Re…" at bounding box center [333, 197] width 239 height 17
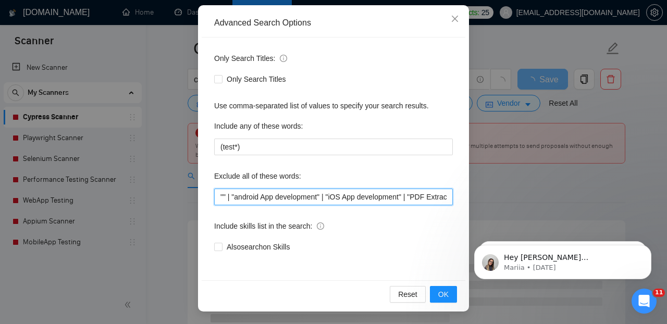
paste input "Release Engineer"
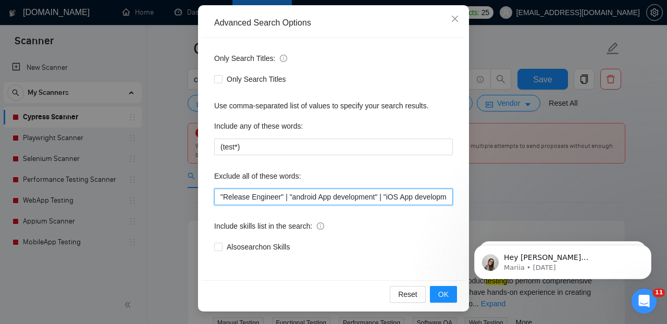
click at [220, 197] on input ""Release Engineer" | "android App development" | "iOS App development" | "PDF E…" at bounding box center [333, 197] width 239 height 17
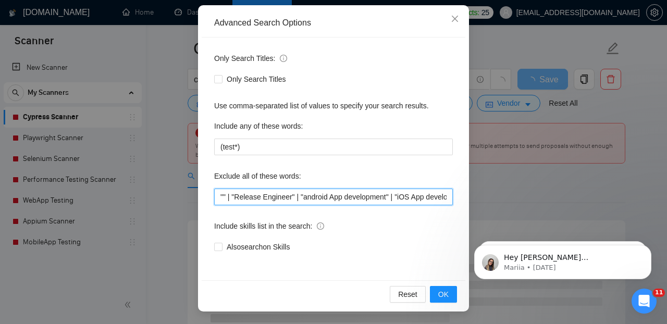
click at [225, 195] on input """ | "Release Engineer" | "android App development" | "iOS App development" | "…" at bounding box center [333, 197] width 239 height 17
paste input "Release Engineer"
click at [271, 197] on input ""Release Engineer " | "Release Engineer" | "android App development" | "iOS App…" at bounding box center [333, 197] width 239 height 17
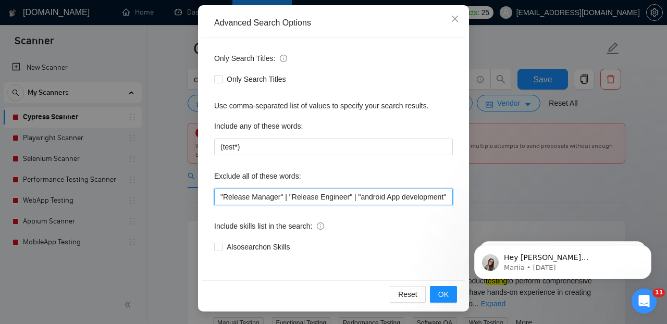
drag, startPoint x: 218, startPoint y: 197, endPoint x: 362, endPoint y: 193, distance: 143.8
click at [362, 193] on input ""Release Manager" | "Release Engineer" | "android App development" | "iOS App d…" at bounding box center [333, 197] width 239 height 17
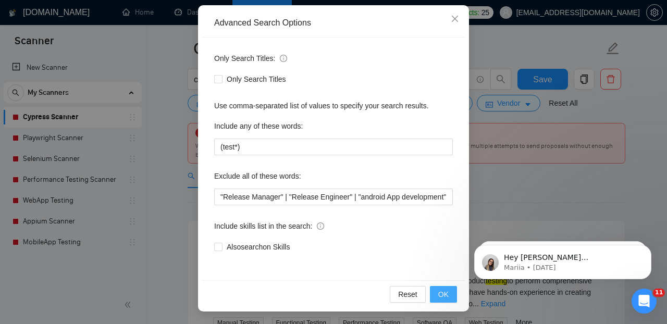
click at [443, 302] on button "OK" at bounding box center [443, 294] width 27 height 17
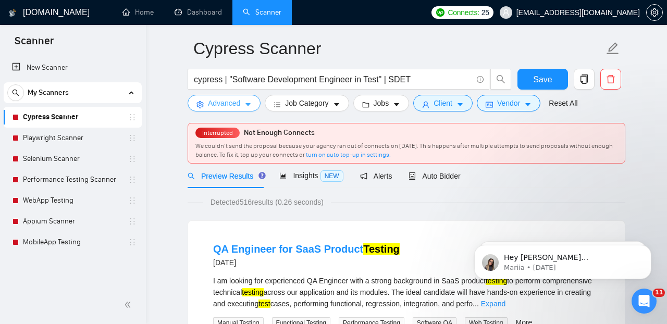
scroll to position [0, 0]
click at [251, 105] on icon "caret-down" at bounding box center [247, 105] width 5 height 3
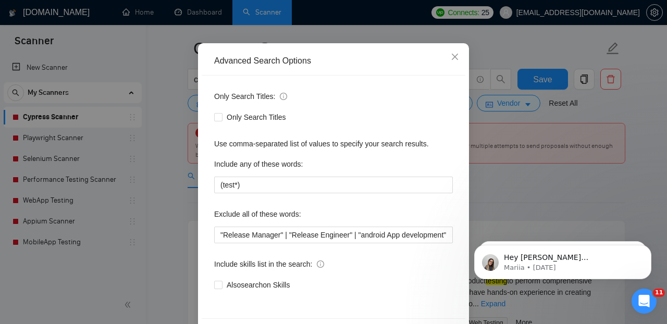
scroll to position [85, 0]
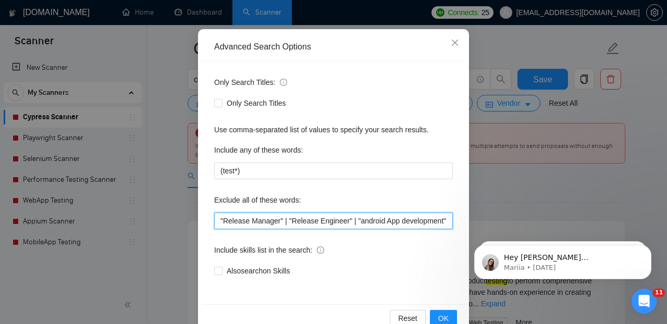
click at [220, 221] on input ""Release Manager" | "Release Engineer" | "android App development" | "iOS App d…" at bounding box center [333, 221] width 239 height 17
paste input ""API-developer" | "API developer" | "API dev" |"
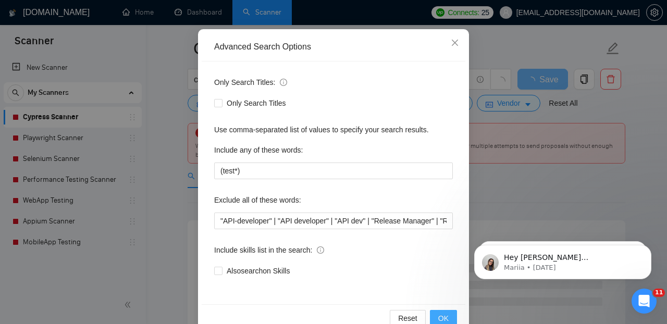
click at [442, 316] on span "OK" at bounding box center [443, 318] width 10 height 11
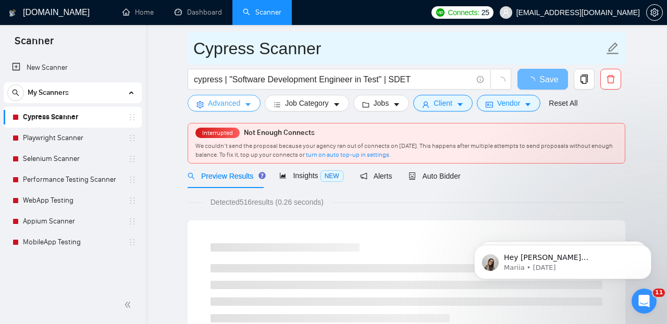
scroll to position [0, 0]
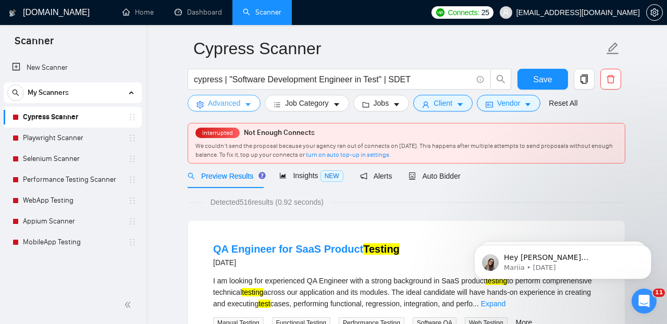
click at [250, 105] on icon "caret-down" at bounding box center [247, 105] width 5 height 3
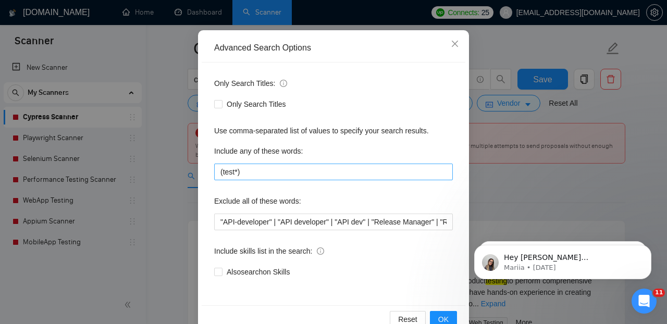
scroll to position [109, 0]
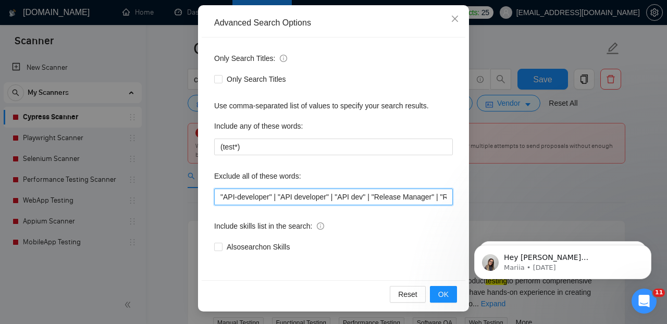
click at [221, 200] on input ""API-developer" | "API developer" | "API dev" | "Release Manager" | "Release En…" at bounding box center [333, 197] width 239 height 17
paste input "React JS expert"
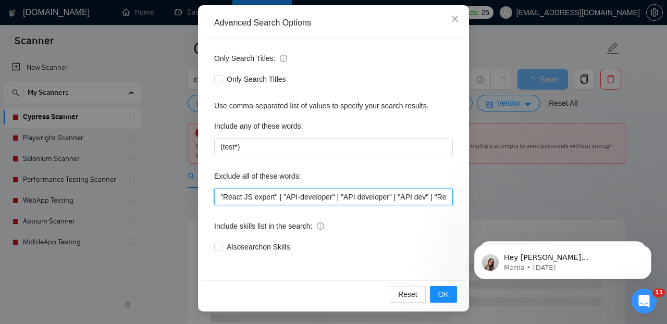
click at [219, 198] on input ""React JS expert" | "API-developer" | "API developer" | "API dev" | "Release Ma…" at bounding box center [333, 197] width 239 height 17
paste input "React JS expert"
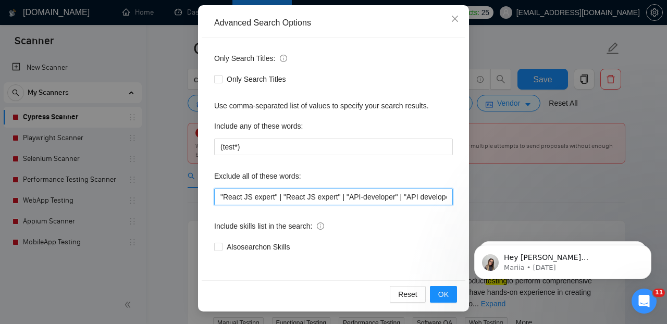
click at [247, 197] on input ""React JS expert" | "React JS expert" | "API-developer" | "API developer" | "AP…" at bounding box center [333, 197] width 239 height 17
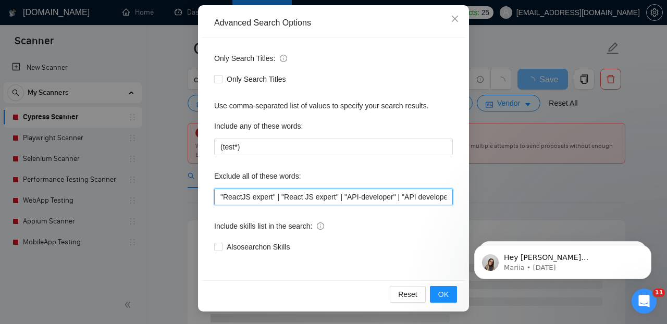
click at [219, 197] on input ""ReactJS expert" | "React JS expert" | "API-developer" | "API developer" | "API…" at bounding box center [333, 197] width 239 height 17
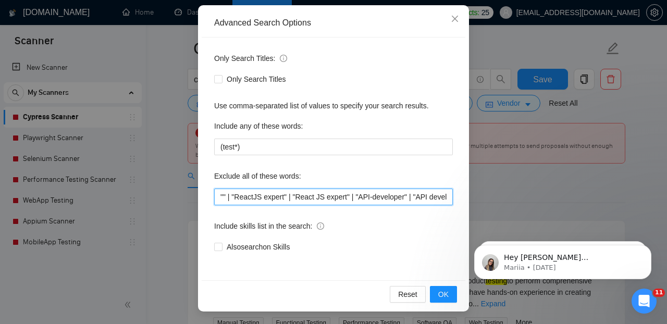
paste input "React JS expert"
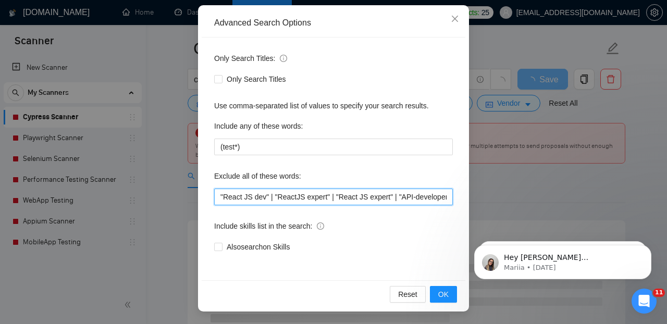
click at [219, 197] on input ""React JS dev" | "ReactJS expert" | "React JS expert" | "API-developer" | "API …" at bounding box center [333, 197] width 239 height 17
click at [244, 197] on input ""React JS dev" | "ReactJS expert" | "React JS expert" | "API-developer" | "API …" at bounding box center [333, 197] width 239 height 17
click at [220, 198] on input ""ReactJS dev" | "ReactJS expert" | "React JS expert" | "API-developer" | "API d…" at bounding box center [333, 197] width 239 height 17
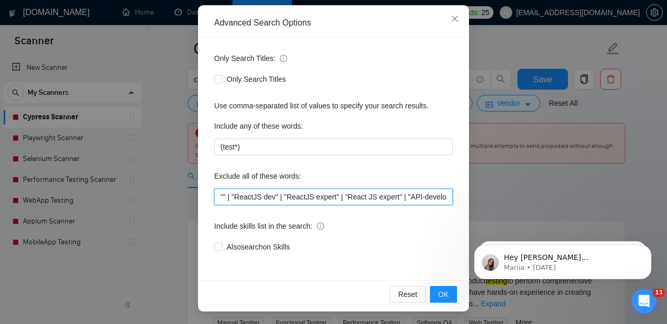
paste input "React JS expert"
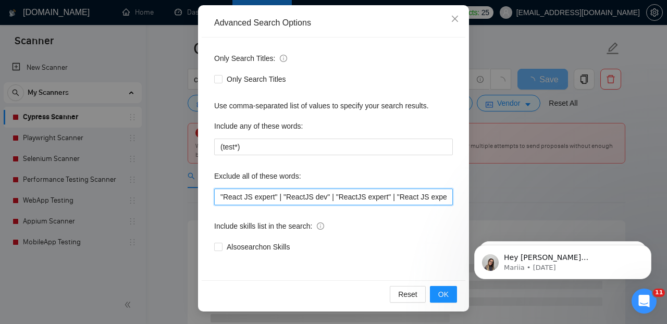
click at [244, 198] on input ""React JS expert" | "ReactJS dev" | "ReactJS expert" | "React JS expert" | "API…" at bounding box center [333, 197] width 239 height 17
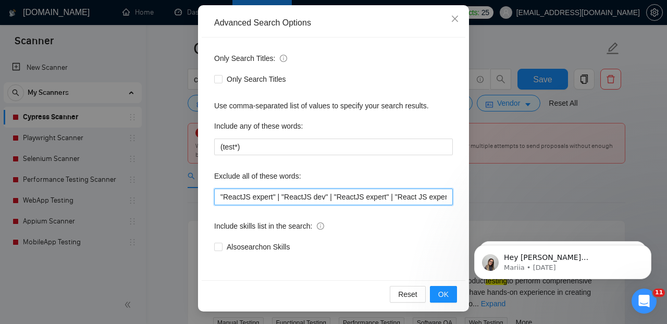
click at [266, 197] on input ""ReactJS expert" | "ReactJS dev" | "ReactJS expert" | "React JS expert" | "API-…" at bounding box center [333, 197] width 239 height 17
click at [219, 196] on input ""ReactJS developer" | "ReactJS dev" | "ReactJS expert" | "React JS expert" | "A…" at bounding box center [333, 197] width 239 height 17
type input ""ReactJS developer" | "ReactJS dev" | "ReactJS expert" | "React JS expert" | "A…"
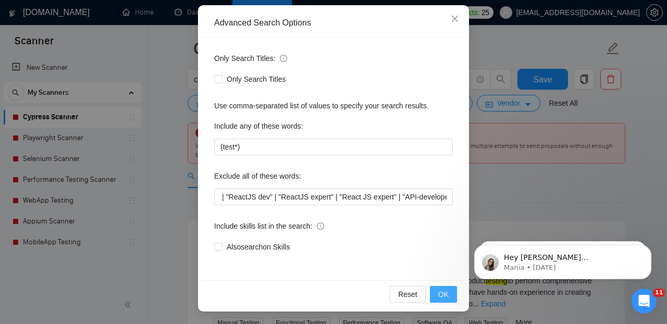
click at [445, 297] on span "OK" at bounding box center [443, 294] width 10 height 11
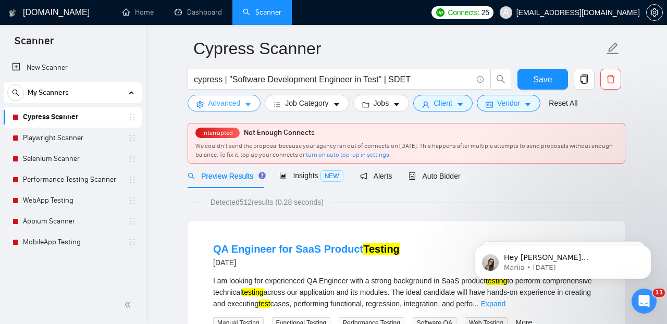
scroll to position [0, 0]
click at [541, 82] on span "Save" at bounding box center [542, 79] width 19 height 13
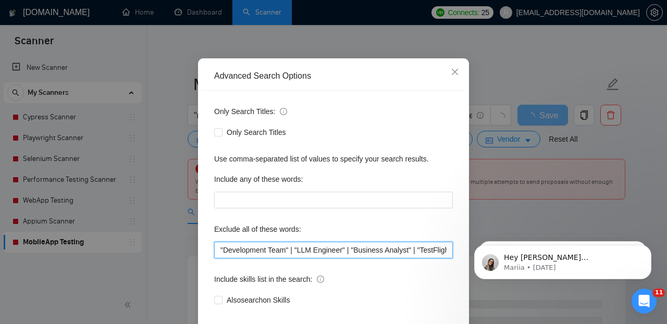
click at [221, 252] on input ""Development Team" | "LLM Engineer" | "Business Analyst" | "TestFlight Deployme…" at bounding box center [333, 250] width 239 height 17
paste input "WordPress Website Manager"
click at [220, 252] on input ""WordPress Website Manager" | "Development Team" | "LLM Engineer" | "Business A…" at bounding box center [333, 250] width 239 height 17
paste input "WordPress Website Manager"
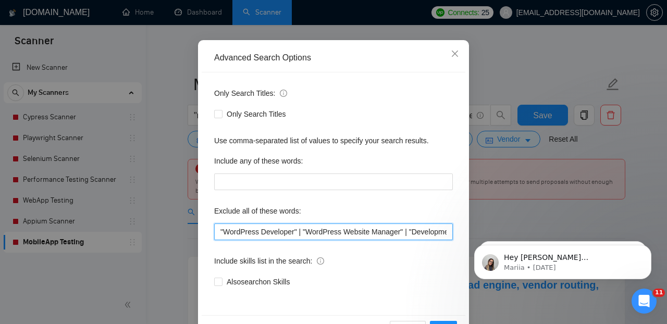
scroll to position [109, 0]
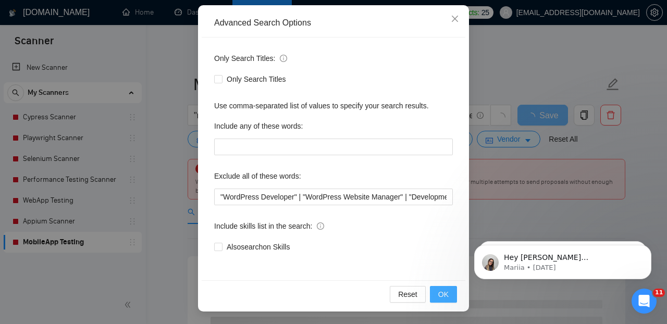
click at [439, 291] on span "OK" at bounding box center [443, 294] width 10 height 11
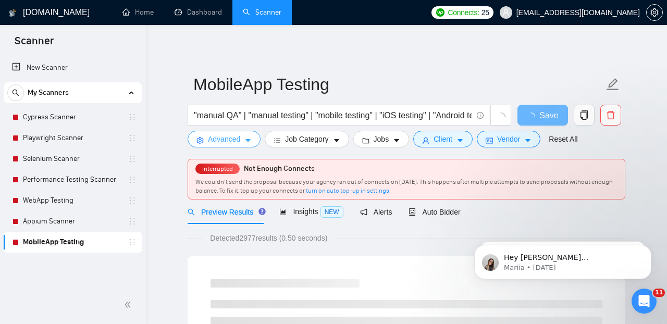
scroll to position [0, 0]
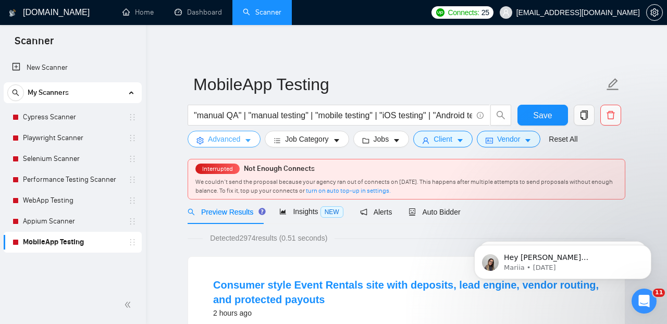
click at [250, 135] on button "Advanced" at bounding box center [224, 139] width 73 height 17
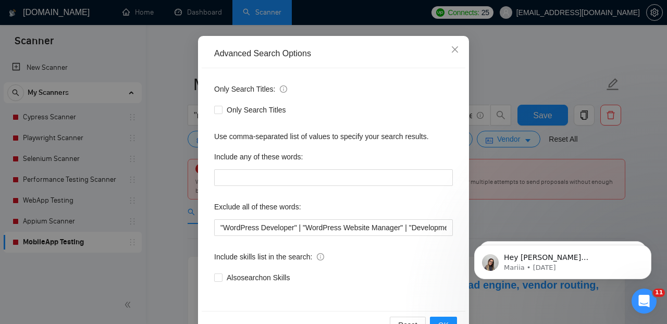
scroll to position [107, 0]
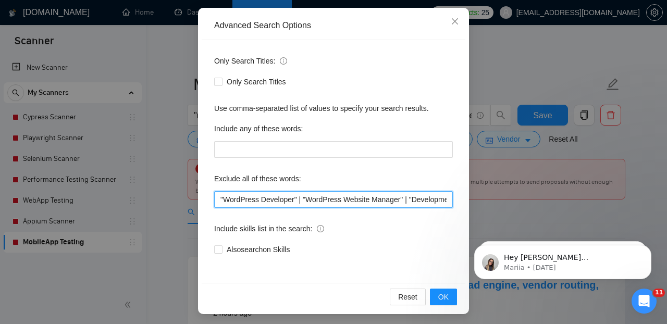
click at [221, 201] on input ""WordPress Developer" | "WordPress Website Manager" | "Development Team" | "LLM…" at bounding box center [333, 199] width 239 height 17
paste input "Bubble.io Developer"
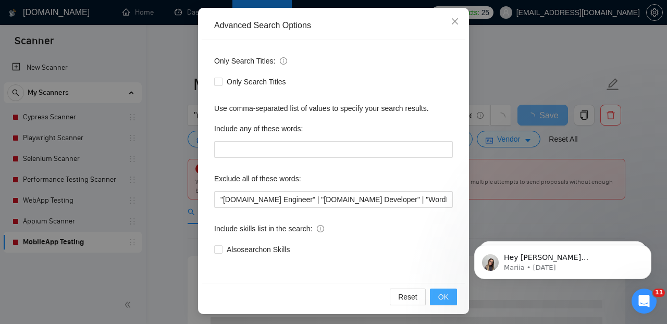
click at [445, 297] on span "OK" at bounding box center [443, 296] width 10 height 11
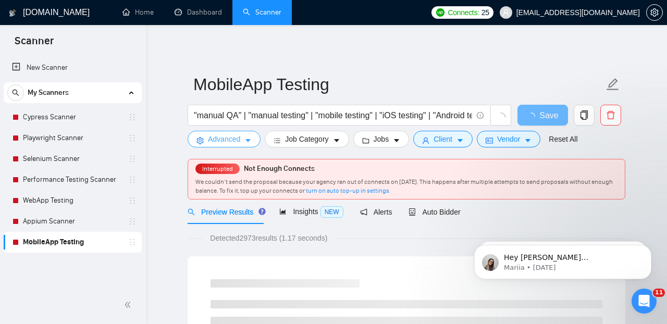
scroll to position [0, 0]
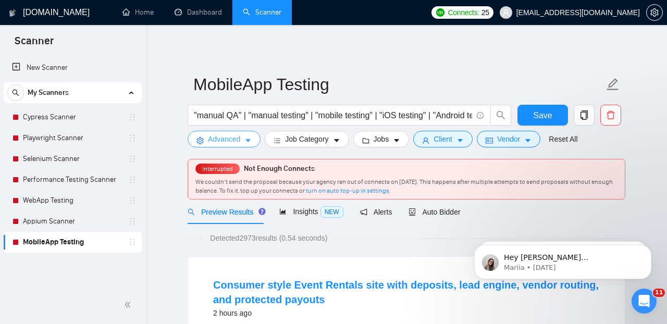
click at [249, 141] on icon "caret-down" at bounding box center [247, 141] width 5 height 3
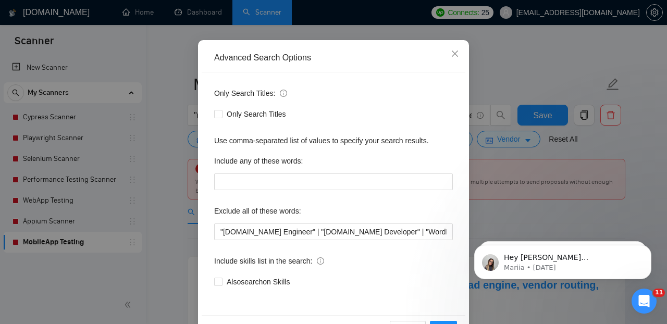
scroll to position [77, 0]
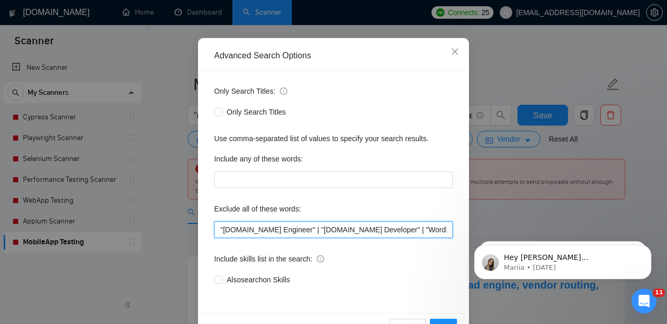
click at [220, 230] on input ""Bubble.io Engineer" | "Bubble.io Developer" | "WordPress Developer" | "WordPre…" at bounding box center [333, 229] width 239 height 17
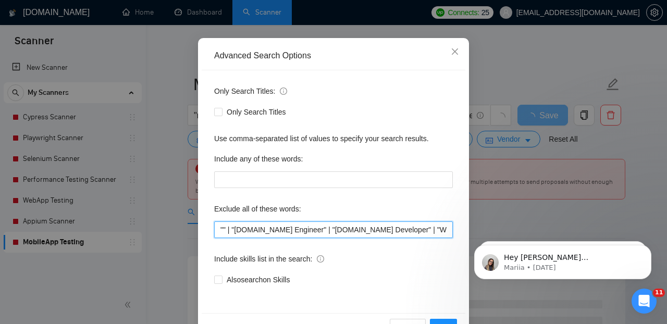
paste input "Systems Analyst"
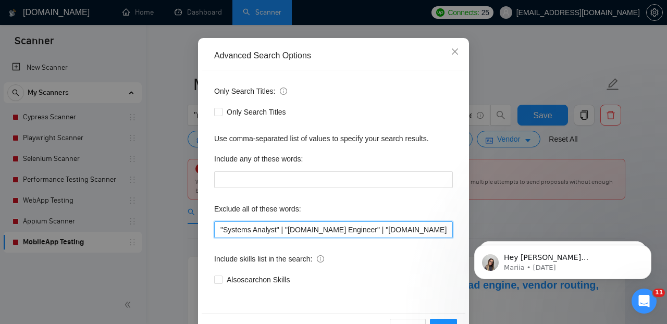
drag, startPoint x: 280, startPoint y: 230, endPoint x: 226, endPoint y: 229, distance: 54.2
click at [226, 229] on input ""Systems Analyst" | "Bubble.io Engineer" | "Bubble.io Developer" | "WordPress D…" at bounding box center [333, 229] width 239 height 17
paste input "Finance"
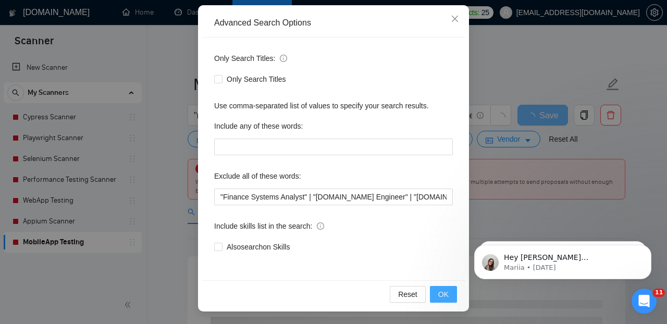
click at [444, 291] on span "OK" at bounding box center [443, 294] width 10 height 11
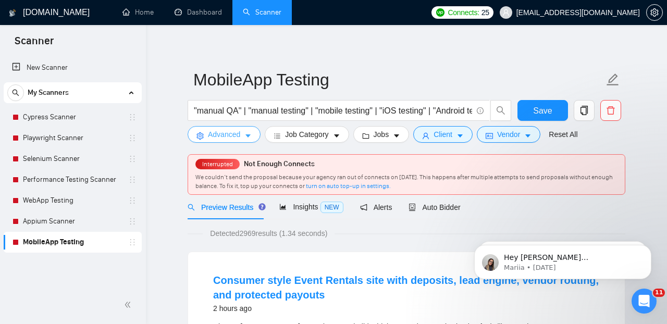
scroll to position [6, 0]
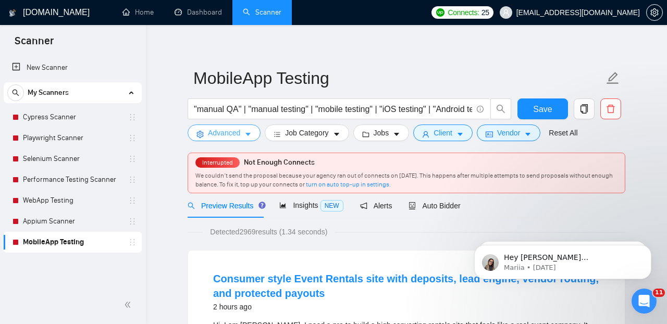
click at [249, 135] on icon "caret-down" at bounding box center [247, 134] width 5 height 3
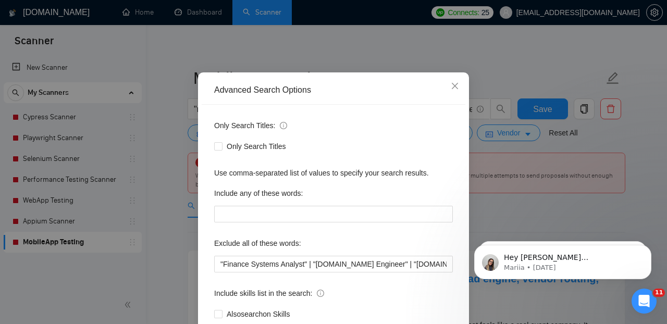
scroll to position [42, 0]
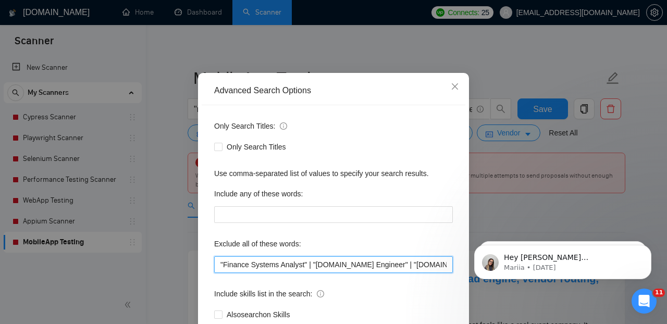
click at [221, 266] on input ""Finance Systems Analyst" | "Bubble.io Engineer" | "Bubble.io Developer" | "Wor…" at bounding box center [333, 264] width 239 height 17
paste input "Full-Stack Web Developer"
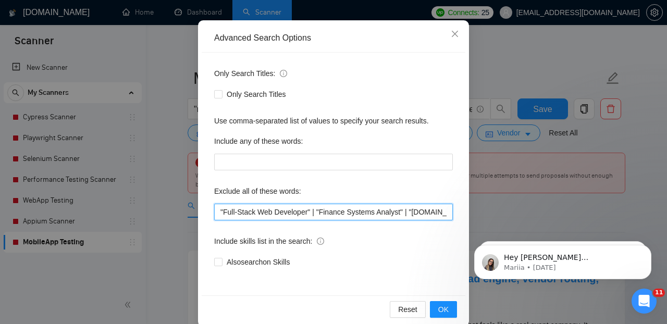
scroll to position [109, 0]
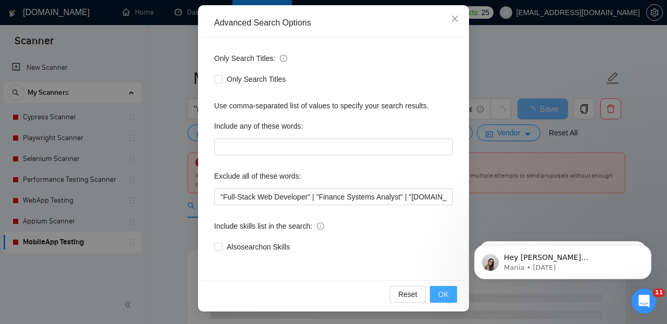
click at [444, 293] on span "OK" at bounding box center [443, 294] width 10 height 11
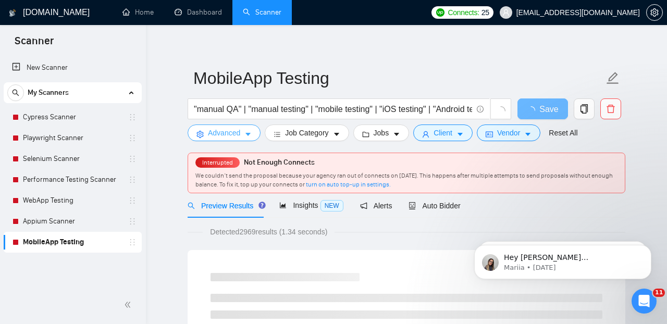
scroll to position [0, 0]
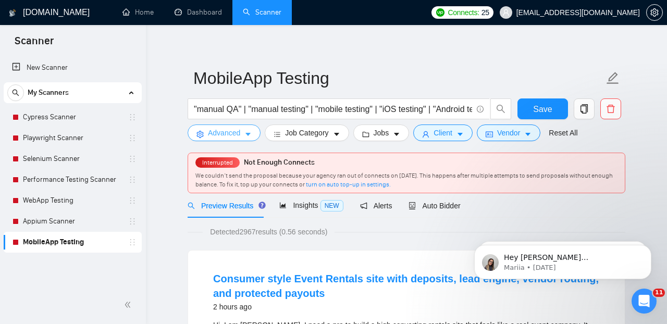
click at [245, 133] on button "Advanced" at bounding box center [224, 133] width 73 height 17
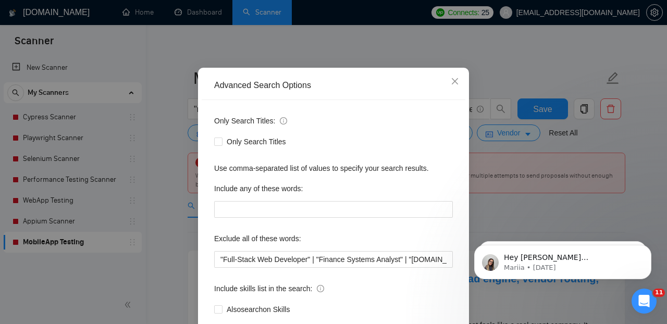
scroll to position [55, 0]
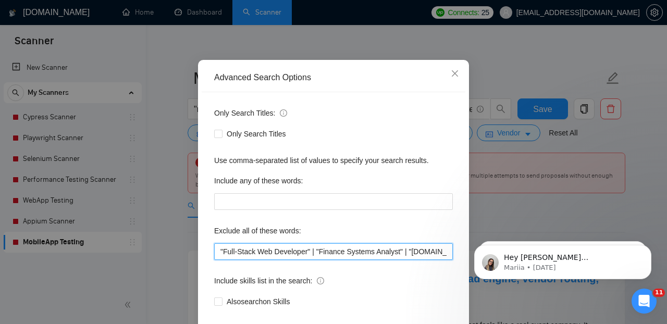
click at [217, 252] on input ""Full-Stack Web Developer" | "Finance Systems Analyst" | "Bubble.io Engineer" |…" at bounding box center [333, 251] width 239 height 17
paste input ""Mobile application developer" | "Mobile app developer" |"
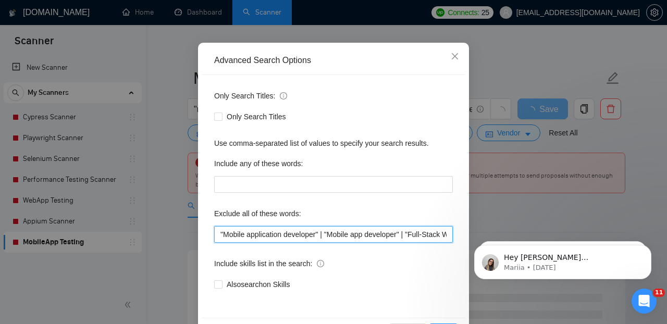
scroll to position [109, 0]
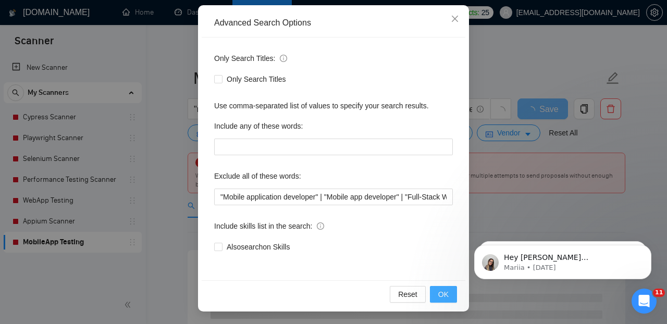
click at [444, 293] on span "OK" at bounding box center [443, 294] width 10 height 11
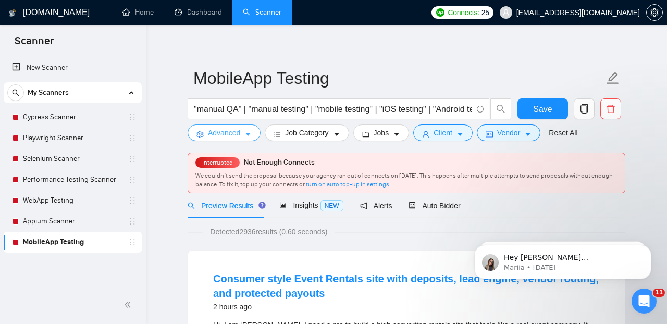
click at [232, 130] on span "Advanced" at bounding box center [224, 132] width 32 height 11
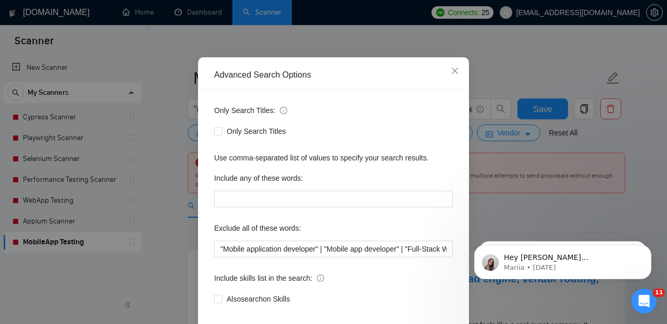
scroll to position [38, 0]
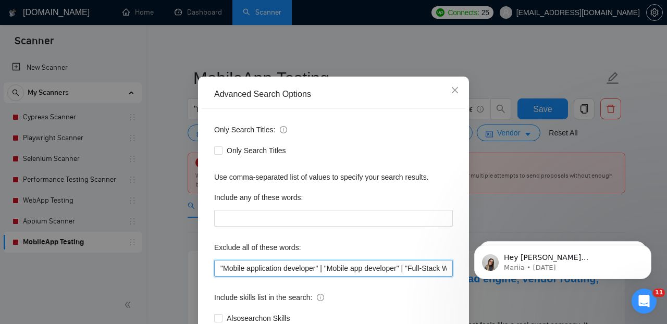
click at [221, 268] on input ""Mobile application developer" | "Mobile app developer" | "Full-Stack Web Devel…" at bounding box center [333, 268] width 239 height 17
paste input ""mobile application designer" | "mobile app designer" |"
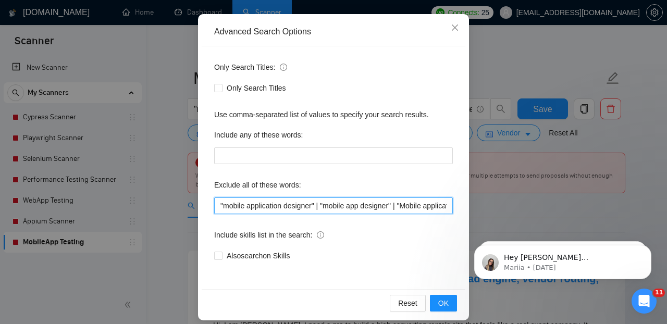
scroll to position [109, 0]
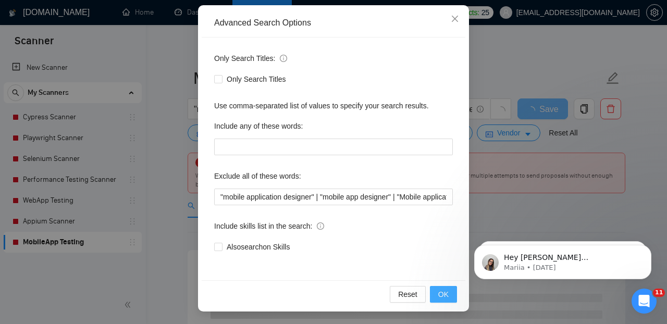
click at [446, 294] on span "OK" at bounding box center [443, 294] width 10 height 11
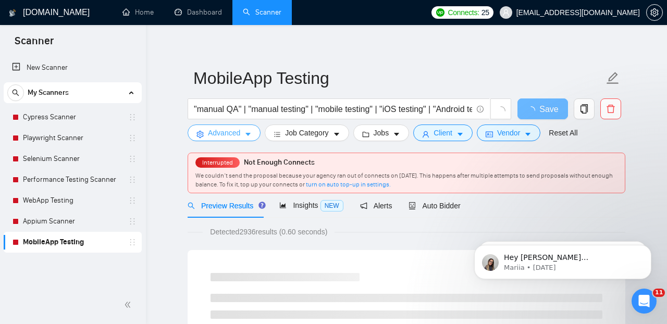
scroll to position [0, 0]
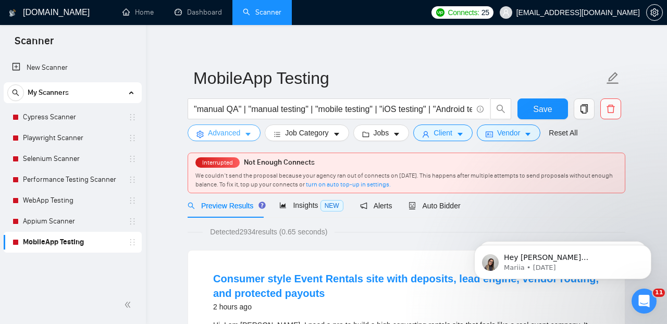
click at [247, 133] on icon "caret-down" at bounding box center [247, 134] width 7 height 7
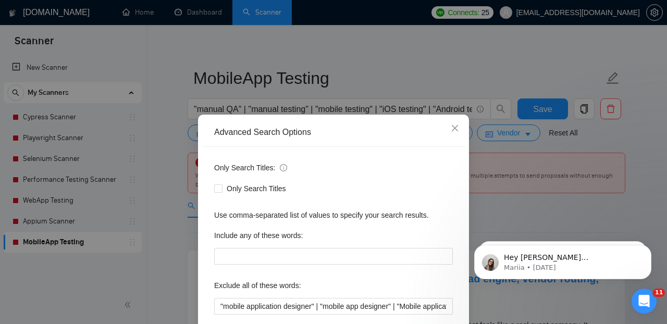
scroll to position [43, 0]
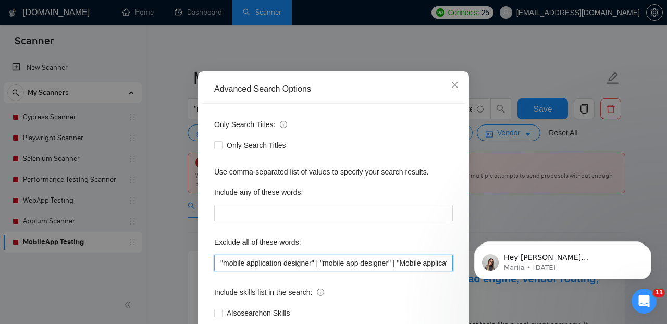
click at [219, 265] on input ""mobile application designer" | "mobile app designer" | "Mobile application dev…" at bounding box center [333, 263] width 239 height 17
paste input ""ReactNative Dev" | "ReactNative Developer" | "React Native Dev" | "React Nativ…"
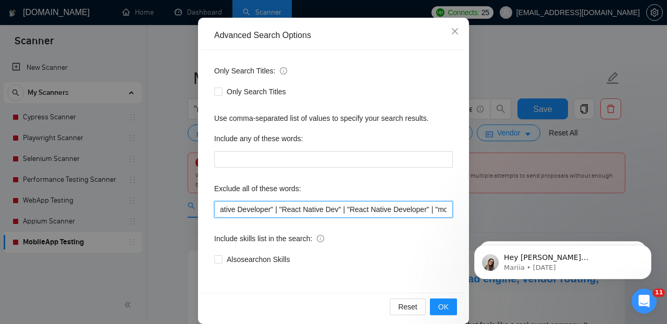
scroll to position [109, 0]
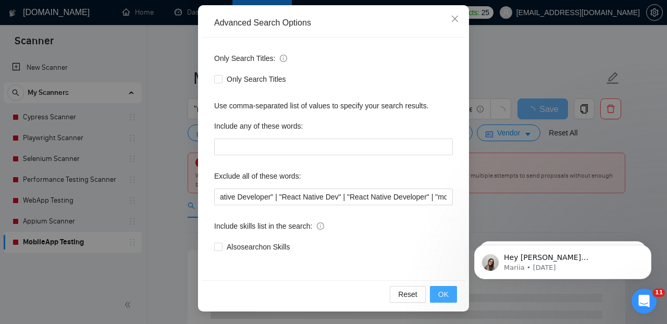
click at [438, 290] on button "OK" at bounding box center [443, 294] width 27 height 17
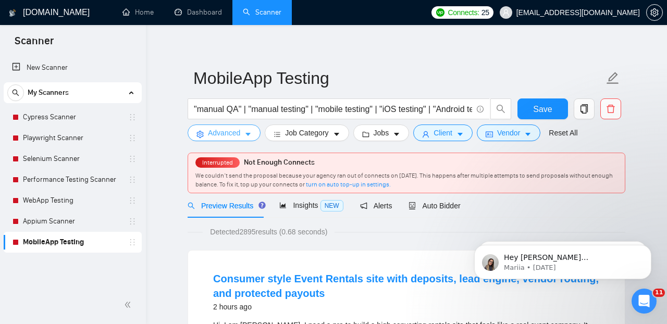
click at [248, 132] on icon "caret-down" at bounding box center [247, 134] width 7 height 7
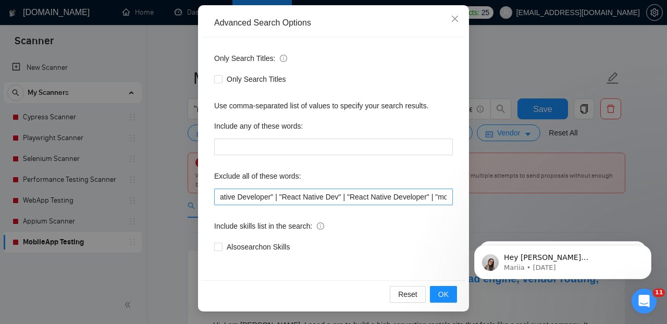
scroll to position [0, 0]
click at [223, 198] on input ""ReactNative Dev" | "ReactNative Developer" | "React Native Dev" | "React Nativ…" at bounding box center [333, 197] width 239 height 17
click at [223, 199] on input """ | "ReactNative Dev" | "ReactNative Developer" | "React Native Dev" | "React …" at bounding box center [333, 197] width 239 height 17
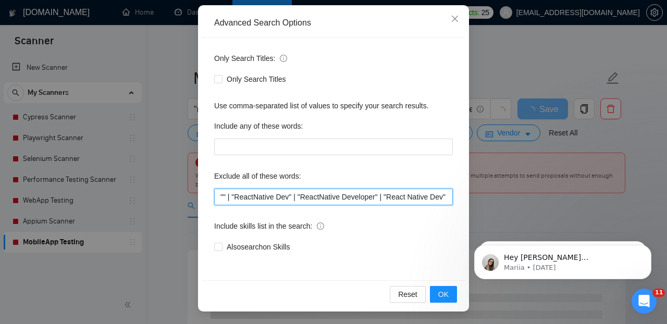
paste input "Crowdfunding Campaign Manager"
drag, startPoint x: 273, startPoint y: 197, endPoint x: 225, endPoint y: 196, distance: 48.5
click at [225, 196] on input ""Crowdfunding Campaign Manager" | "ReactNative Dev" | "ReactNative Developer" |…" at bounding box center [333, 197] width 239 height 17
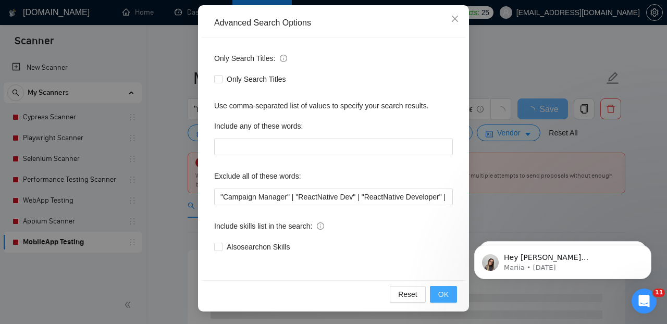
click at [444, 292] on span "OK" at bounding box center [443, 294] width 10 height 11
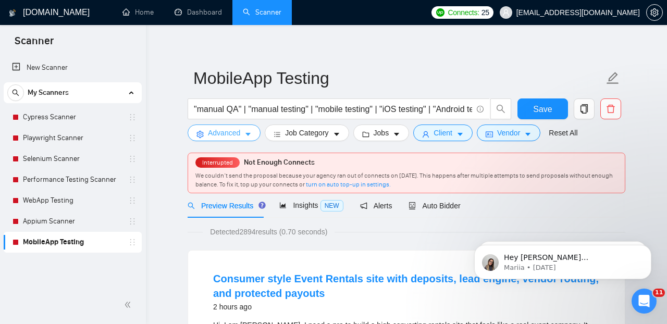
click at [251, 135] on icon "caret-down" at bounding box center [247, 134] width 7 height 7
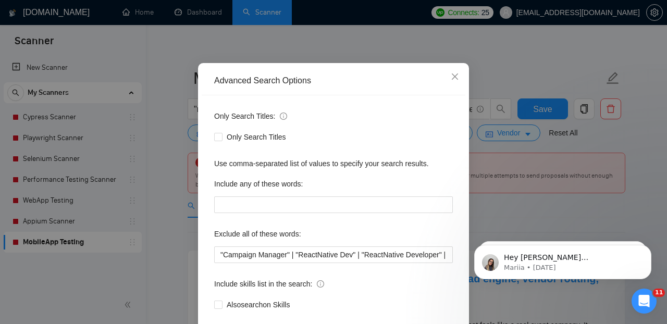
scroll to position [63, 0]
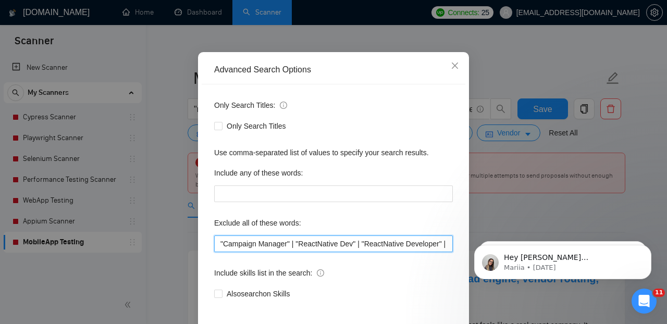
click at [218, 245] on input ""Campaign Manager" | "ReactNative Dev" | "ReactNative Developer" | "React Nativ…" at bounding box center [333, 243] width 239 height 17
paste input ""PDF Extraction" |"
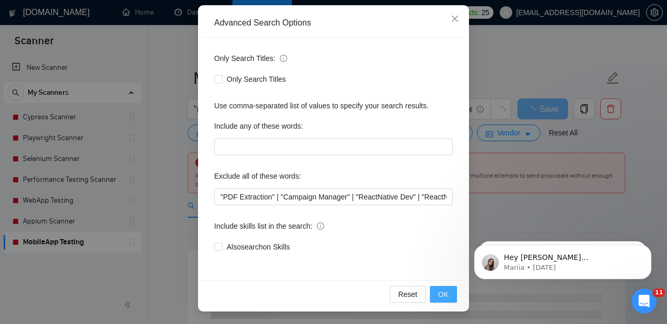
click at [443, 290] on span "OK" at bounding box center [443, 294] width 10 height 11
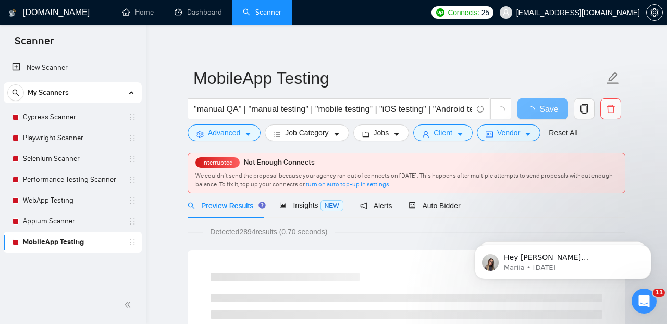
scroll to position [57, 0]
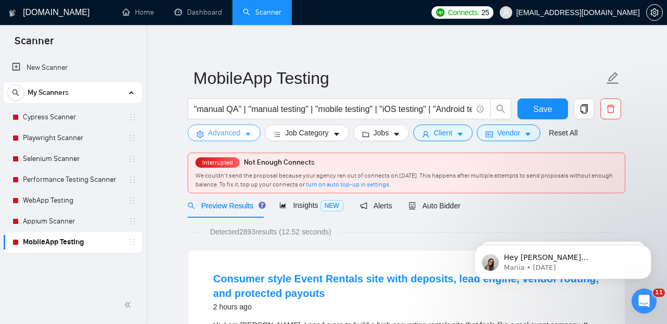
click at [251, 135] on icon "caret-down" at bounding box center [247, 134] width 5 height 3
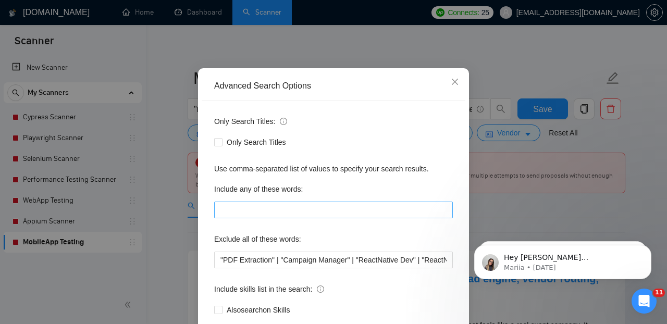
scroll to position [64, 0]
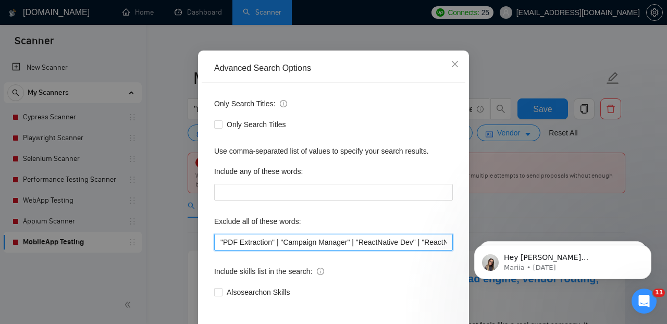
click at [220, 244] on input ""PDF Extraction" | "Campaign Manager" | "ReactNative Dev" | "ReactNative Develo…" at bounding box center [333, 242] width 239 height 17
paste input ""android App development" | "iOS App development" |"
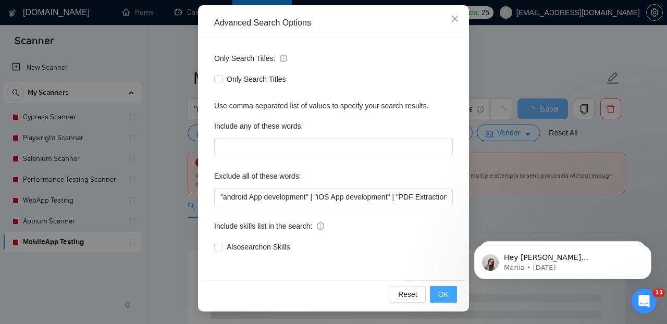
click at [441, 293] on span "OK" at bounding box center [443, 294] width 10 height 11
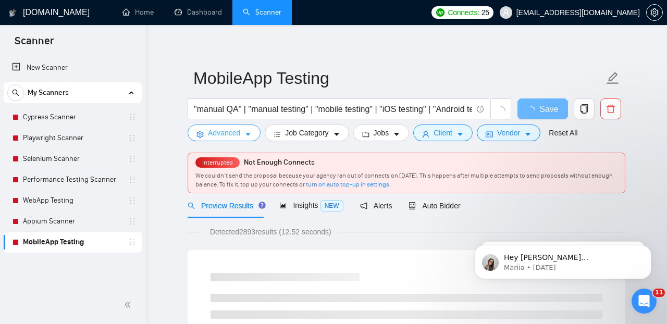
scroll to position [0, 0]
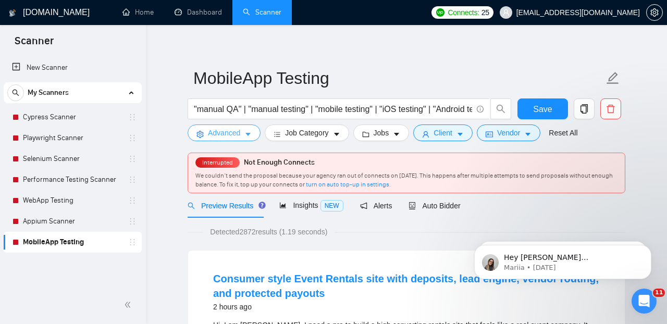
click at [245, 133] on button "Advanced" at bounding box center [224, 133] width 73 height 17
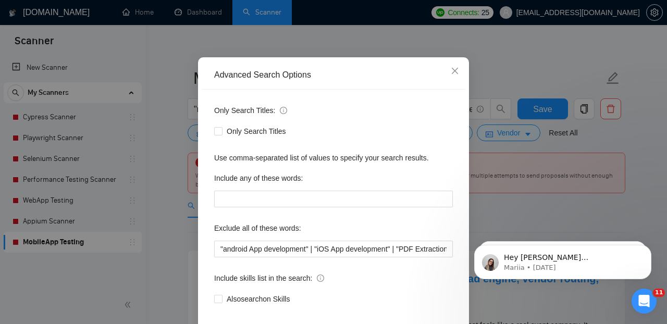
scroll to position [75, 0]
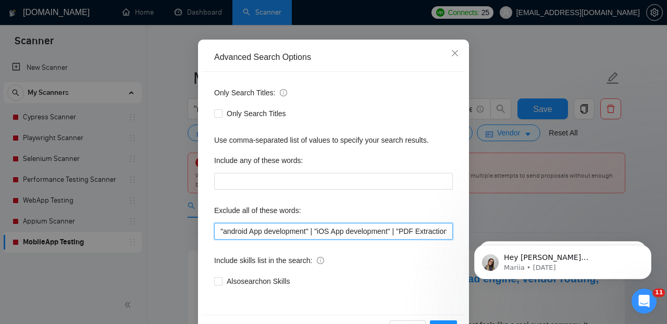
click at [217, 231] on input ""android App development" | "iOS App development" | "PDF Extraction" | "Campaig…" at bounding box center [333, 231] width 239 height 17
paste input ""AI Automation Dev" | "AI Automation Developer" |"
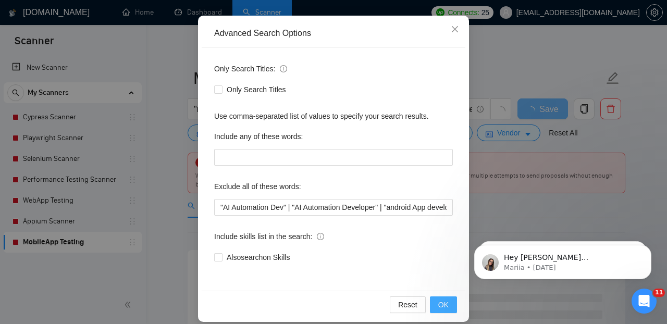
click at [443, 305] on span "OK" at bounding box center [443, 304] width 10 height 11
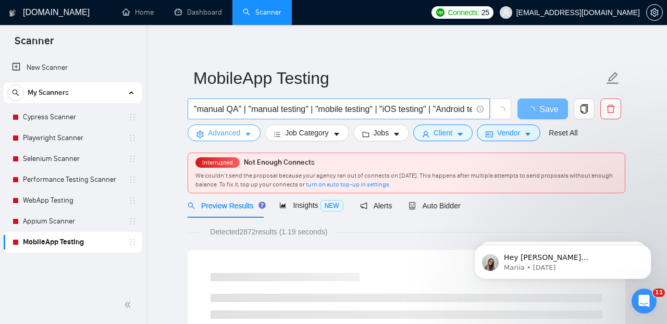
scroll to position [0, 0]
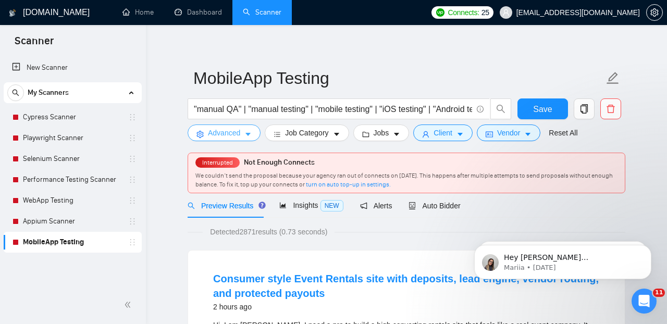
click at [246, 136] on icon "caret-down" at bounding box center [247, 134] width 7 height 7
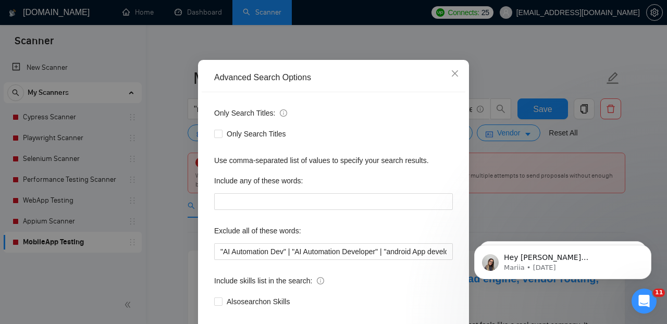
scroll to position [73, 0]
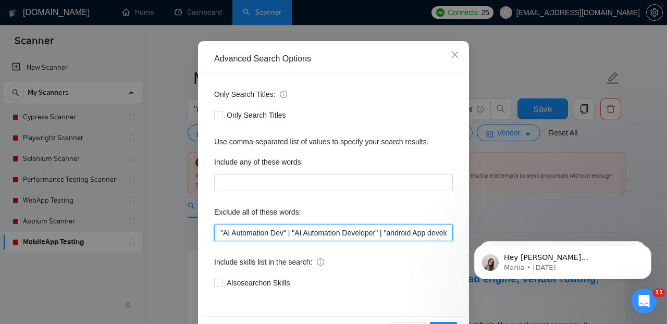
click at [219, 234] on input ""AI Automation Dev" | "AI Automation Developer" | "android App development" | "…" at bounding box center [333, 233] width 239 height 17
paste input ""Release Manager" | "Release Engineer" |"
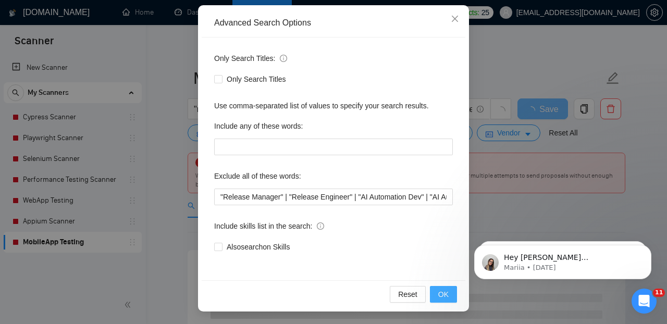
click at [437, 290] on button "OK" at bounding box center [443, 294] width 27 height 17
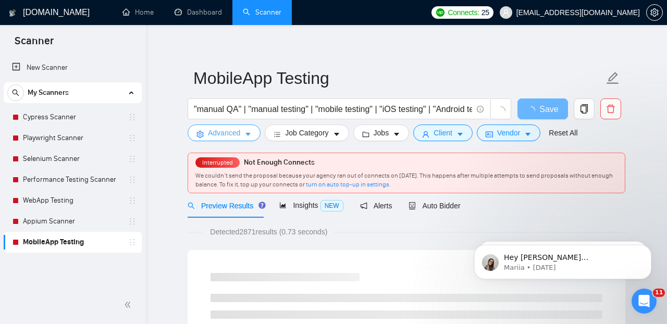
scroll to position [0, 0]
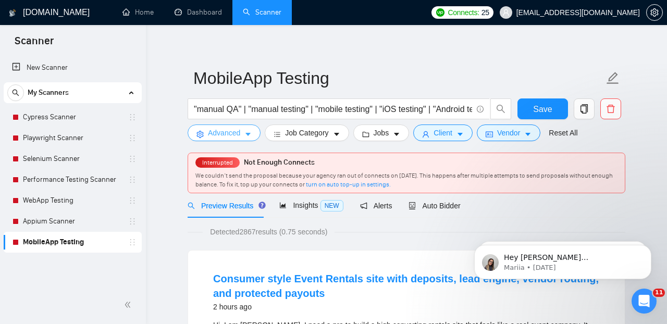
click at [251, 135] on icon "caret-down" at bounding box center [247, 134] width 7 height 7
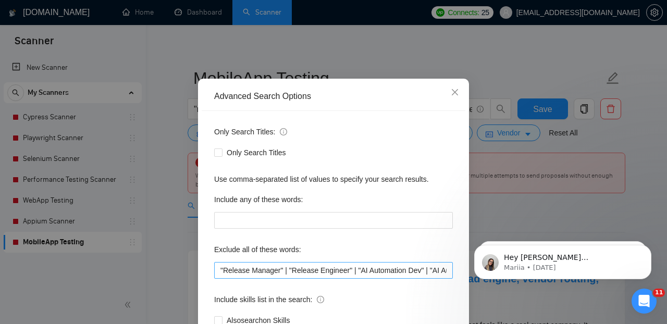
scroll to position [41, 0]
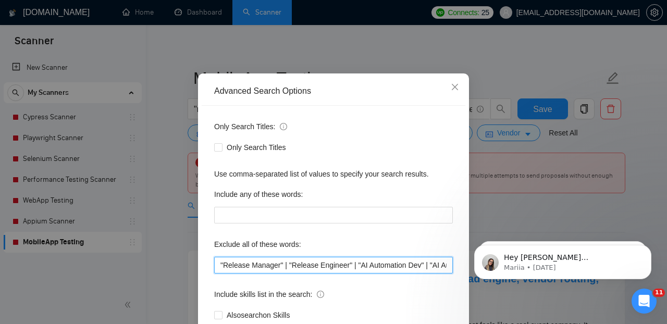
click at [217, 269] on input ""Release Manager" | "Release Engineer" | "AI Automation Dev" | "AI Automation D…" at bounding box center [333, 265] width 239 height 17
paste input ""Accessibility Dev" | "Accessibility Engineer" | "Accessibility Specialist" |"
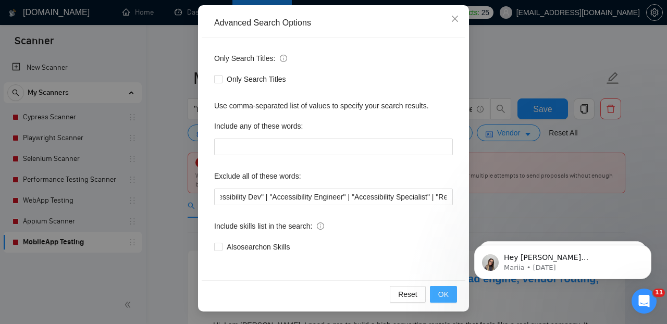
click at [438, 293] on button "OK" at bounding box center [443, 294] width 27 height 17
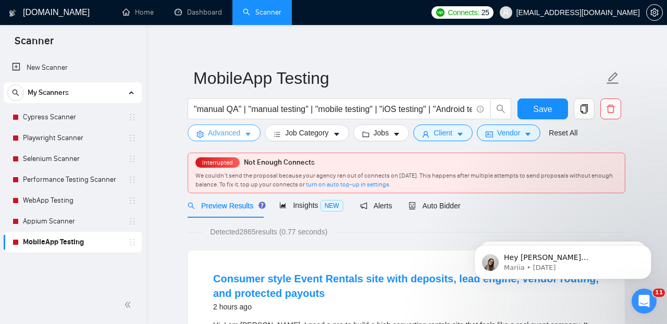
click at [252, 134] on icon "caret-down" at bounding box center [247, 134] width 7 height 7
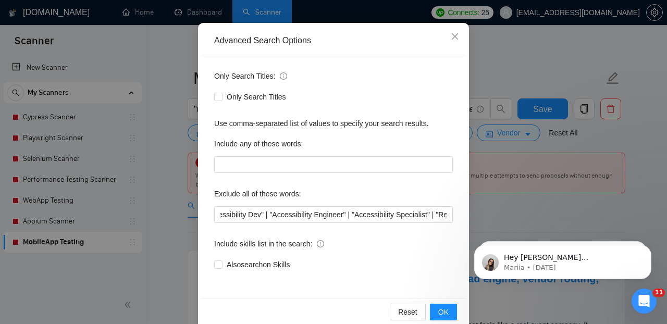
scroll to position [109, 0]
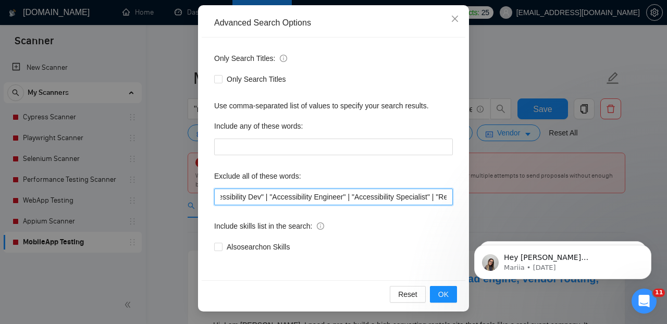
click at [227, 193] on input ""Accessibility Dev" | "Accessibility Engineer" | "Accessibility Specialist" | "…" at bounding box center [333, 197] width 239 height 17
paste input ""API-developer" | "API developer" | "API dev" |"
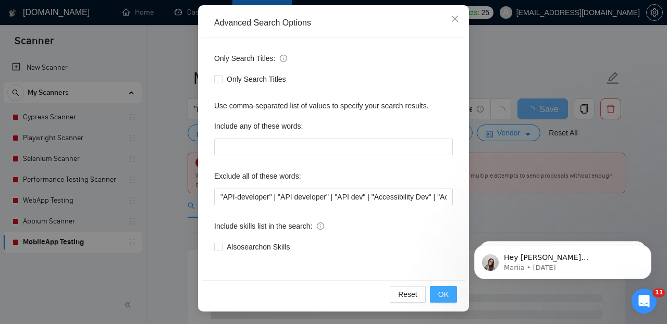
click at [440, 294] on span "OK" at bounding box center [443, 294] width 10 height 11
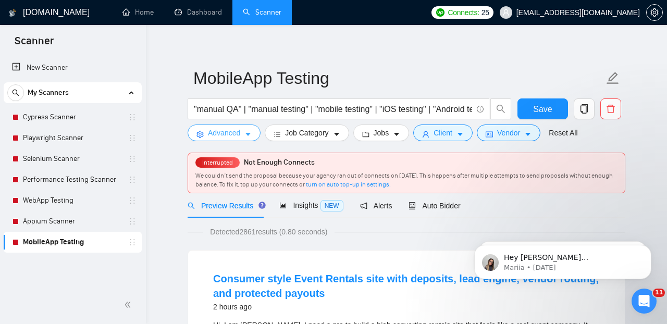
click at [251, 133] on icon "caret-down" at bounding box center [247, 134] width 7 height 7
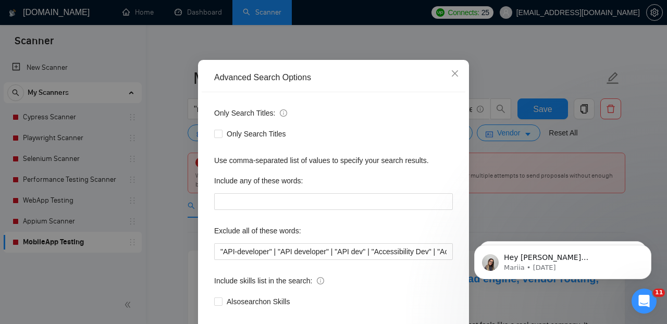
scroll to position [62, 0]
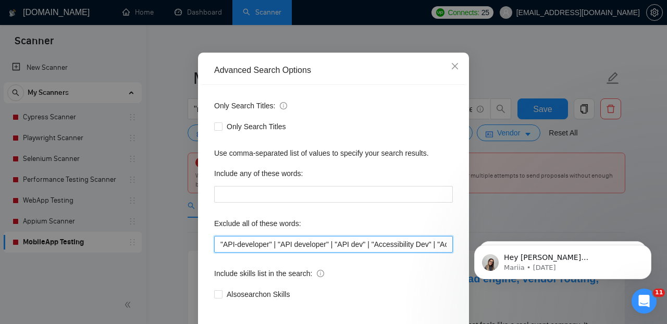
click at [219, 246] on input ""API-developer" | "API developer" | "API dev" | "Accessibility Dev" | "Accessib…" at bounding box center [333, 244] width 239 height 17
paste input ""ReactJS developer" | "ReactJS dev" | "ReactJS expert" | "React JS expert" |"
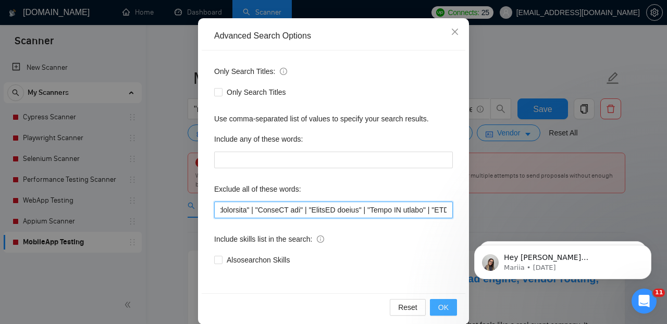
type input ""ReactJS developer" | "ReactJS dev" | "ReactJS expert" | "React JS expert" | "A…"
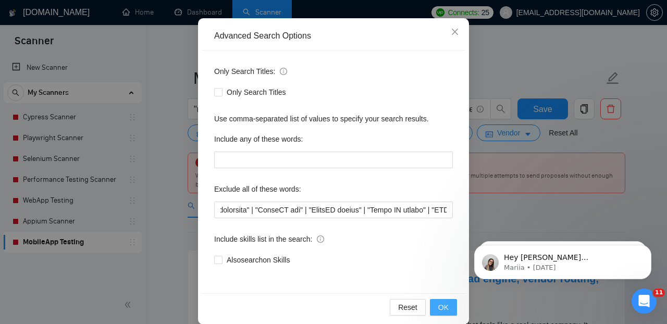
click at [444, 309] on span "OK" at bounding box center [443, 307] width 10 height 11
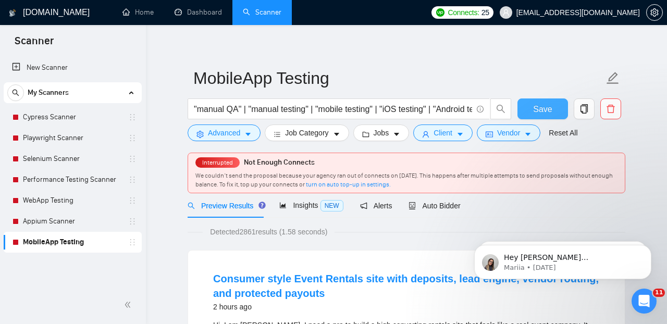
click at [547, 105] on span "Save" at bounding box center [542, 109] width 19 height 13
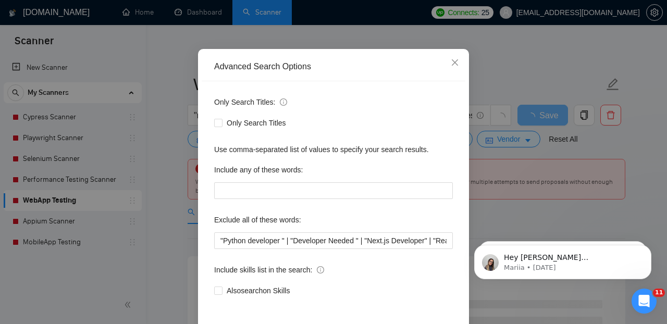
scroll to position [109, 0]
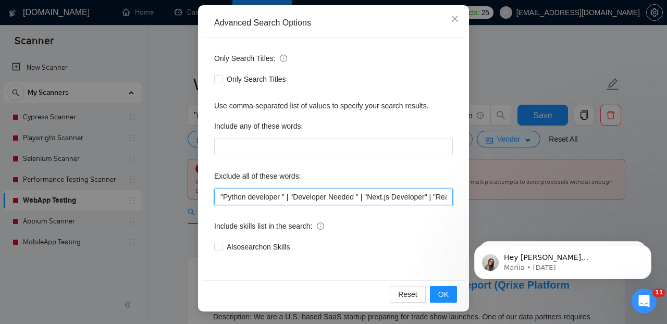
click at [221, 198] on input ""Python developer " | "Developer Needed " | "Next.js Developer" | "React Develo…" at bounding box center [333, 197] width 239 height 17
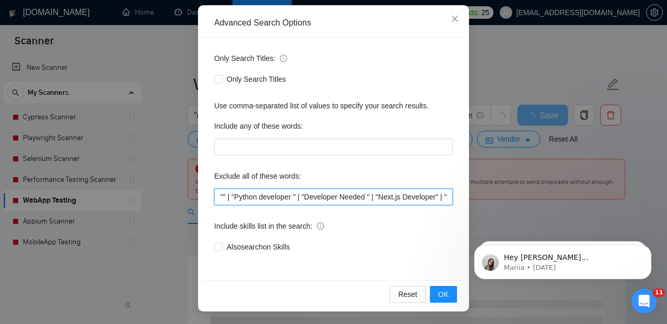
paste input "product designer"
click at [221, 197] on input ""product designer" | "Python developer " | "Developer Needed " | "Next.js Devel…" at bounding box center [333, 197] width 239 height 17
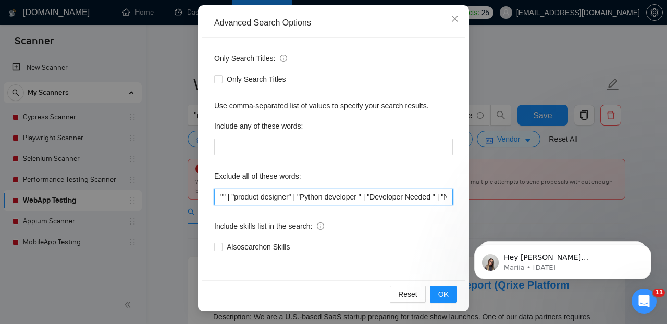
paste input "product designer"
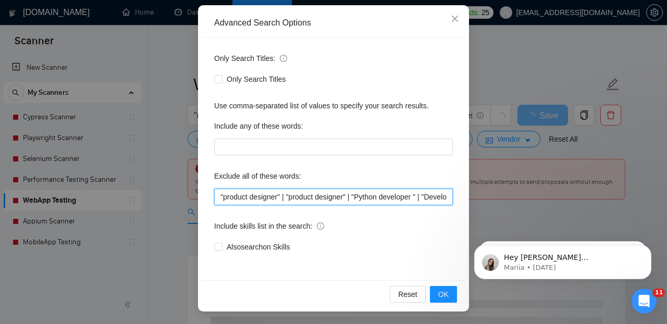
click at [271, 198] on input ""product designer" | "product designer" | "Python developer " | "Developer Need…" at bounding box center [333, 197] width 239 height 17
paste input "product designer"
click at [267, 196] on input ""product designer" | "product developer" | "product designer" | "Python develop…" at bounding box center [333, 197] width 239 height 17
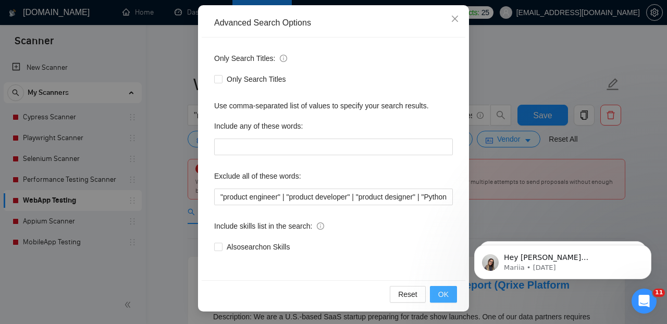
click at [442, 292] on span "OK" at bounding box center [443, 294] width 10 height 11
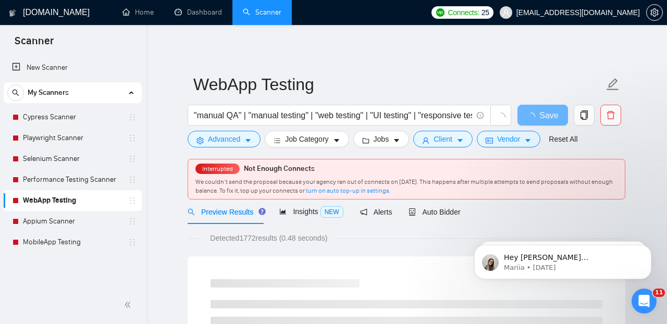
scroll to position [57, 0]
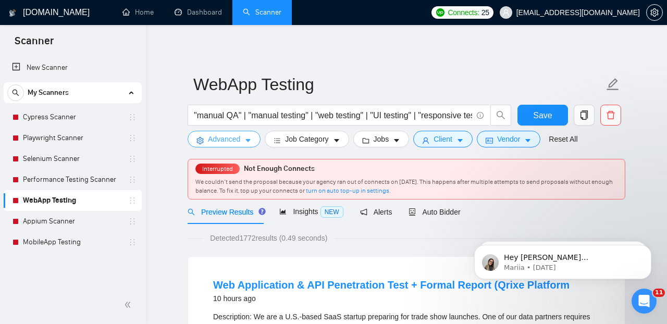
click at [248, 141] on icon "caret-down" at bounding box center [247, 141] width 5 height 3
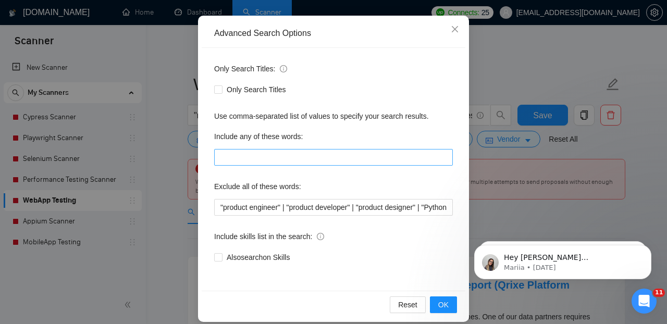
scroll to position [107, 0]
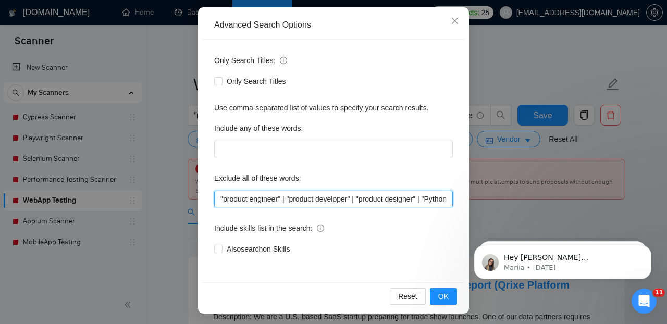
click at [220, 202] on input ""product engineer" | "product developer" | "product designer" | "Python develop…" at bounding box center [333, 199] width 239 height 17
paste input "Full-Stack Web Developer"
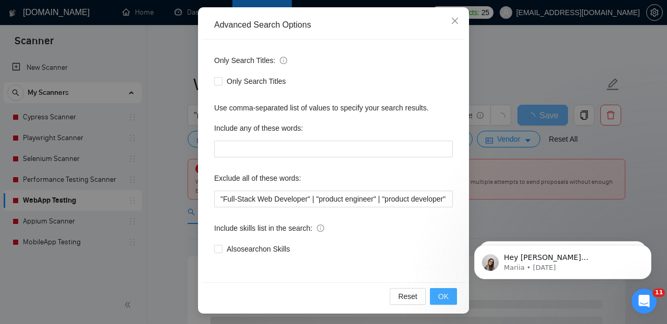
click at [449, 299] on span "OK" at bounding box center [443, 296] width 10 height 11
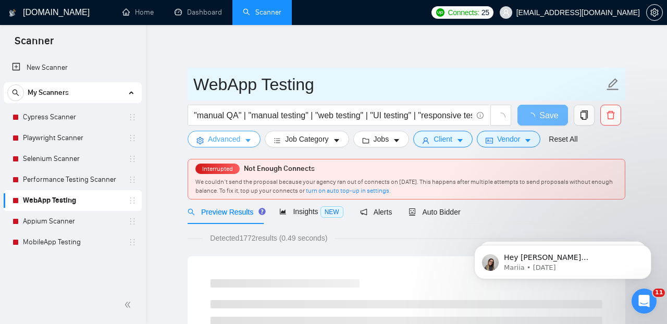
scroll to position [0, 0]
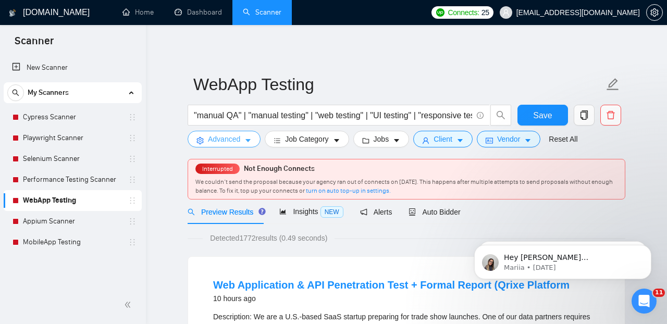
click at [249, 141] on icon "caret-down" at bounding box center [247, 141] width 5 height 3
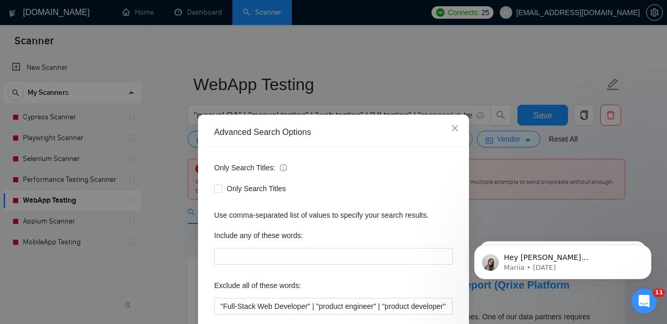
scroll to position [22, 0]
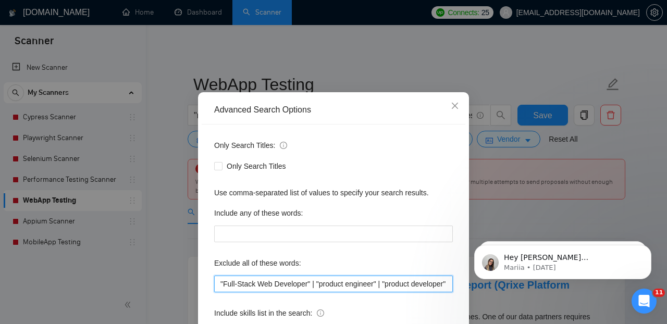
click at [219, 283] on input ""Full-Stack Web Developer" | "product engineer" | "product developer" | "produc…" at bounding box center [333, 284] width 239 height 17
paste input ""Mobile application developer" | "Mobile app developer" |"
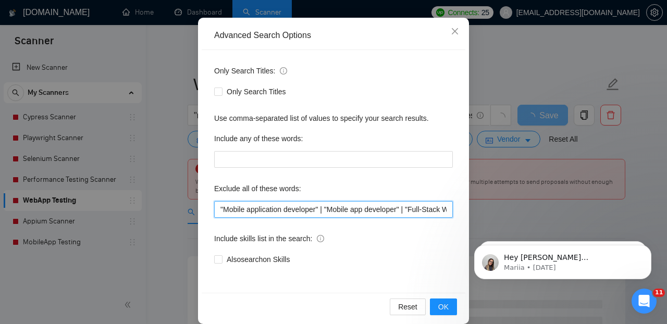
scroll to position [109, 0]
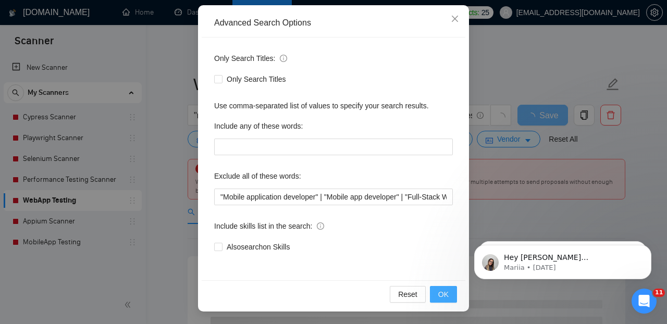
click at [445, 294] on span "OK" at bounding box center [443, 294] width 10 height 11
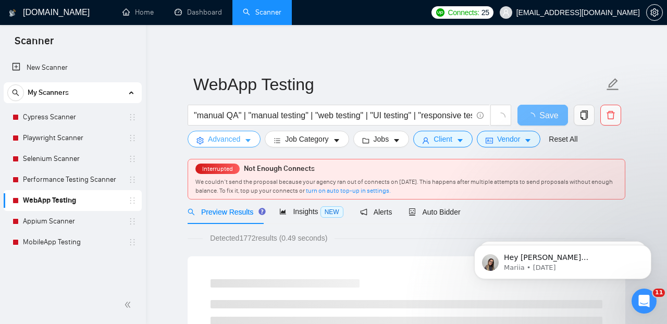
scroll to position [0, 0]
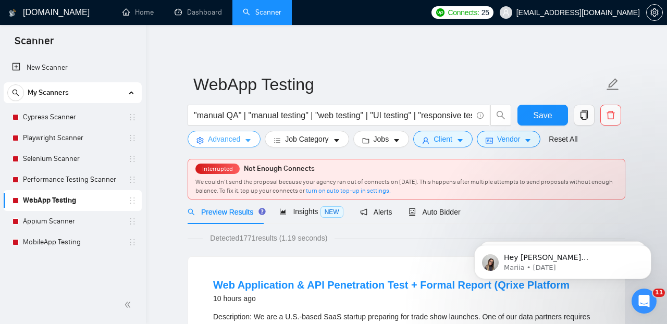
click at [250, 139] on icon "caret-down" at bounding box center [247, 140] width 7 height 7
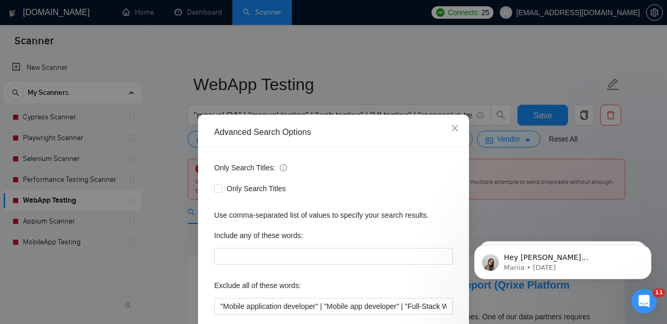
scroll to position [55, 0]
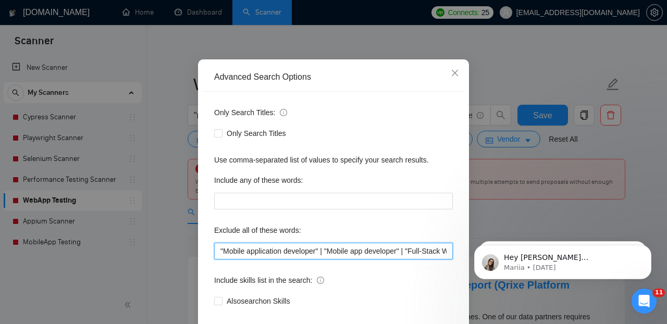
click at [220, 255] on input ""Mobile application developer" | "Mobile app developer" | "Full-Stack Web Devel…" at bounding box center [333, 251] width 239 height 17
paste input ""mobile application designer" | "mobile app designer" |"
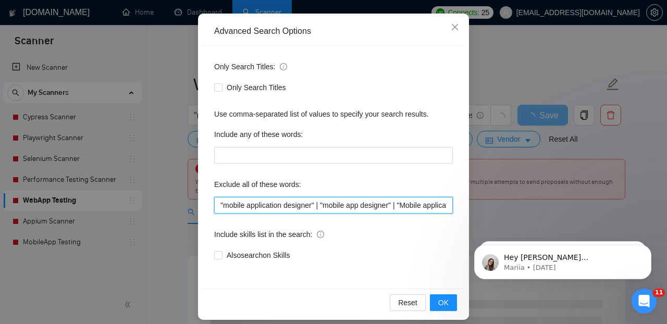
scroll to position [109, 0]
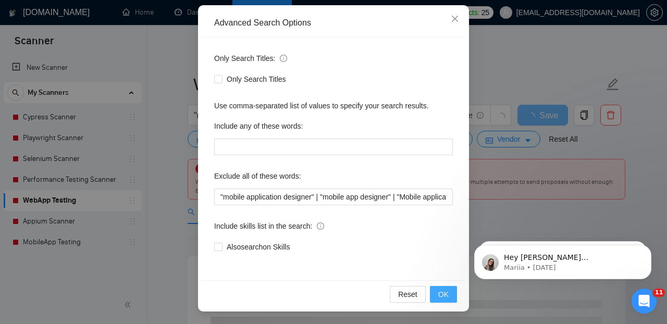
click at [448, 296] on span "OK" at bounding box center [443, 294] width 10 height 11
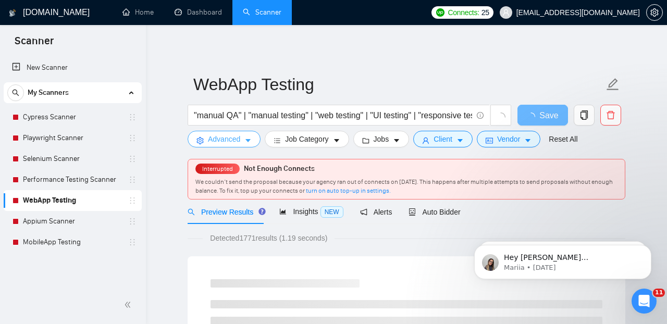
scroll to position [0, 0]
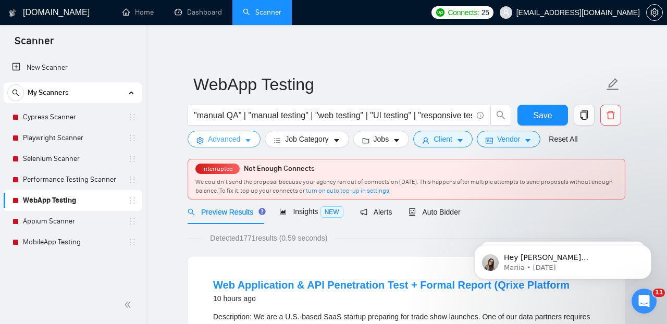
click at [247, 138] on icon "caret-down" at bounding box center [247, 140] width 7 height 7
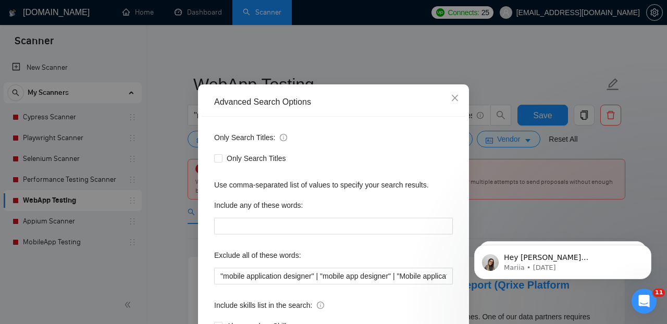
scroll to position [35, 0]
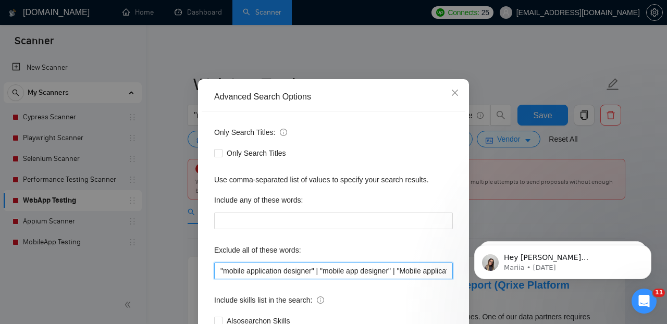
click at [218, 272] on input ""mobile application designer" | "mobile app designer" | "Mobile application dev…" at bounding box center [333, 271] width 239 height 17
paste input ""ReactNative Dev" | "ReactNative Developer" | "React Native Dev" | "React Nativ…"
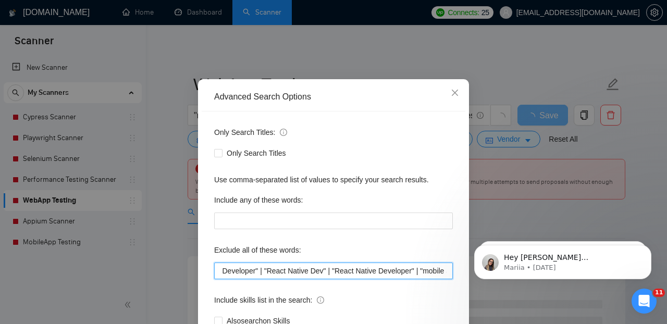
scroll to position [109, 0]
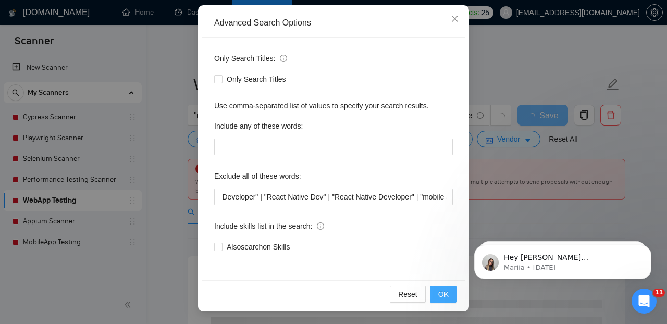
click at [441, 292] on span "OK" at bounding box center [443, 294] width 10 height 11
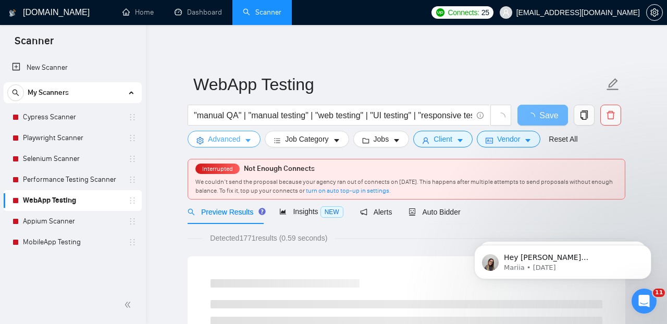
scroll to position [0, 0]
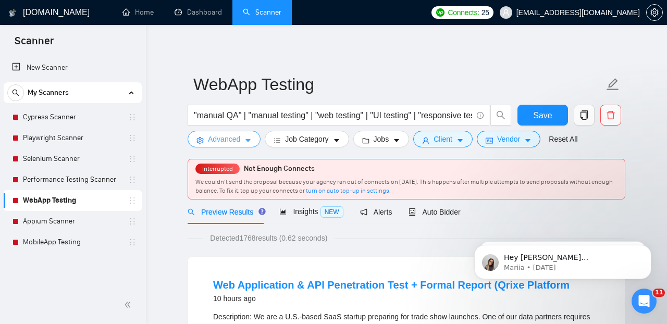
click at [248, 141] on icon "caret-down" at bounding box center [247, 141] width 5 height 3
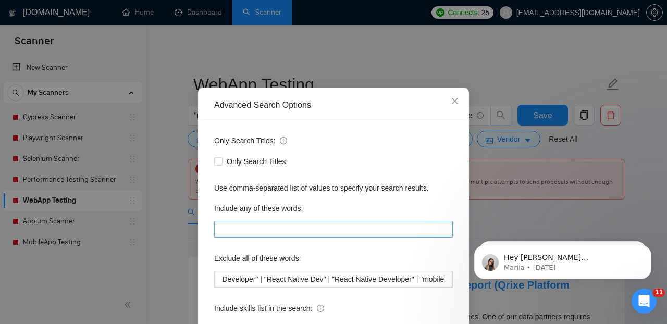
scroll to position [40, 0]
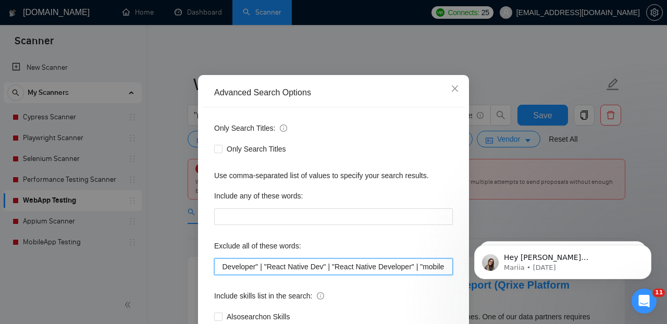
click at [232, 267] on input ""ReactNative Dev" | "ReactNative Developer" | "React Native Dev" | "React Nativ…" at bounding box center [333, 266] width 239 height 17
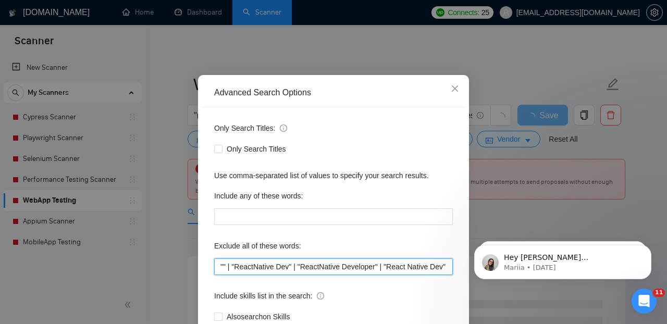
click at [225, 267] on input """ | "ReactNative Dev" | "ReactNative Developer" | "React Native Dev" | "React …" at bounding box center [333, 266] width 239 height 17
paste input "Crowdfunding Campaign Manager"
drag, startPoint x: 273, startPoint y: 267, endPoint x: 225, endPoint y: 268, distance: 48.0
click at [225, 268] on input ""Crowdfunding Campaign Manager" | "ReactNative Dev" | "ReactNative Developer" |…" at bounding box center [333, 266] width 239 height 17
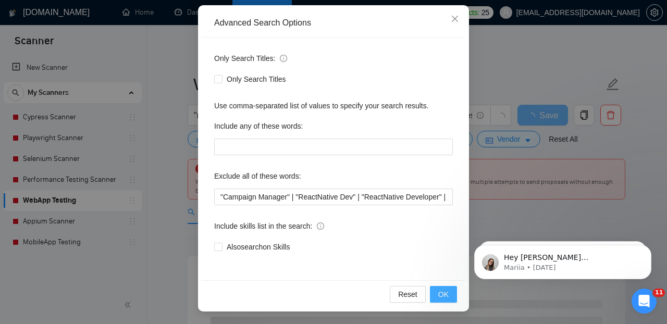
click at [438, 291] on button "OK" at bounding box center [443, 294] width 27 height 17
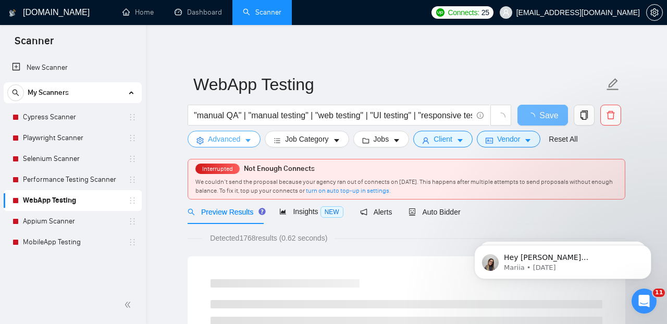
scroll to position [0, 0]
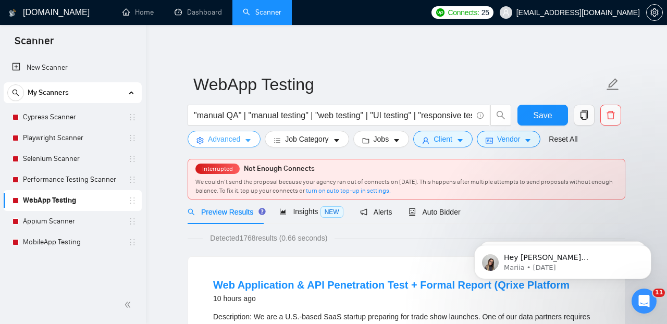
click at [252, 138] on icon "caret-down" at bounding box center [247, 140] width 7 height 7
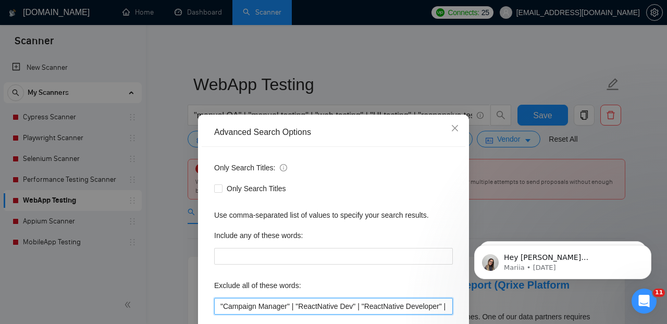
click at [221, 305] on input ""Campaign Manager" | "ReactNative Dev" | "ReactNative Developer" | "React Nativ…" at bounding box center [333, 306] width 239 height 17
paste input ""PDF Extraction" |"
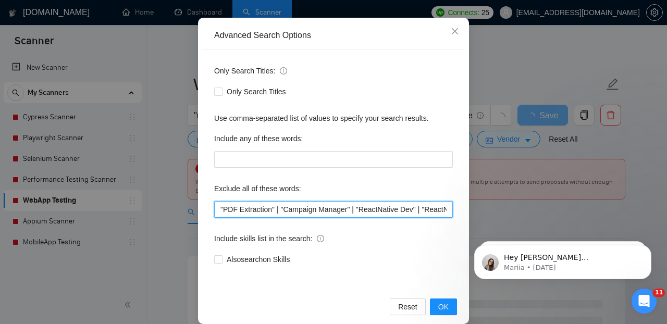
scroll to position [109, 0]
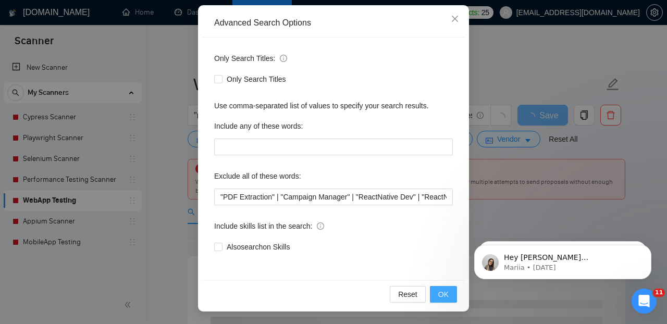
click at [441, 293] on span "OK" at bounding box center [443, 294] width 10 height 11
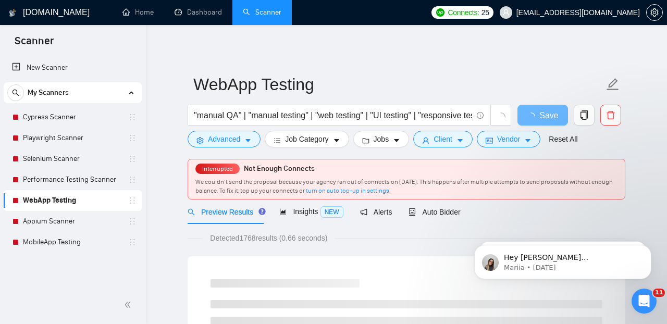
scroll to position [0, 0]
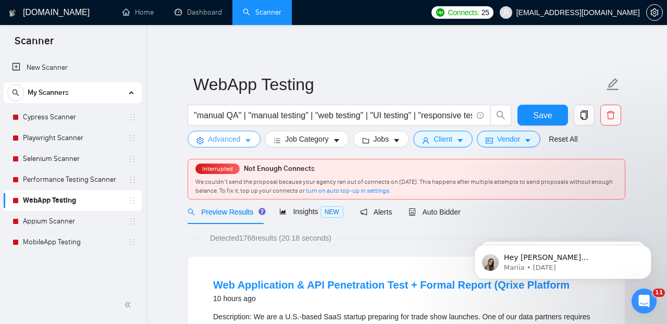
click at [251, 142] on icon "caret-down" at bounding box center [247, 140] width 7 height 7
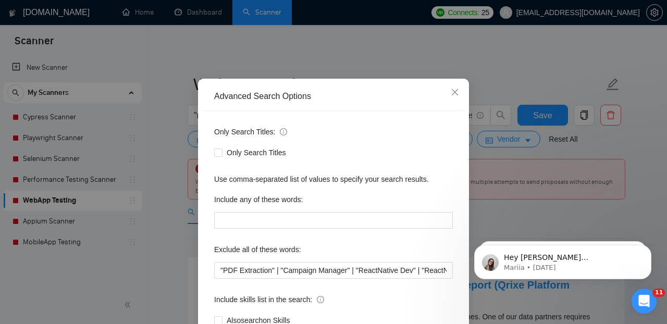
scroll to position [45, 0]
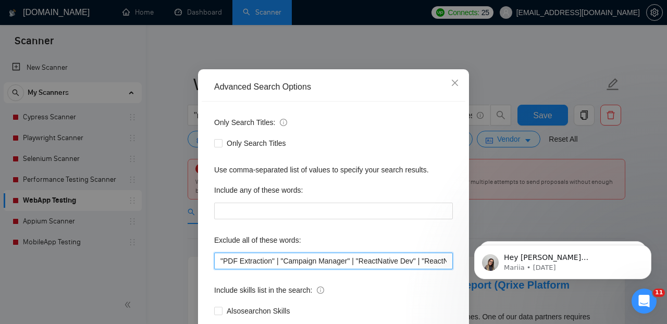
click at [221, 262] on input ""PDF Extraction" | "Campaign Manager" | "ReactNative Dev" | "ReactNative Develo…" at bounding box center [333, 261] width 239 height 17
paste input ""android App development" | "iOS App development" |"
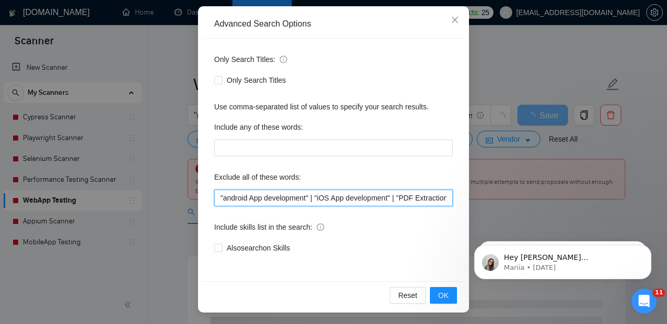
scroll to position [109, 0]
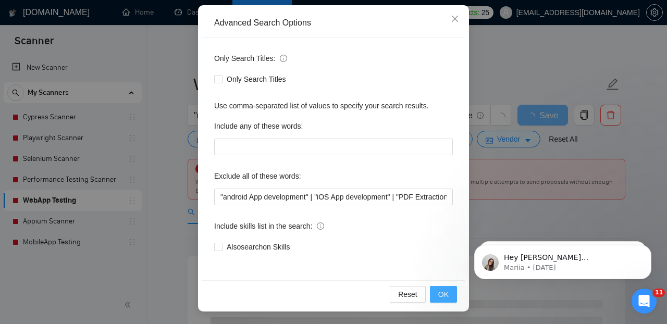
click at [441, 295] on span "OK" at bounding box center [443, 294] width 10 height 11
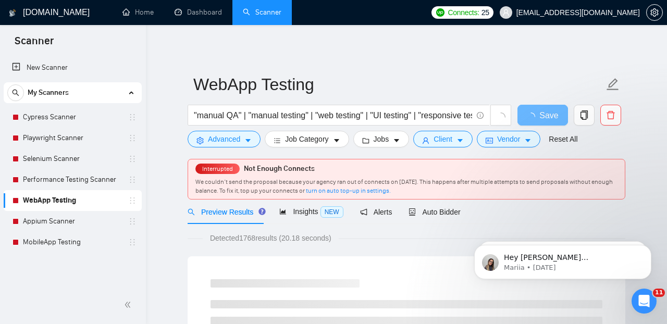
scroll to position [0, 0]
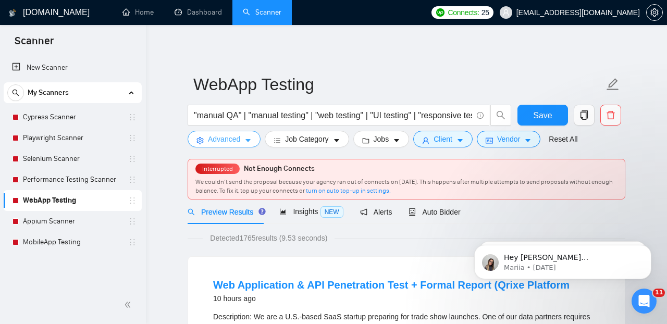
click at [251, 142] on icon "caret-down" at bounding box center [247, 140] width 7 height 7
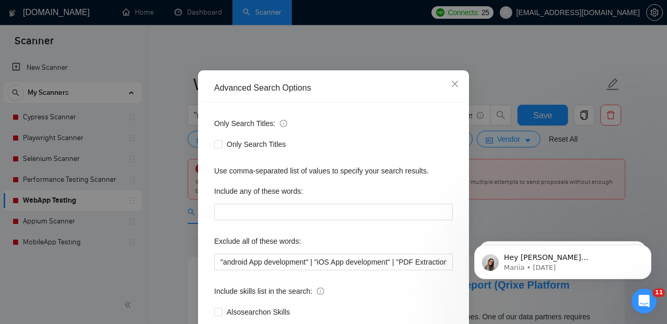
scroll to position [55, 0]
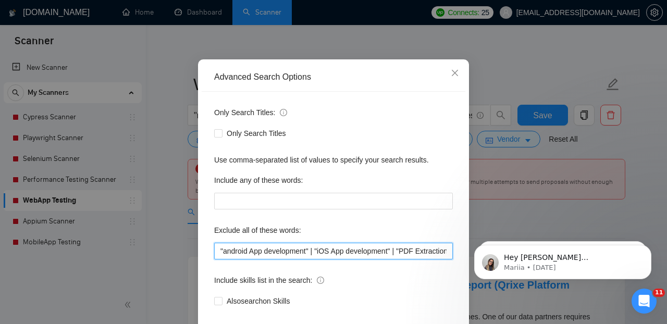
click at [219, 249] on input ""android App development" | "iOS App development" | "PDF Extraction" | "Campaig…" at bounding box center [333, 251] width 239 height 17
click at [225, 251] on input """ | "android App development" | "iOS App development" | "PDF Extraction" | "Ca…" at bounding box center [333, 251] width 239 height 17
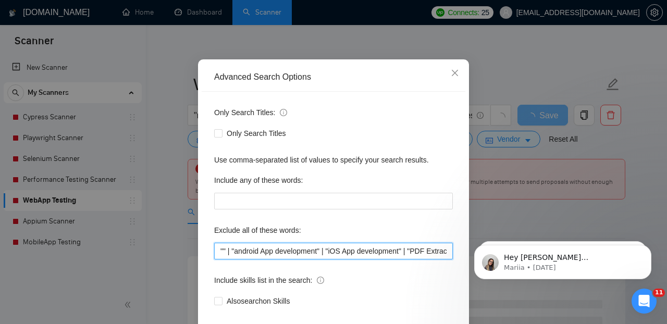
paste input "AI Automation Developer"
click at [220, 251] on input ""AI Automation Developer" | "android App development" | "iOS App development" |…" at bounding box center [333, 251] width 239 height 17
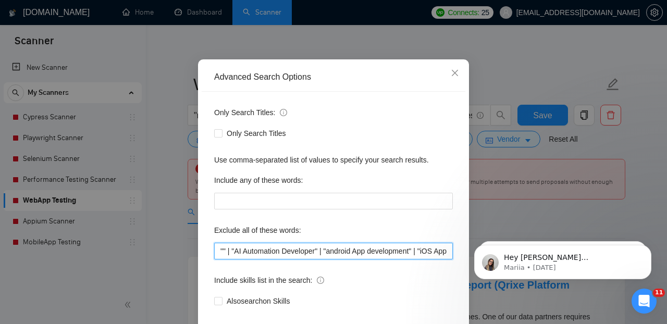
click at [223, 250] on input """ | "AI Automation Developer" | "android App development" | "iOS App developme…" at bounding box center [333, 251] width 239 height 17
paste input "AI Automation Developer"
drag, startPoint x: 220, startPoint y: 249, endPoint x: 391, endPoint y: 253, distance: 171.4
click at [391, 253] on input ""AI Automation Dev" | "AI Automation Developer" | "android App development" | "…" at bounding box center [333, 251] width 239 height 17
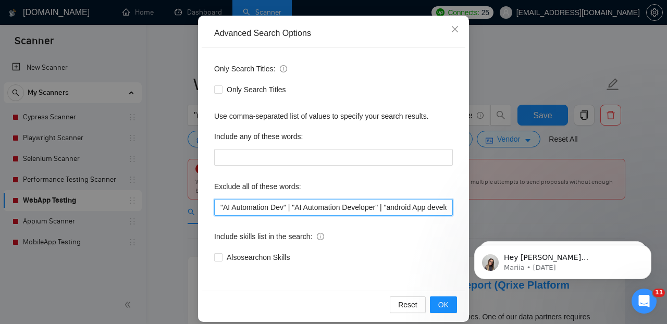
scroll to position [101, 0]
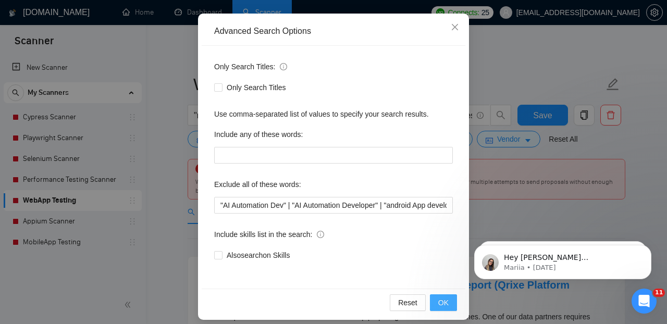
click at [443, 300] on span "OK" at bounding box center [443, 302] width 10 height 11
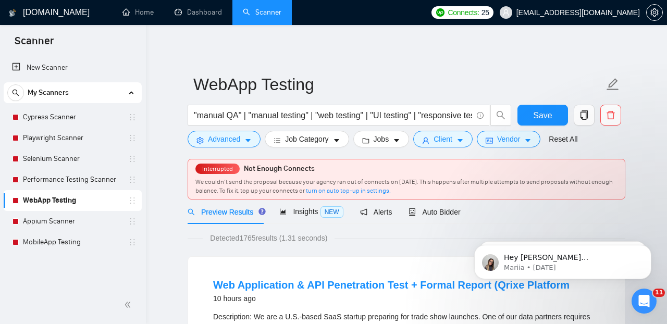
scroll to position [57, 0]
click at [249, 138] on icon "caret-down" at bounding box center [247, 140] width 7 height 7
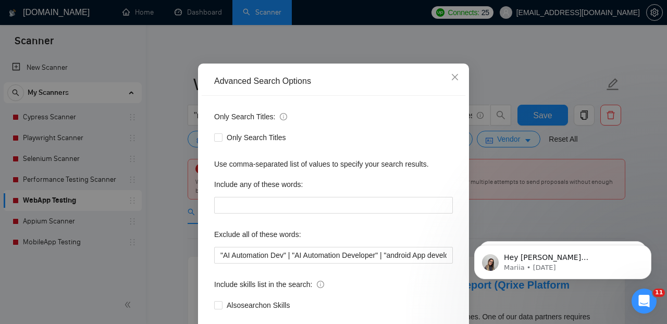
scroll to position [59, 0]
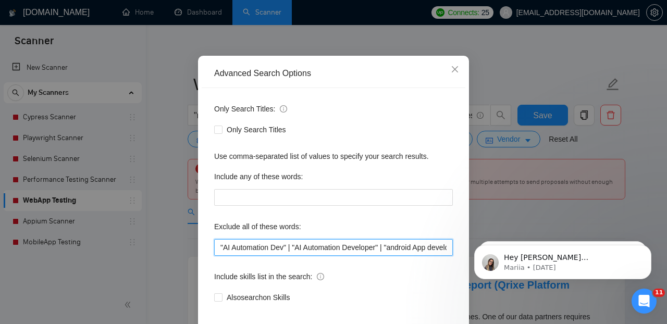
click at [220, 247] on input ""AI Automation Dev" | "AI Automation Developer" | "android App development" | "…" at bounding box center [333, 247] width 239 height 17
paste input ""Release Manager" | "Release Engineer" |"
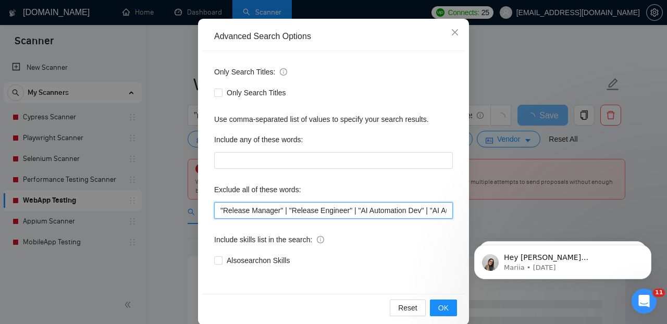
scroll to position [109, 0]
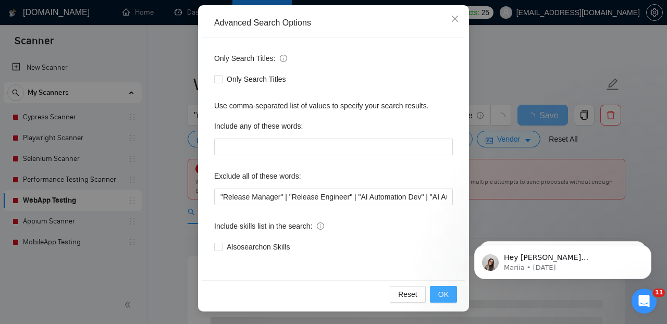
click at [437, 291] on button "OK" at bounding box center [443, 294] width 27 height 17
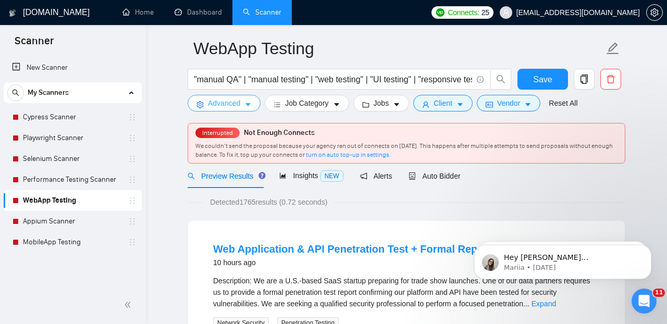
scroll to position [35, 0]
click at [248, 104] on icon "caret-down" at bounding box center [247, 105] width 7 height 7
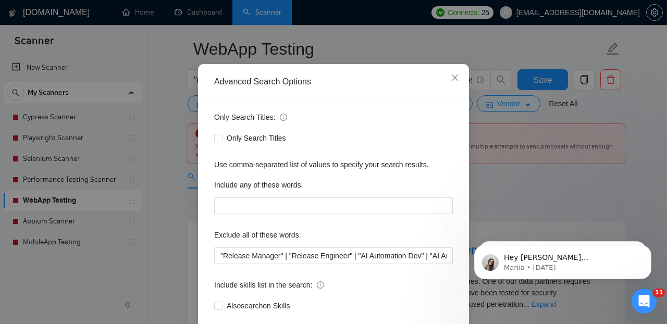
scroll to position [63, 0]
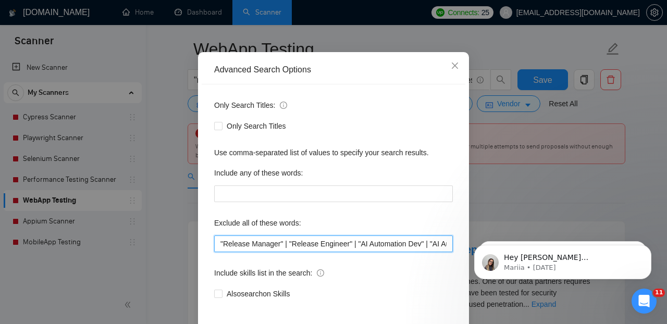
click at [220, 245] on input ""Release Manager" | "Release Engineer" | "AI Automation Dev" | "AI Automation D…" at bounding box center [333, 243] width 239 height 17
click at [225, 246] on input """ | "Release Manager" | "Release Engineer" | "AI Automation Dev" | "AI Automat…" at bounding box center [333, 243] width 239 height 17
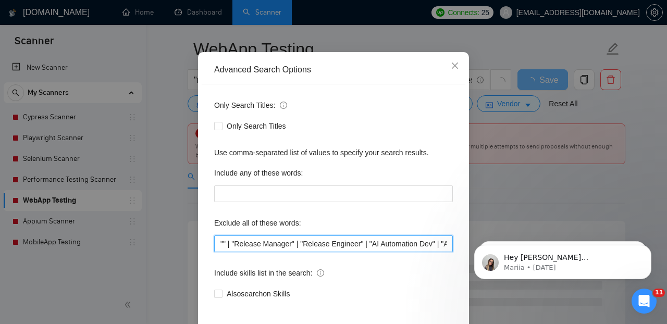
paste input "Accessibility Specialists"
click at [218, 244] on input ""Accessibility Specialist" | "Release Manager" | "Release Engineer" | "AI Autom…" at bounding box center [333, 243] width 239 height 17
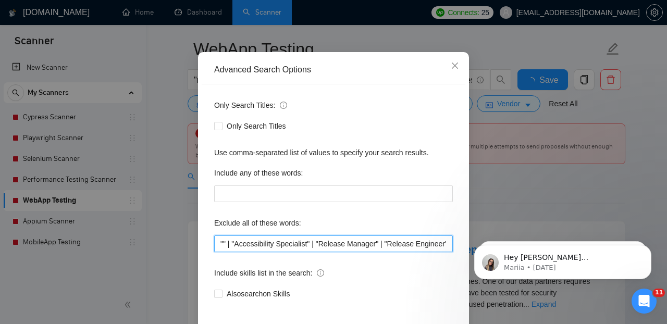
click at [224, 243] on input """ | "Accessibility Specialist" | "Release Manager" | "Release Engineer" | "AI …" at bounding box center [333, 243] width 239 height 17
paste input "Accessibility Specialists"
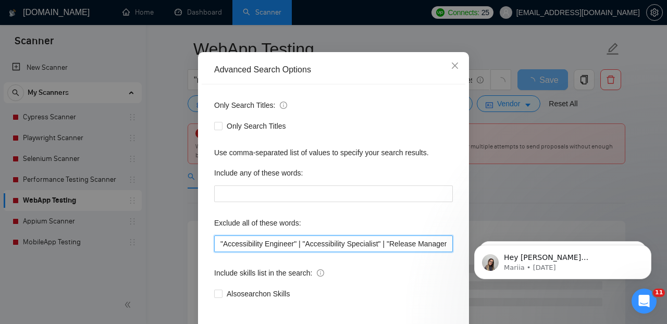
drag, startPoint x: 220, startPoint y: 244, endPoint x: 338, endPoint y: 242, distance: 117.7
click at [339, 242] on input ""Accessibility Engineer" | "Accessibility Specialist" | "Release Manager" | "Re…" at bounding box center [333, 243] width 239 height 17
click at [218, 243] on input ""Accessibility Engineer" | "Accessibility Specialist" | "Release Manager" | "Re…" at bounding box center [333, 243] width 239 height 17
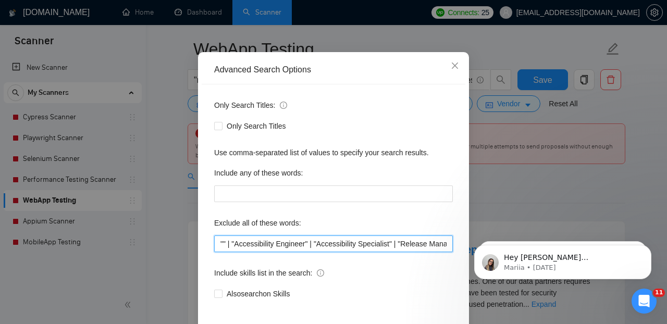
click at [224, 244] on input """ | "Accessibility Engineer" | "Accessibility Specialist" | "Release Manager" …" at bounding box center [333, 243] width 239 height 17
paste input "Accessibility Specialists"
drag, startPoint x: 218, startPoint y: 244, endPoint x: 443, endPoint y: 245, distance: 225.1
click at [443, 245] on input ""Accessibility Dev" | "Accessibility Engineer" | "Accessibility Specialist" | "…" at bounding box center [333, 243] width 239 height 17
click at [439, 244] on input ""Accessibility Dev" | "Accessibility Engineer" | "Accessibility Specialist" | "…" at bounding box center [333, 243] width 239 height 17
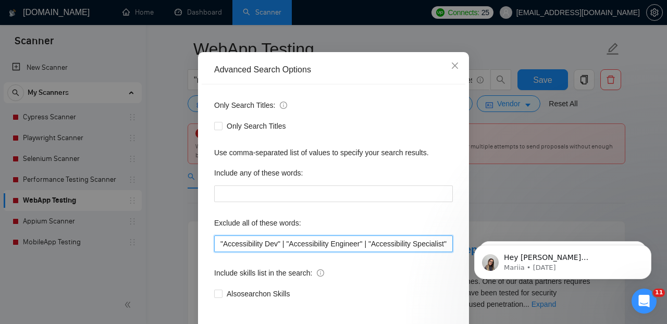
click at [222, 242] on input ""Accessibility Dev" | "Accessibility Engineer" | "Accessibility Specialist" | "…" at bounding box center [333, 243] width 239 height 17
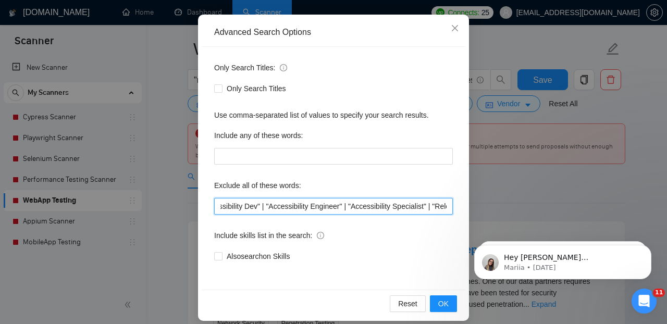
scroll to position [109, 0]
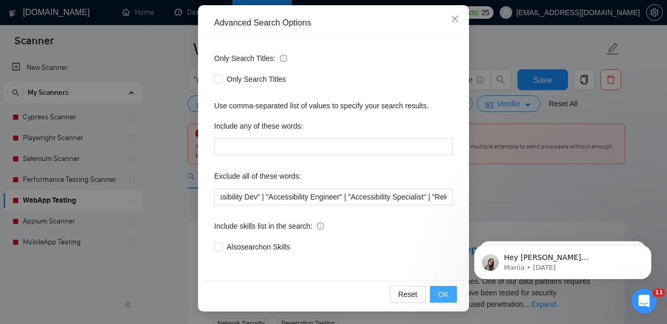
click at [450, 296] on button "OK" at bounding box center [443, 294] width 27 height 17
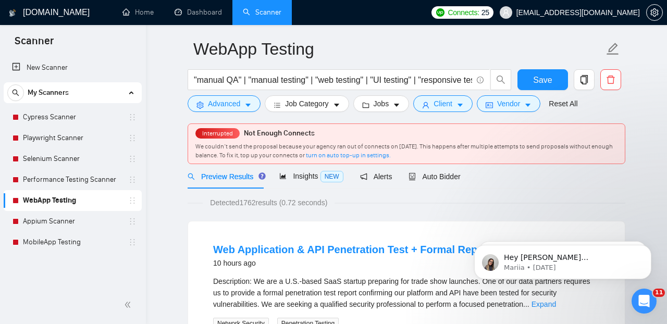
scroll to position [57, 0]
click at [247, 106] on icon "caret-down" at bounding box center [247, 105] width 7 height 7
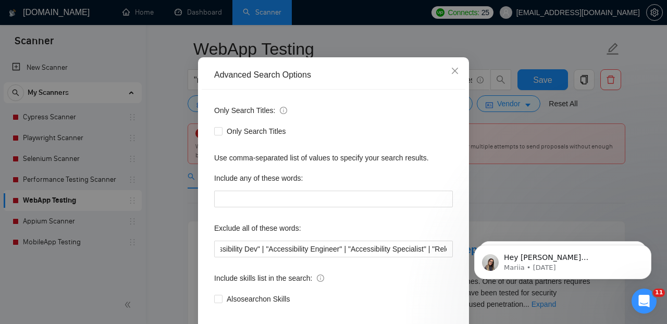
scroll to position [33, 0]
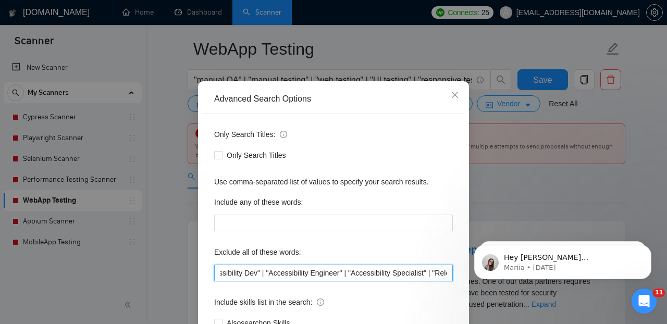
click at [229, 271] on input ""Accessibility Dev" | "Accessibility Engineer" | "Accessibility Specialist" | "…" at bounding box center [333, 273] width 239 height 17
paste input ""API-developer" | "API developer" | "API dev" |"
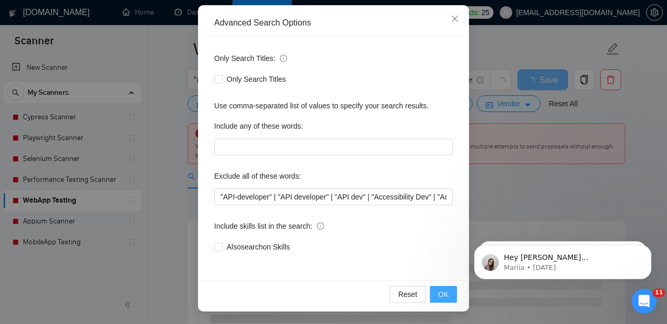
click at [448, 295] on span "OK" at bounding box center [443, 294] width 10 height 11
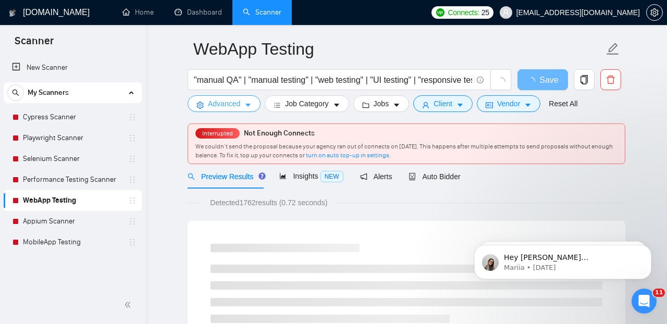
scroll to position [0, 0]
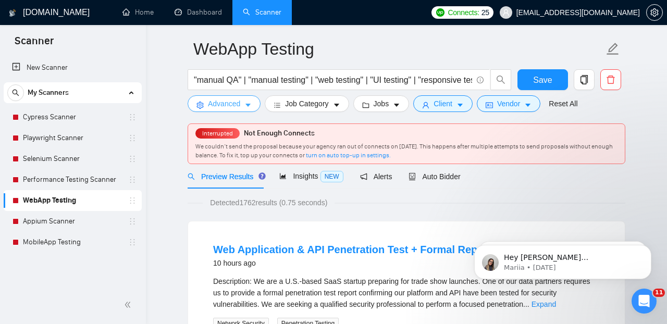
click at [250, 105] on icon "caret-down" at bounding box center [247, 105] width 5 height 3
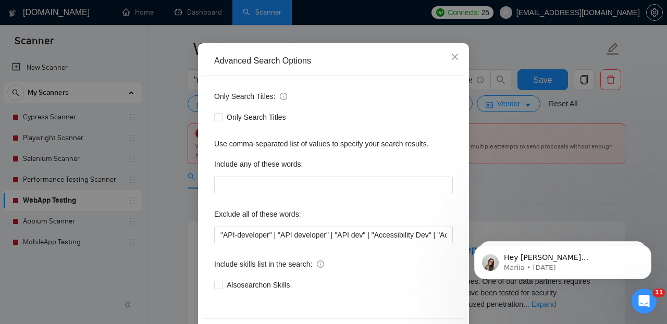
scroll to position [83, 0]
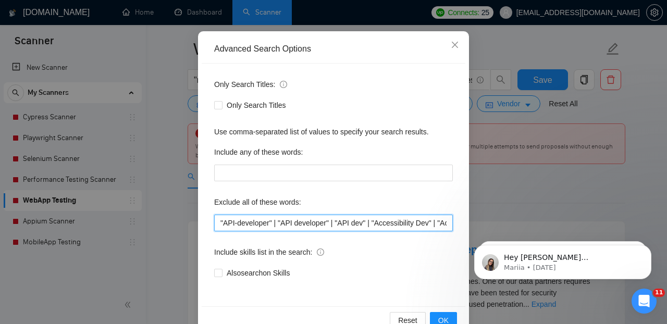
click at [220, 226] on input ""API-developer" | "API developer" | "API dev" | "Accessibility Dev" | "Accessib…" at bounding box center [333, 223] width 239 height 17
paste input ""ReactJS developer" | "ReactJS dev" | "ReactJS expert" | "React JS expert" |"
type input ""ReactJS developer" | "ReactJS dev" | "ReactJS expert" | "React JS expert" | "A…"
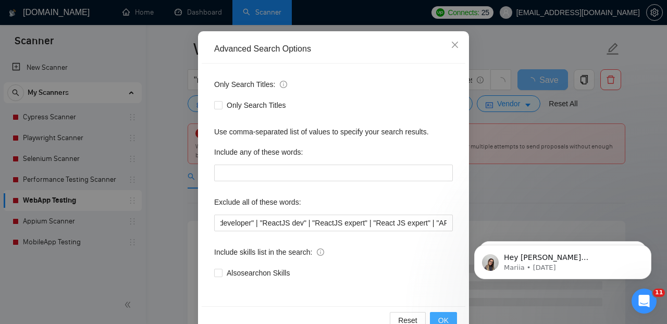
click at [444, 317] on span "OK" at bounding box center [443, 320] width 10 height 11
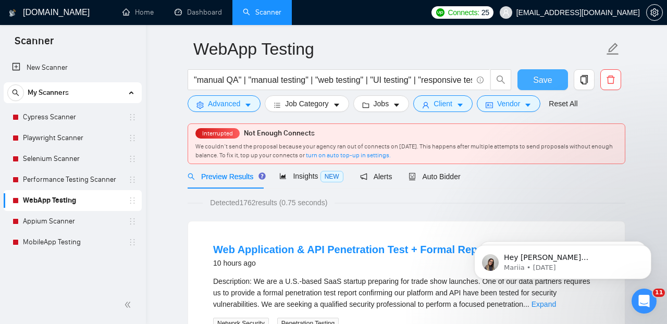
click at [536, 83] on span "Save" at bounding box center [542, 79] width 19 height 13
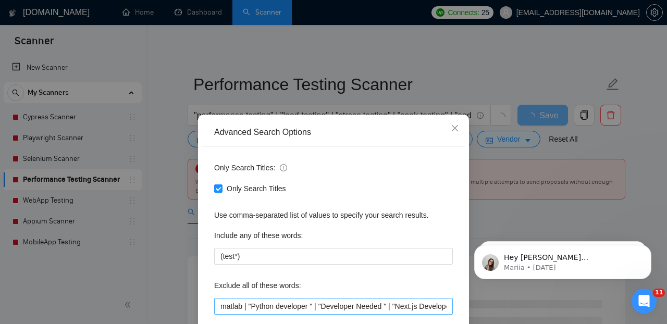
scroll to position [109, 0]
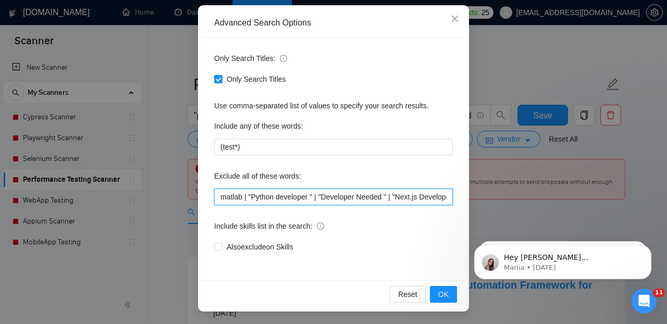
click at [221, 197] on input "matlab | "Python developer " | "Developer Needed " | "Next.js Developer" | "Rea…" at bounding box center [333, 197] width 239 height 17
paste input "DevOps Consultation"
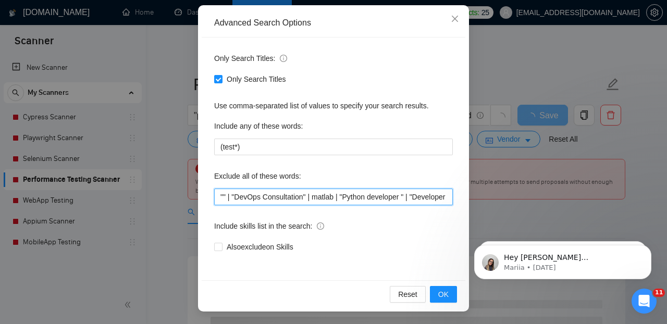
paste input "DevOps Consultation"
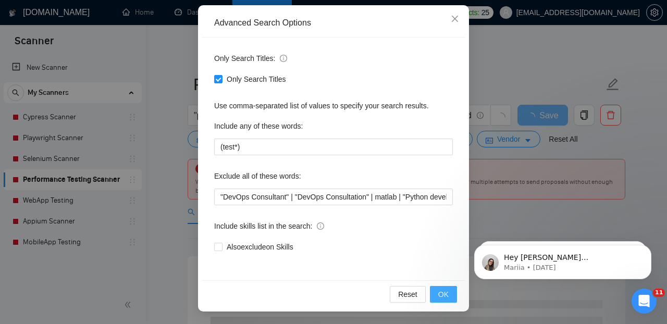
click at [438, 292] on button "OK" at bounding box center [443, 294] width 27 height 17
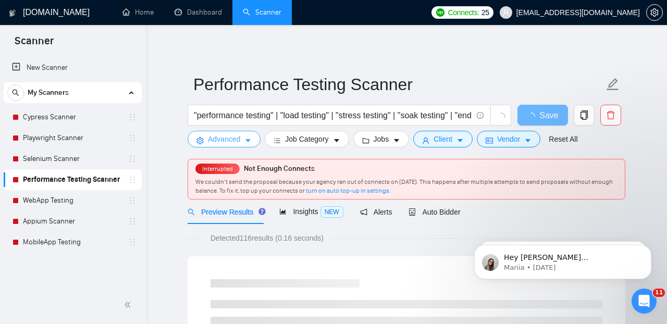
scroll to position [0, 0]
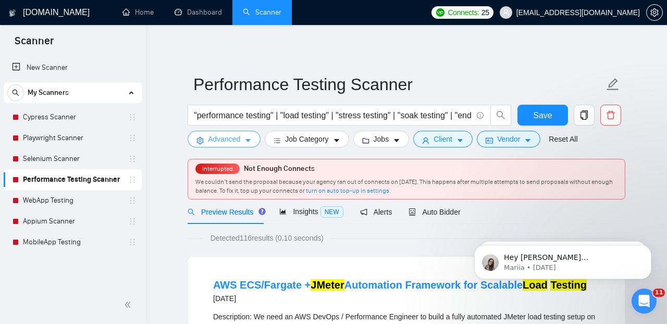
click at [249, 140] on icon "caret-down" at bounding box center [247, 141] width 5 height 3
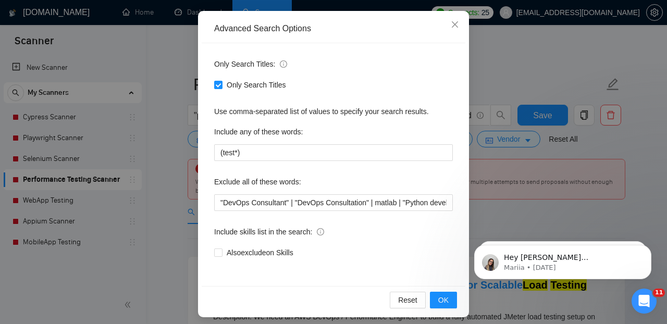
scroll to position [109, 0]
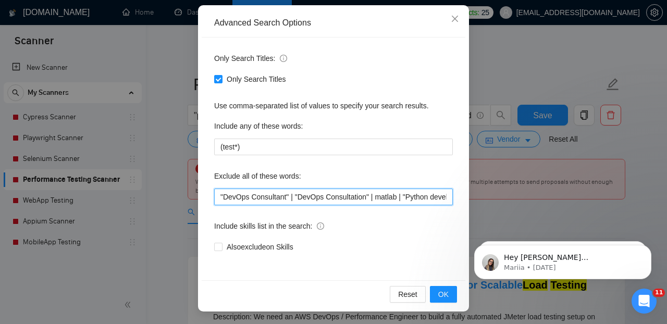
click at [219, 196] on input ""DevOps Consultant" | "DevOps Consultation" | matlab | "Python developer " | "D…" at bounding box center [333, 197] width 239 height 17
paste input ""ReactJS developer" | "ReactJS dev" | "ReactJS expert" | "React JS expert" |"
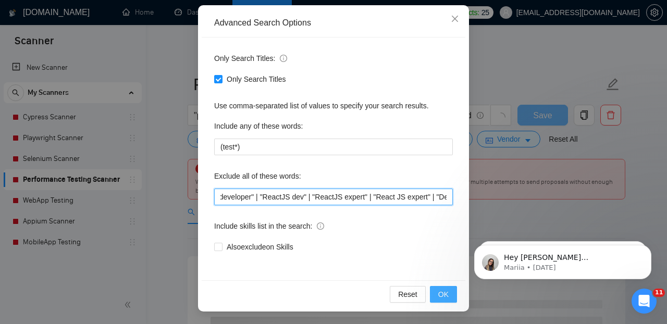
type input ""ReactJS developer" | "ReactJS dev" | "ReactJS expert" | "React JS expert" | "D…"
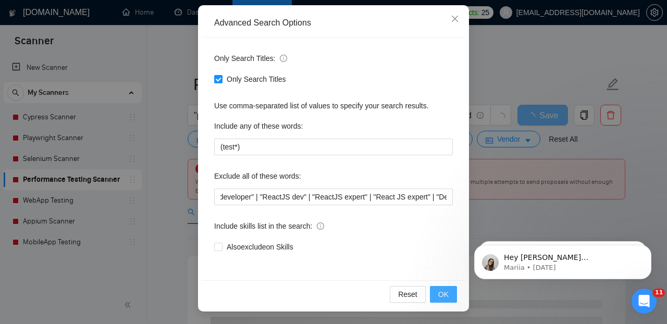
click at [443, 298] on span "OK" at bounding box center [443, 294] width 10 height 11
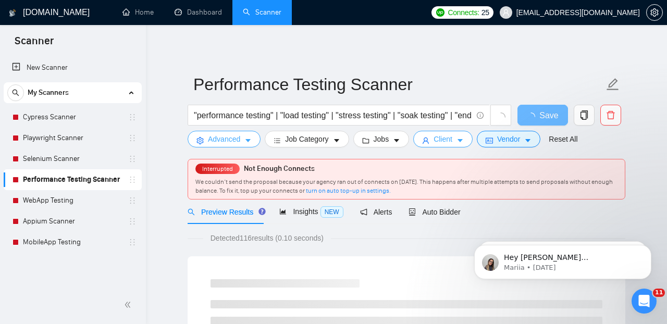
scroll to position [0, 0]
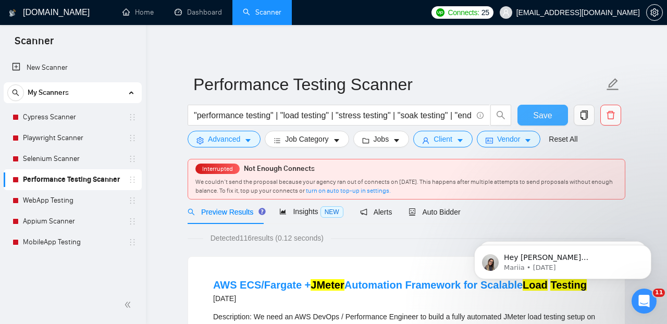
click at [530, 109] on button "Save" at bounding box center [542, 115] width 51 height 21
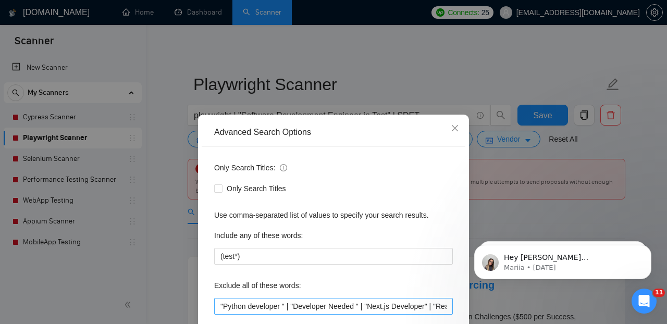
scroll to position [109, 0]
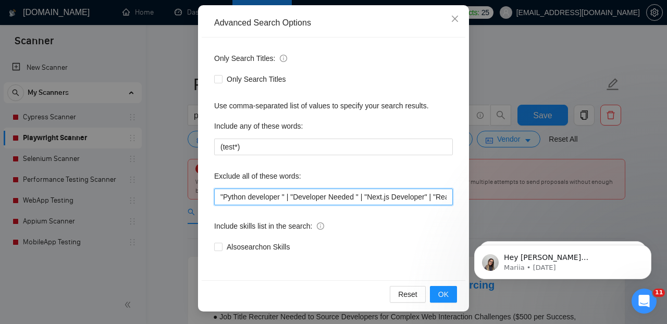
click at [220, 196] on input ""Python developer " | "Developer Needed " | "Next.js Developer" | "React Develo…" at bounding box center [333, 197] width 239 height 17
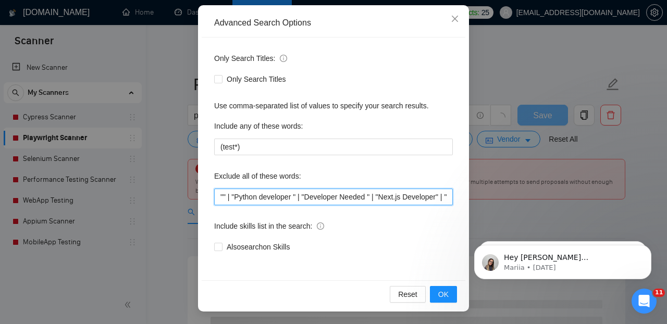
paste input "API developer"
click at [220, 199] on input ""API dev" | "Python developer " | "Developer Needed " | "Next.js Developer" | "…" at bounding box center [333, 197] width 239 height 17
paste input "API developer"
click at [221, 195] on input ""API developer" | "API dev" | "Python developer " | "Developer Needed " | "Next…" at bounding box center [333, 197] width 239 height 17
paste input "API developer"
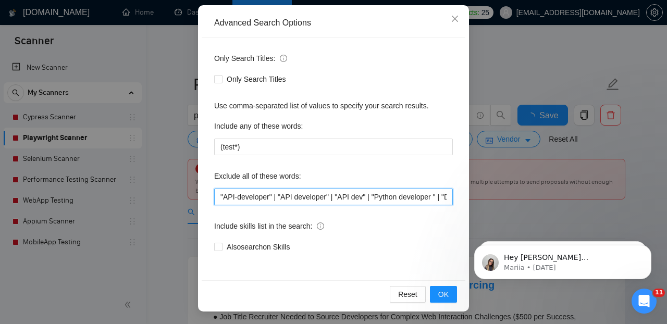
drag, startPoint x: 220, startPoint y: 197, endPoint x: 377, endPoint y: 194, distance: 157.3
click at [377, 194] on input ""API-developer" | "API developer" | "API dev" | "Python developer " | "Develope…" at bounding box center [333, 197] width 239 height 17
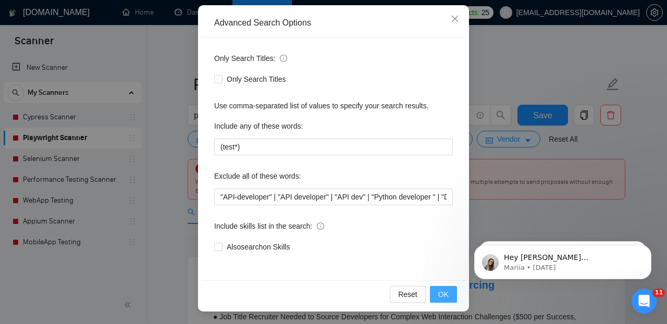
click at [440, 292] on span "OK" at bounding box center [443, 294] width 10 height 11
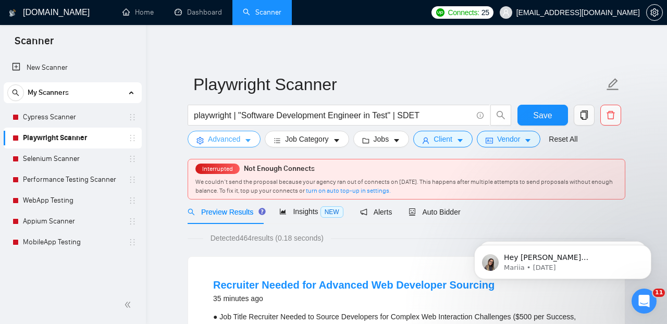
scroll to position [0, 0]
click at [249, 141] on icon "caret-down" at bounding box center [247, 141] width 5 height 3
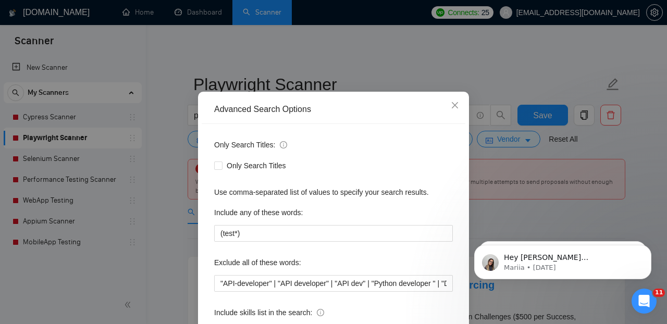
scroll to position [29, 0]
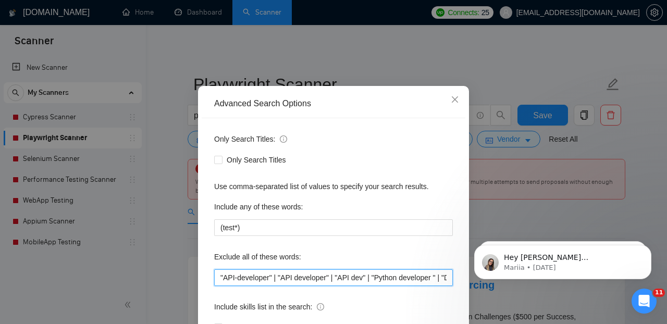
click at [221, 277] on input ""API-developer" | "API developer" | "API dev" | "Python developer " | "Develope…" at bounding box center [333, 277] width 239 height 17
paste input ""ReactJS developer" | "ReactJS dev" | "ReactJS expert" | "React JS expert" |"
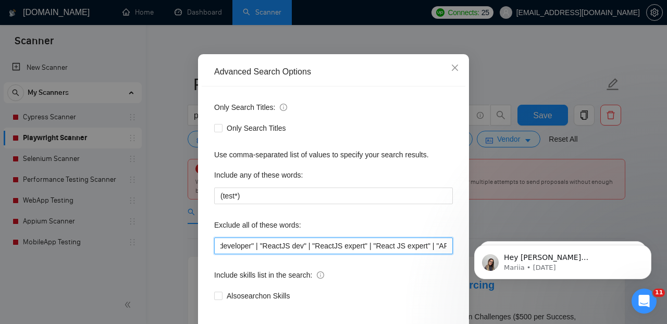
scroll to position [109, 0]
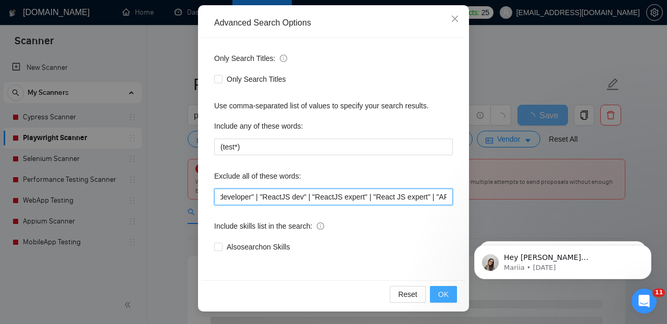
type input ""ReactJS developer" | "ReactJS dev" | "ReactJS expert" | "React JS expert" | "A…"
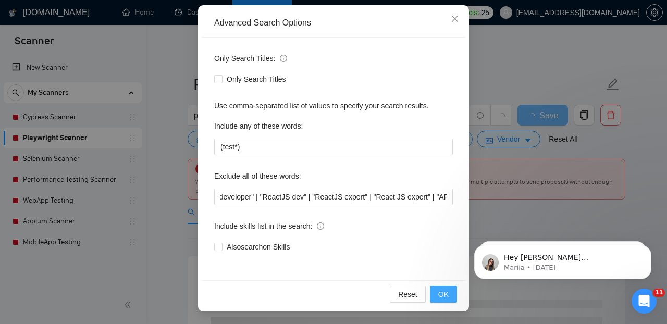
click at [438, 295] on button "OK" at bounding box center [443, 294] width 27 height 17
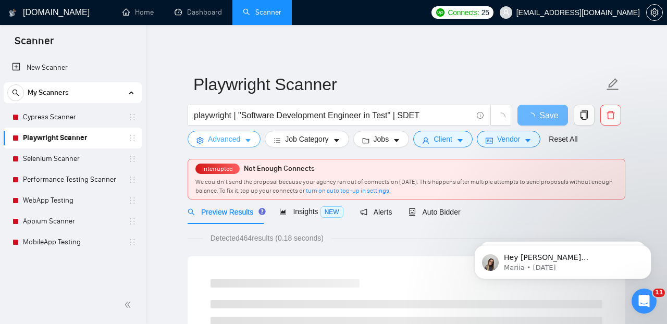
scroll to position [0, 0]
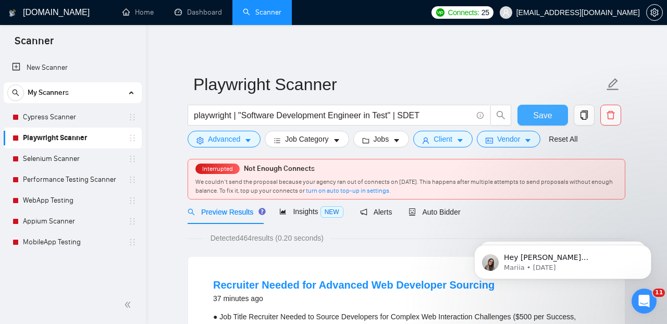
click at [538, 118] on span "Save" at bounding box center [542, 115] width 19 height 13
